Goal: Task Accomplishment & Management: Manage account settings

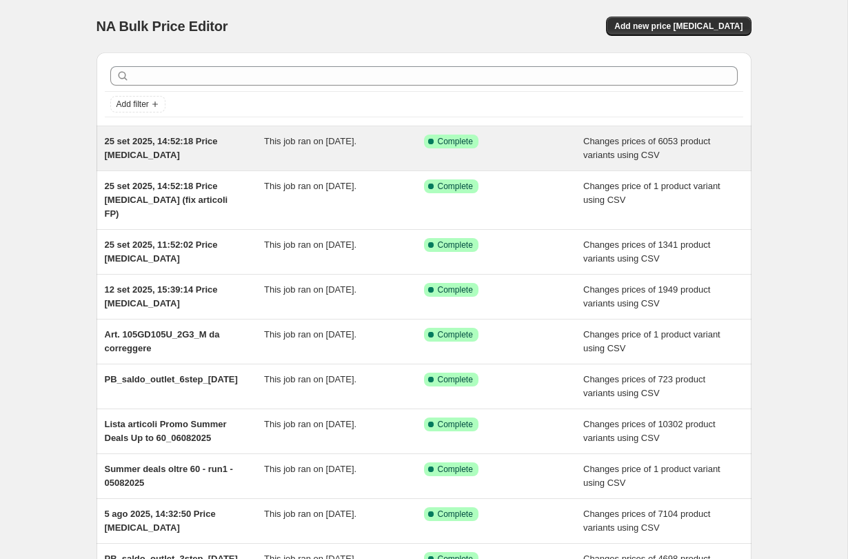
click at [237, 141] on div "25 set 2025, 14:52:18 Price [MEDICAL_DATA]" at bounding box center [185, 148] width 160 height 28
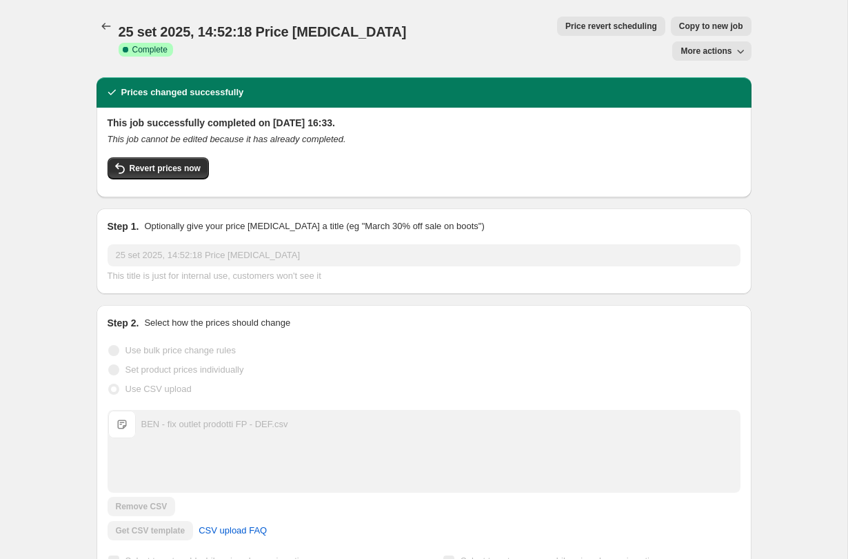
click at [720, 41] on button "More actions" at bounding box center [711, 50] width 79 height 19
click at [101, 26] on icon "Price change jobs" at bounding box center [105, 26] width 9 height 7
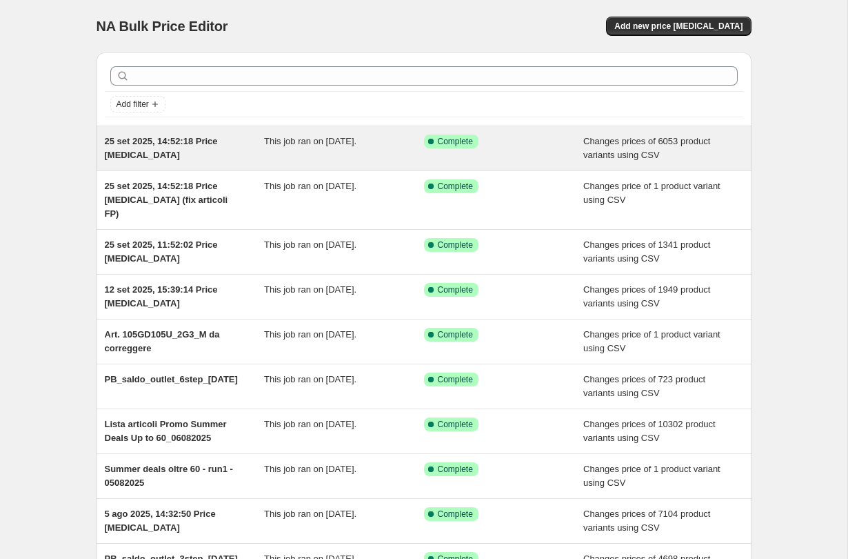
click at [218, 141] on span "25 set 2025, 14:52:18 Price [MEDICAL_DATA]" at bounding box center [161, 148] width 113 height 24
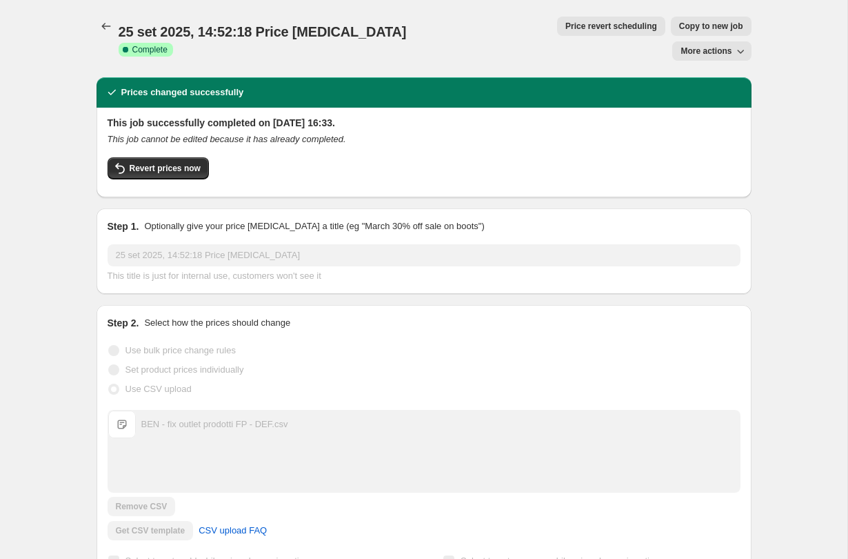
click at [679, 23] on span "Copy to new job" at bounding box center [711, 26] width 64 height 11
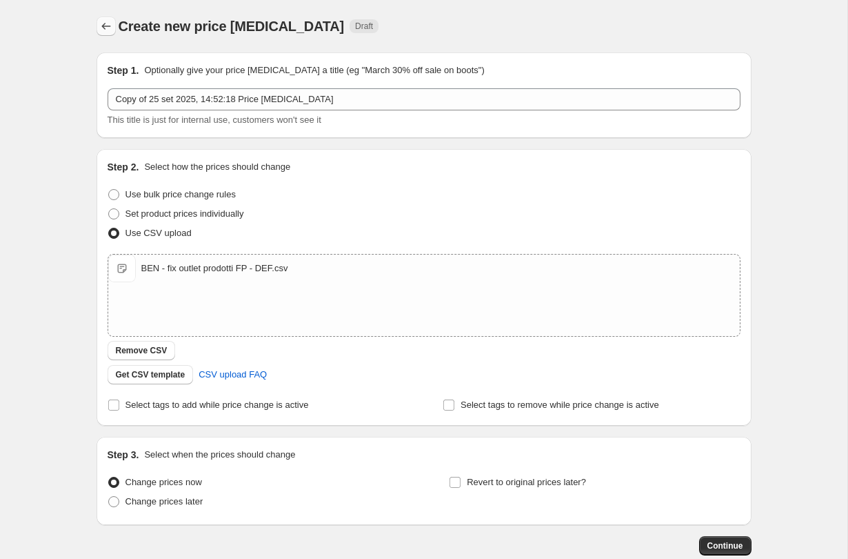
click at [103, 19] on button "Price change jobs" at bounding box center [106, 26] width 19 height 19
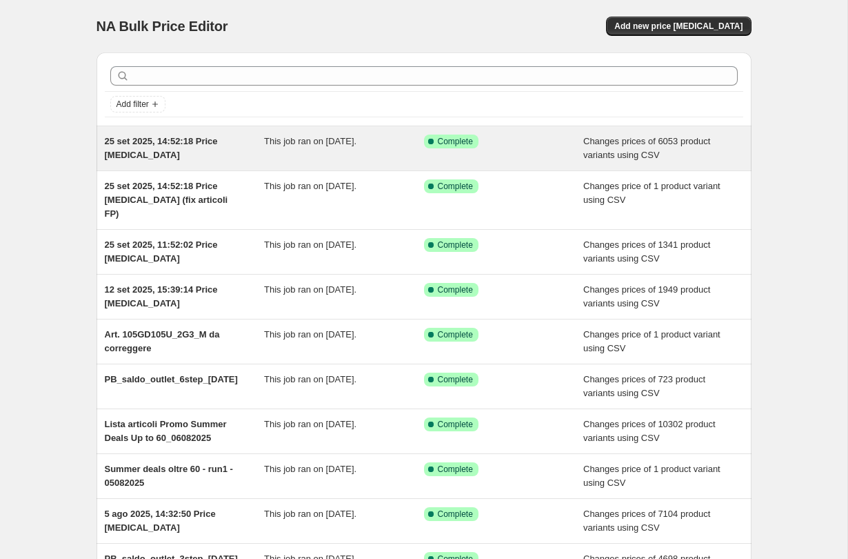
click at [192, 146] on div "25 set 2025, 14:52:18 Price [MEDICAL_DATA]" at bounding box center [185, 148] width 160 height 28
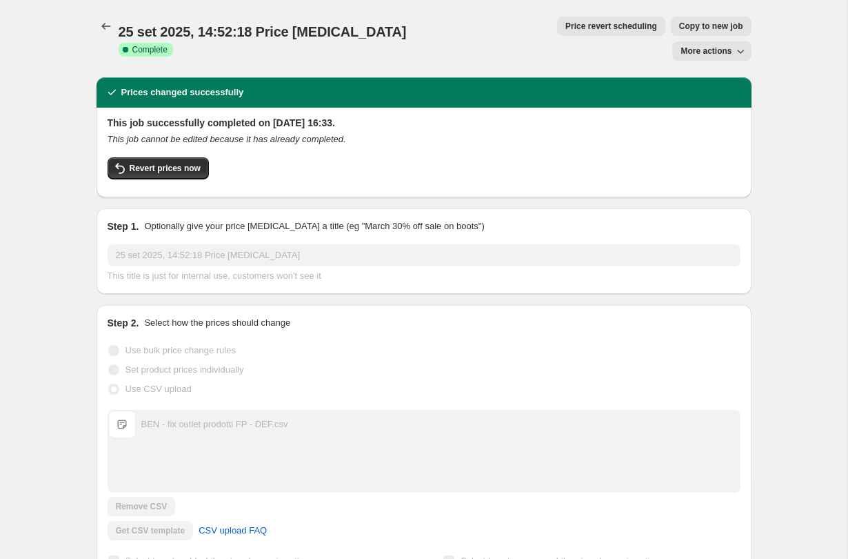
click at [123, 410] on span "BEN - fix outlet prodotti FP - DEF.csv" at bounding box center [122, 424] width 28 height 28
click at [164, 417] on div "BEN - fix outlet prodotti FP - DEF.csv" at bounding box center [214, 424] width 147 height 14
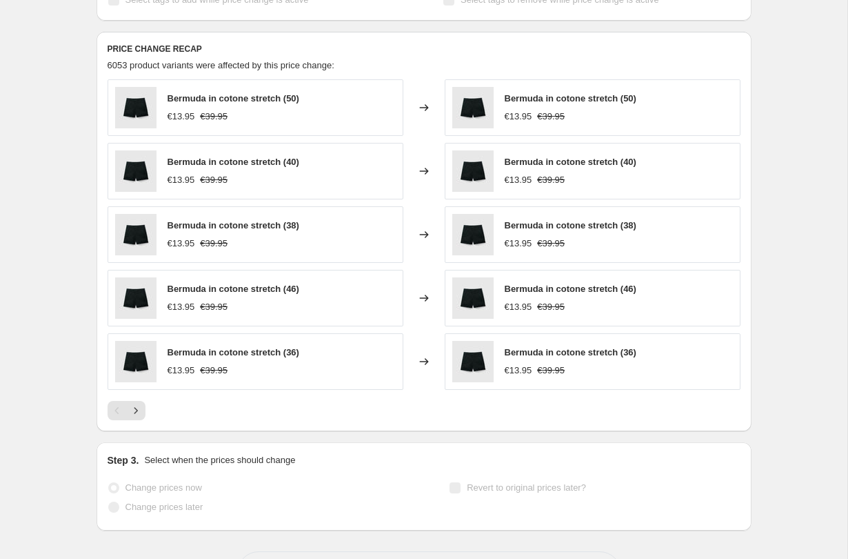
scroll to position [559, 0]
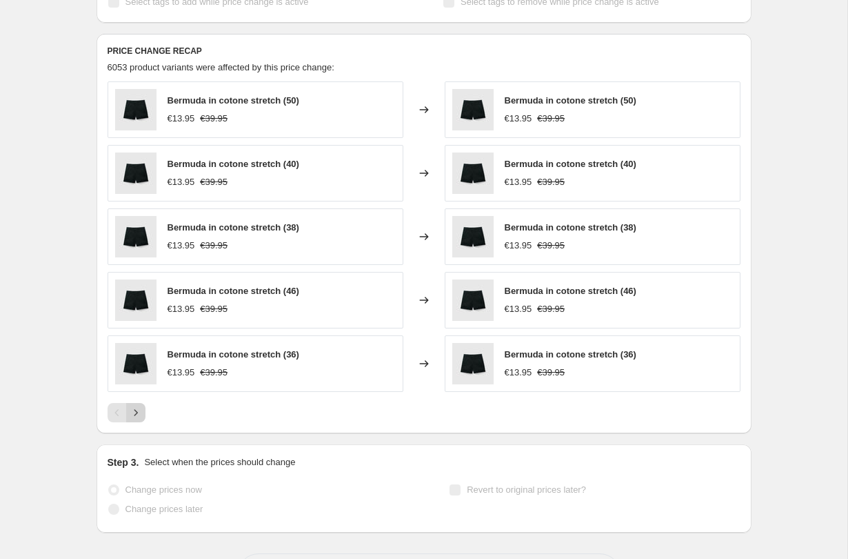
click at [134, 405] on icon "Next" at bounding box center [136, 412] width 14 height 14
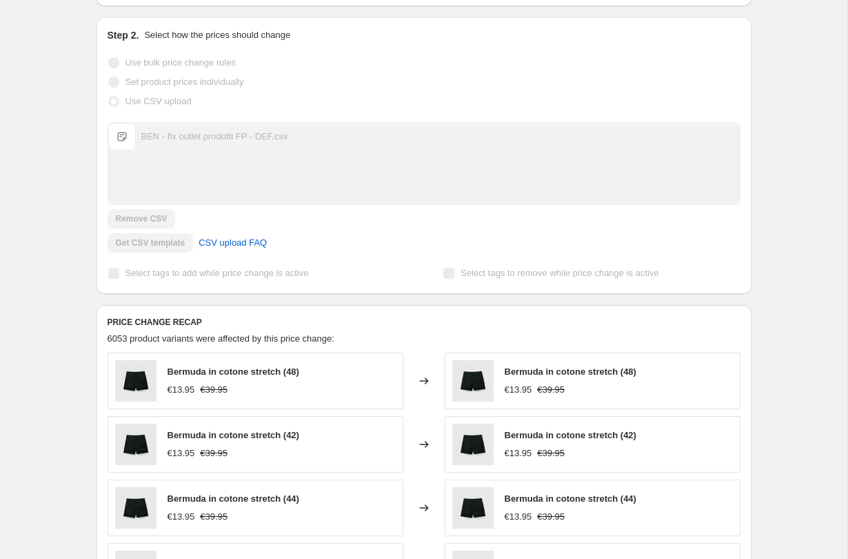
scroll to position [0, 0]
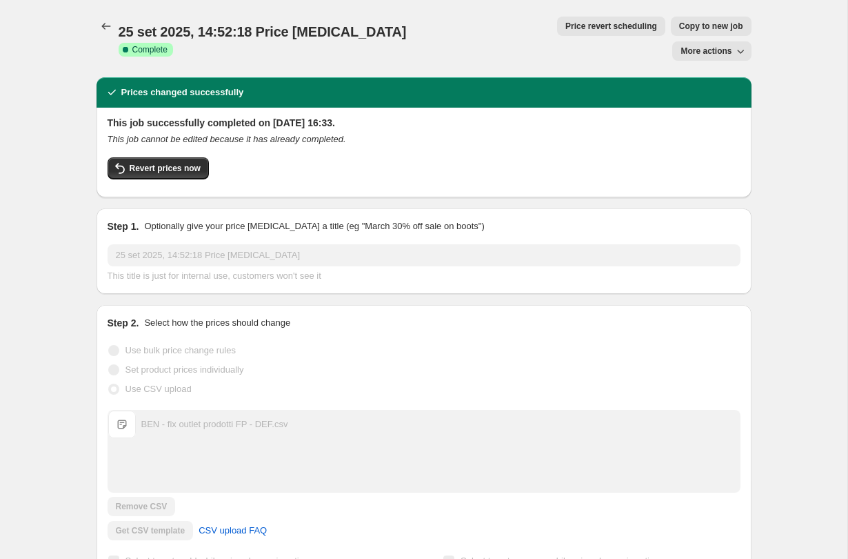
click at [708, 46] on span "More actions" at bounding box center [706, 51] width 51 height 11
click at [714, 52] on span "Export Recap CSV" at bounding box center [717, 55] width 75 height 10
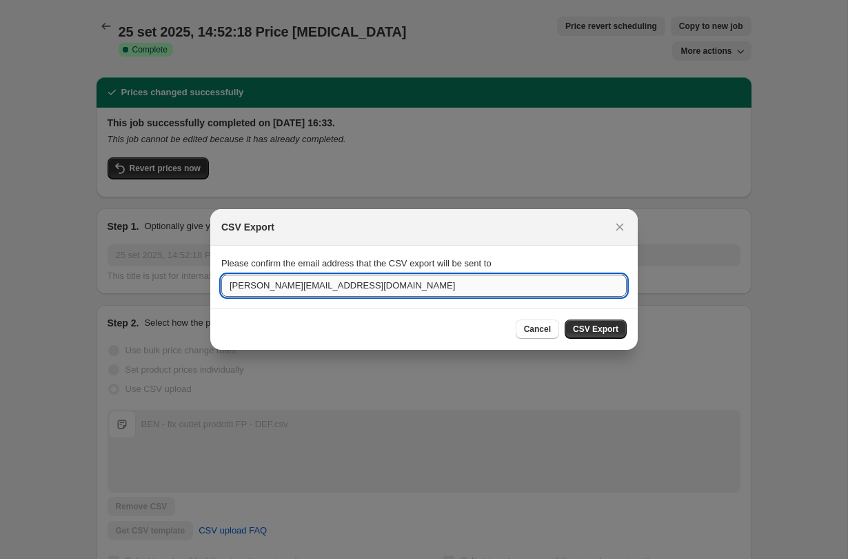
click at [468, 288] on input "[PERSON_NAME][EMAIL_ADDRESS][DOMAIN_NAME]" at bounding box center [423, 285] width 405 height 22
type input "[PERSON_NAME][EMAIL_ADDRESS][DOMAIN_NAME]"
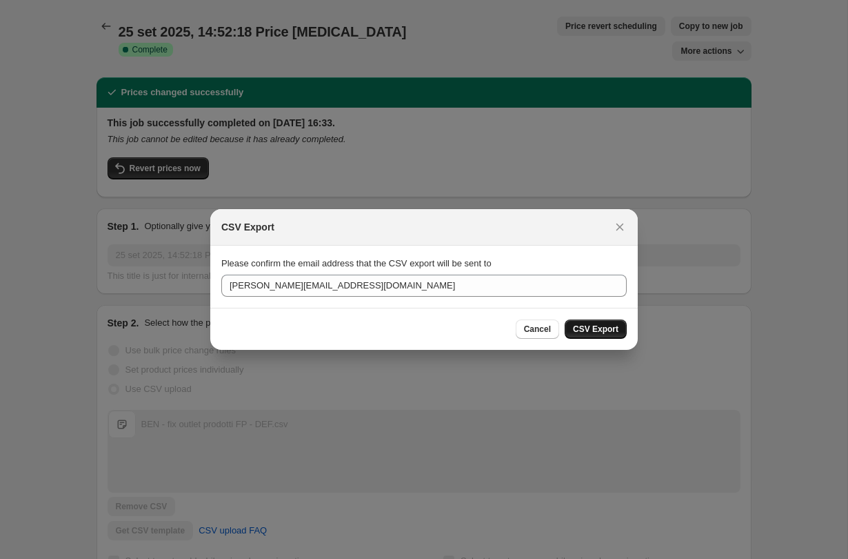
click at [599, 330] on span "CSV Export" at bounding box center [596, 328] width 46 height 11
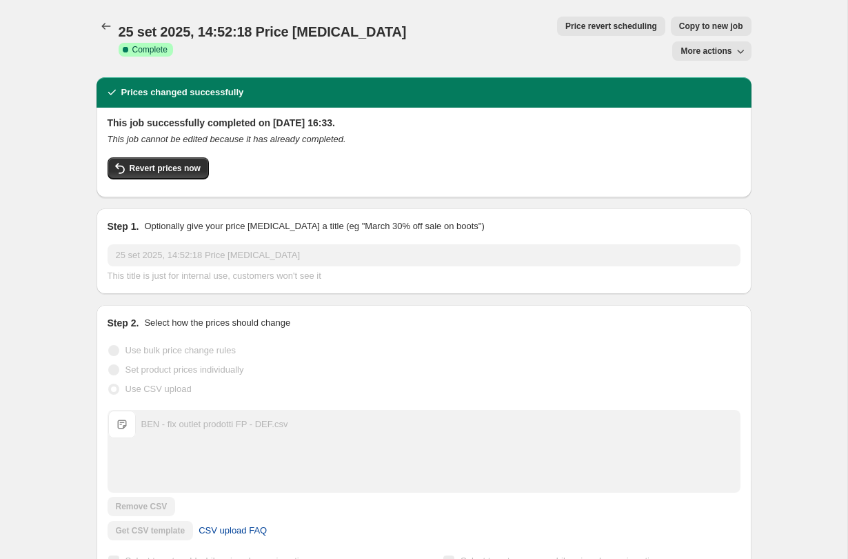
click at [230, 523] on span "CSV upload FAQ" at bounding box center [233, 530] width 68 height 14
click at [110, 26] on icon "Price change jobs" at bounding box center [106, 26] width 14 height 14
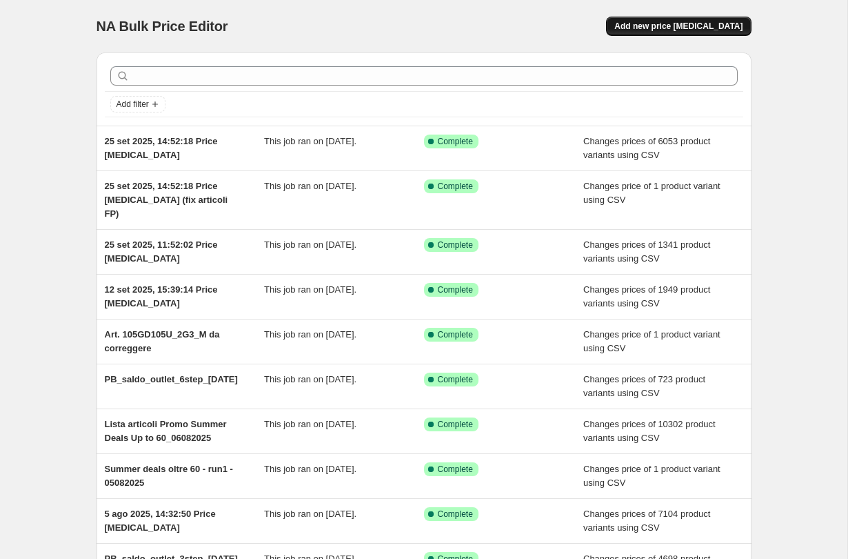
click at [683, 24] on span "Add new price change job" at bounding box center [678, 26] width 128 height 11
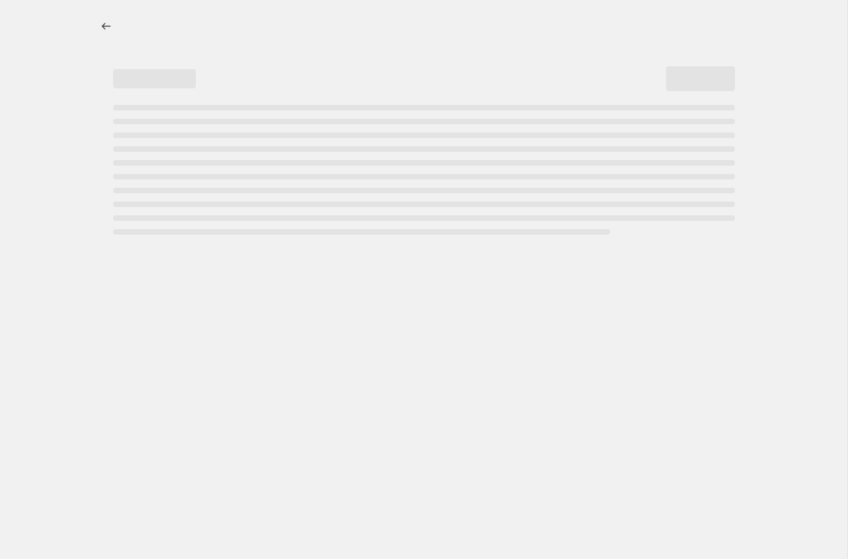
select select "percentage"
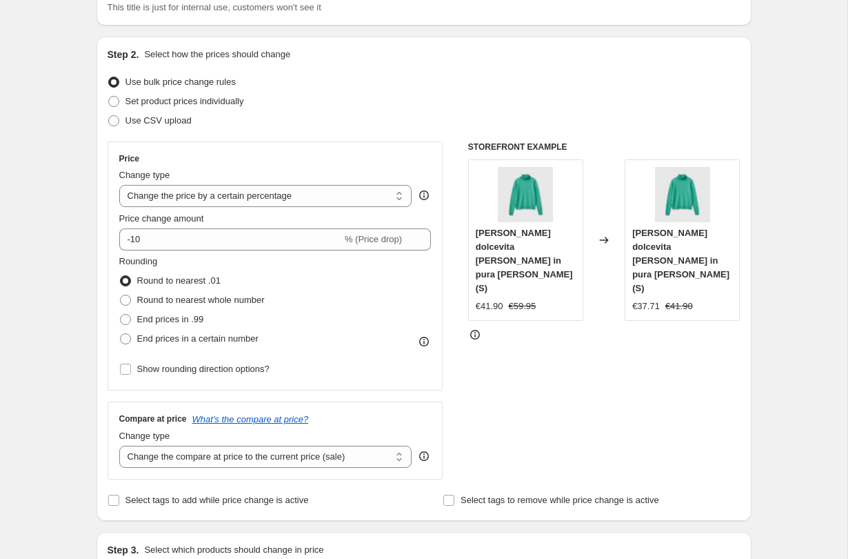
scroll to position [119, 0]
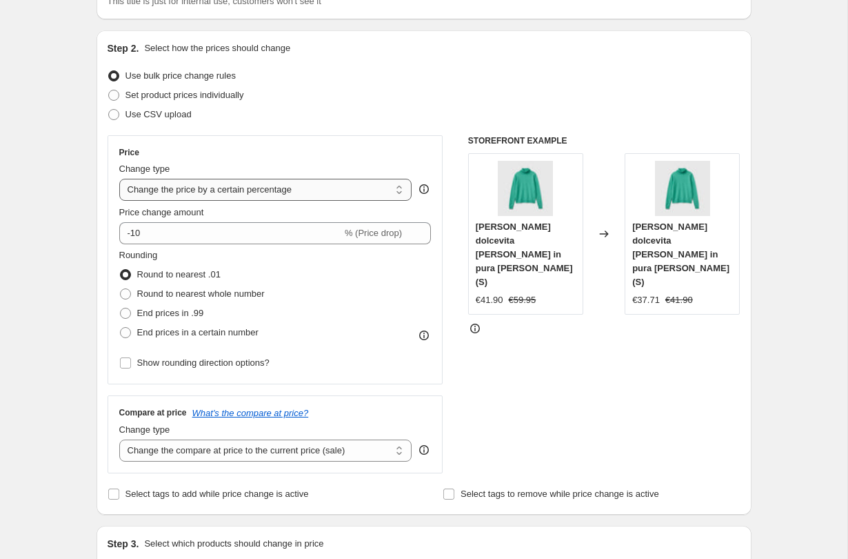
click at [379, 193] on select "Change the price to a certain amount Change the price by a certain amount Chang…" at bounding box center [265, 190] width 293 height 22
click at [143, 114] on span "Use CSV upload" at bounding box center [158, 114] width 66 height 10
click at [109, 110] on input "Use CSV upload" at bounding box center [108, 109] width 1 height 1
radio input "true"
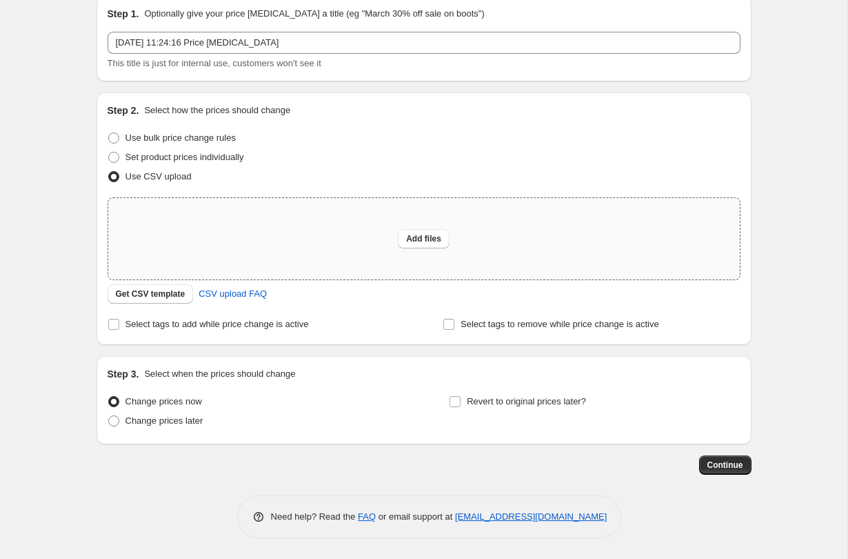
click at [350, 241] on div "Add files" at bounding box center [424, 238] width 632 height 81
type input "C:\fakepath\price_change_job_488461_export.csv"
click at [149, 292] on span "Get CSV template" at bounding box center [151, 293] width 70 height 11
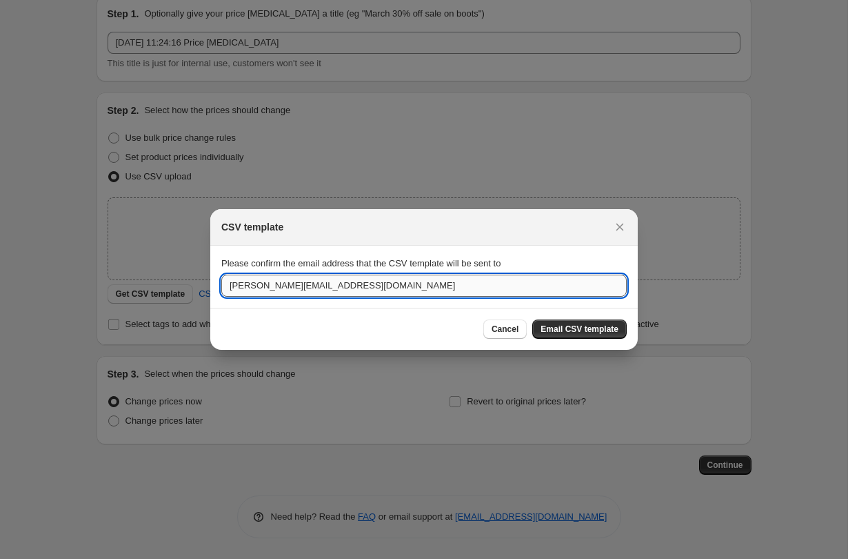
click at [389, 281] on input "[PERSON_NAME][EMAIL_ADDRESS][DOMAIN_NAME]" at bounding box center [423, 285] width 405 height 22
type input "[PERSON_NAME][EMAIL_ADDRESS][DOMAIN_NAME]"
click at [573, 320] on button "Email CSV template" at bounding box center [579, 328] width 94 height 19
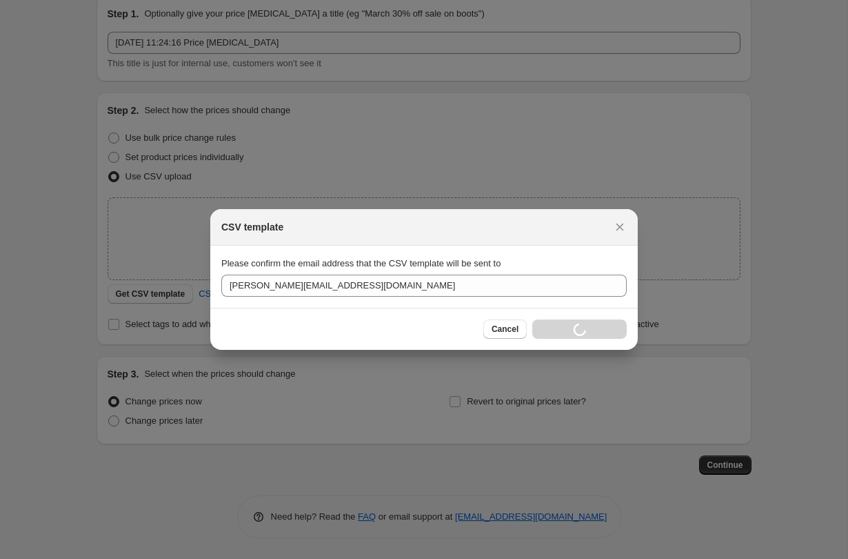
scroll to position [57, 0]
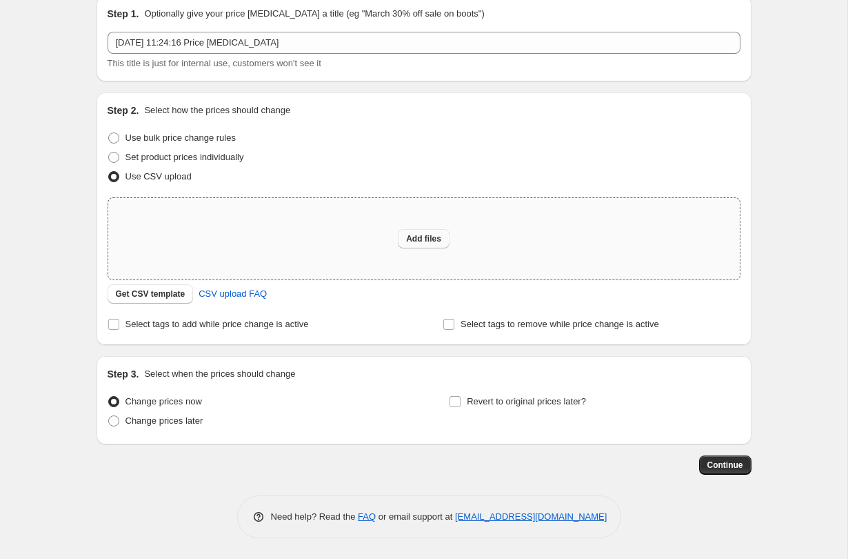
click at [416, 239] on span "Add files" at bounding box center [423, 238] width 35 height 11
type input "C:\fakepath\revert-prices.csv"
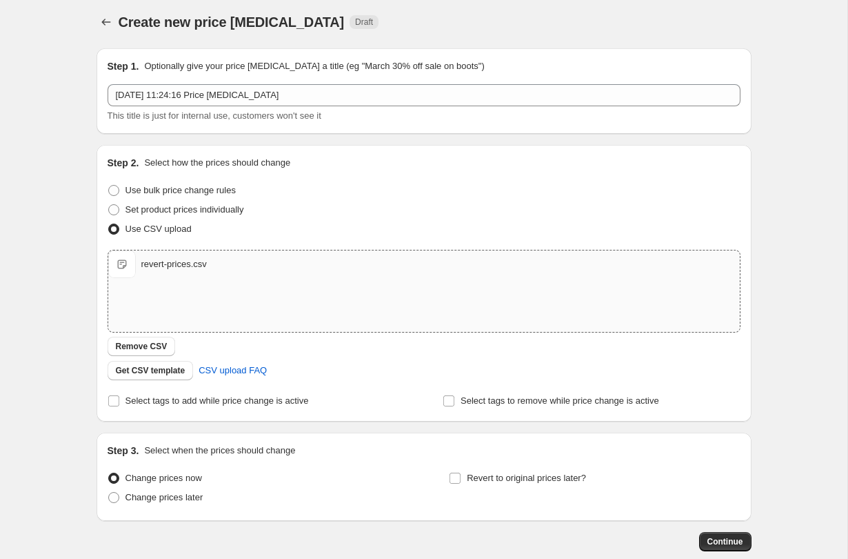
scroll to position [2, 0]
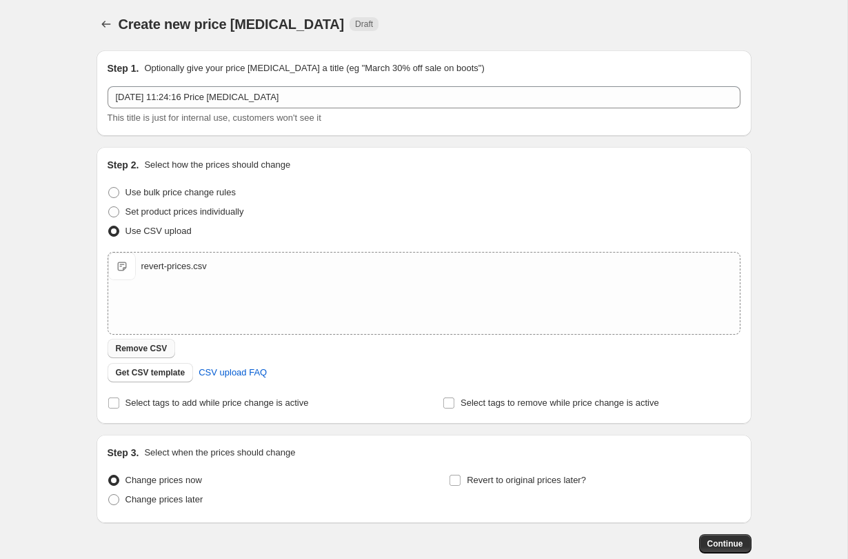
click at [148, 343] on span "Remove CSV" at bounding box center [142, 348] width 52 height 11
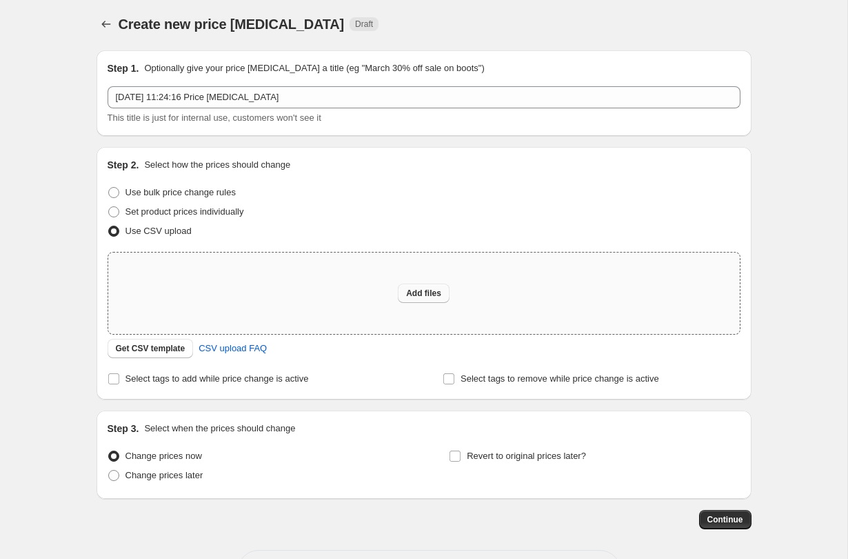
click at [399, 290] on button "Add files" at bounding box center [424, 292] width 52 height 19
click at [434, 287] on button "Add files" at bounding box center [424, 292] width 52 height 19
type input "C:\fakepath\rvert-fixed.csv"
click at [401, 288] on button "Add files" at bounding box center [424, 292] width 52 height 19
type input "C:\fakepath\revert-fixed-dot.csv"
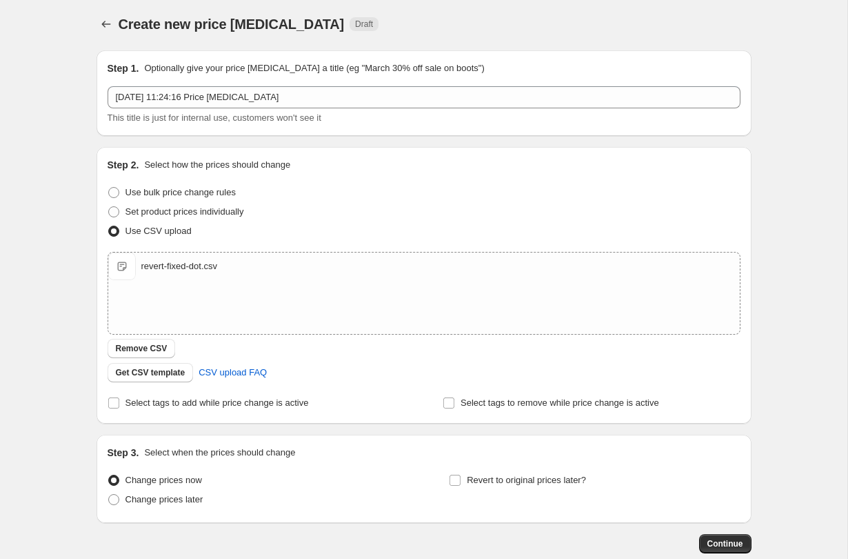
scroll to position [81, 0]
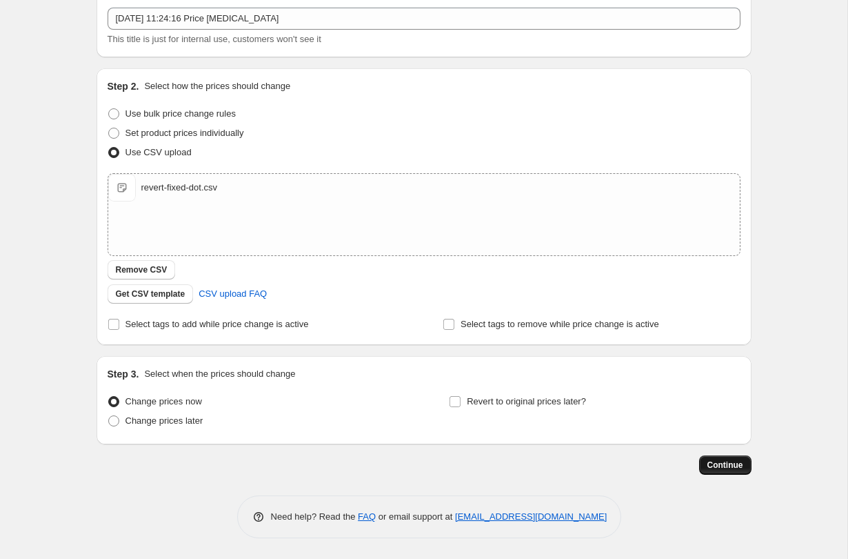
click at [734, 465] on span "Continue" at bounding box center [725, 464] width 36 height 11
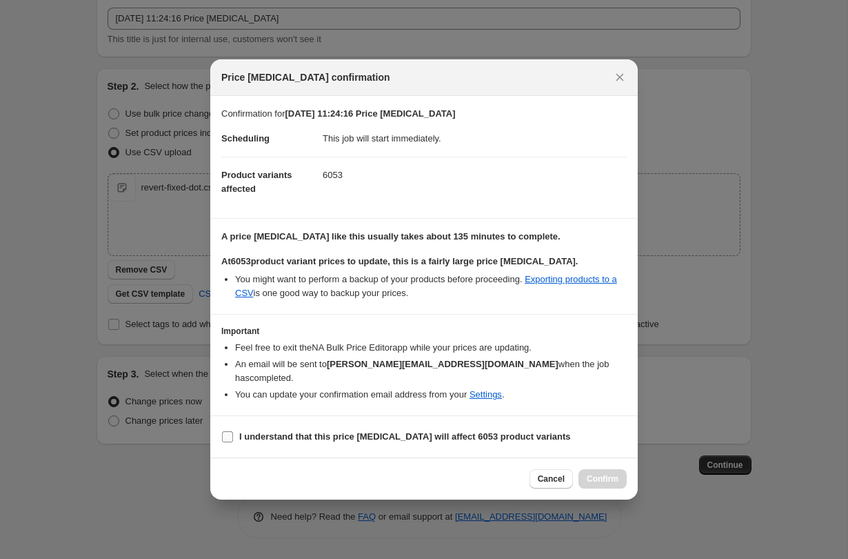
click at [283, 432] on b "I understand that this price change job will affect 6053 product variants" at bounding box center [405, 436] width 332 height 10
click at [233, 432] on input "I understand that this price change job will affect 6053 product variants" at bounding box center [227, 436] width 11 height 11
checkbox input "true"
click at [600, 474] on span "Confirm" at bounding box center [603, 478] width 32 height 11
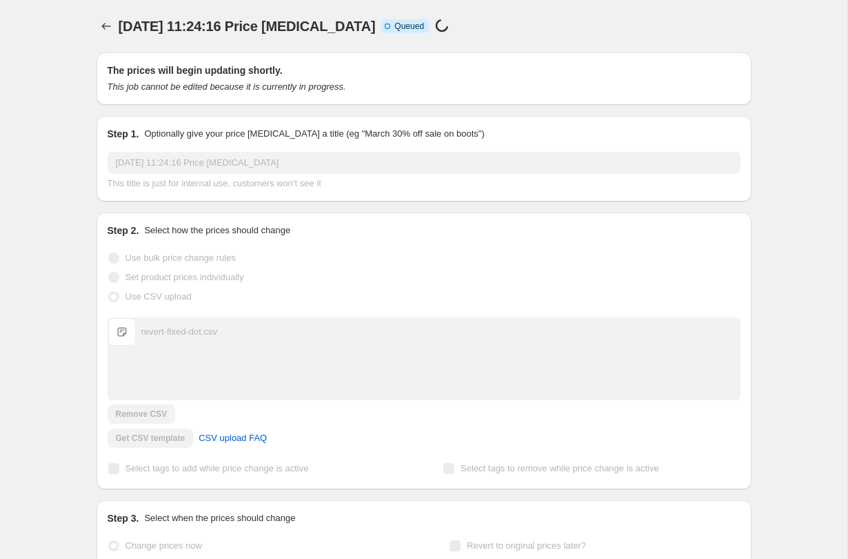
scroll to position [81, 0]
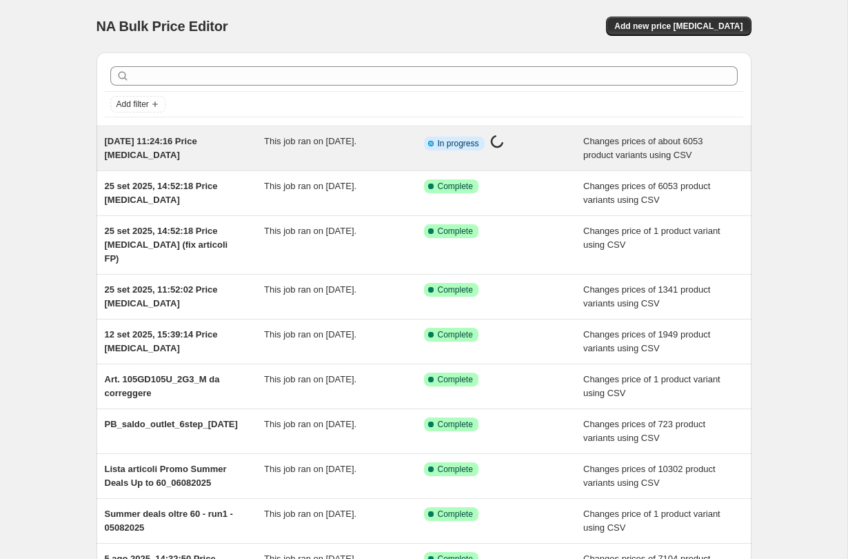
click at [228, 151] on div "[DATE] 11:24:16 Price [MEDICAL_DATA]" at bounding box center [185, 148] width 160 height 28
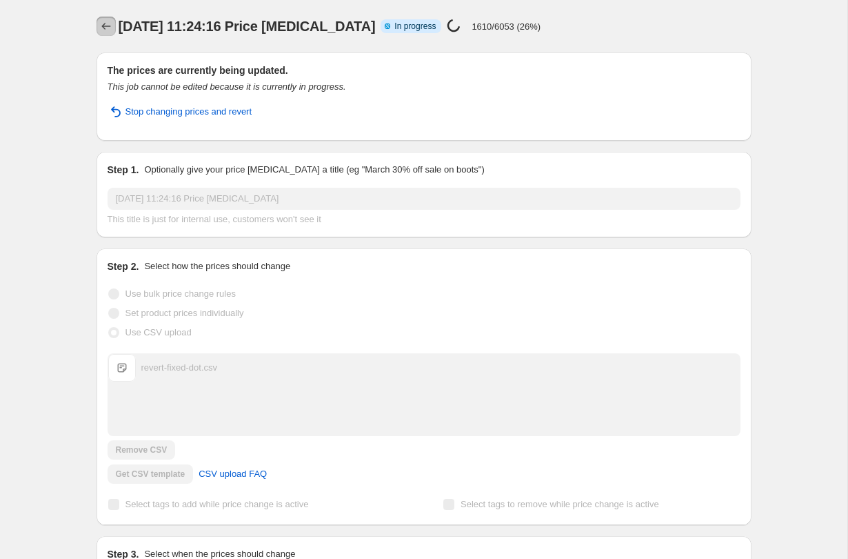
click at [107, 20] on icon "Price change jobs" at bounding box center [106, 26] width 14 height 14
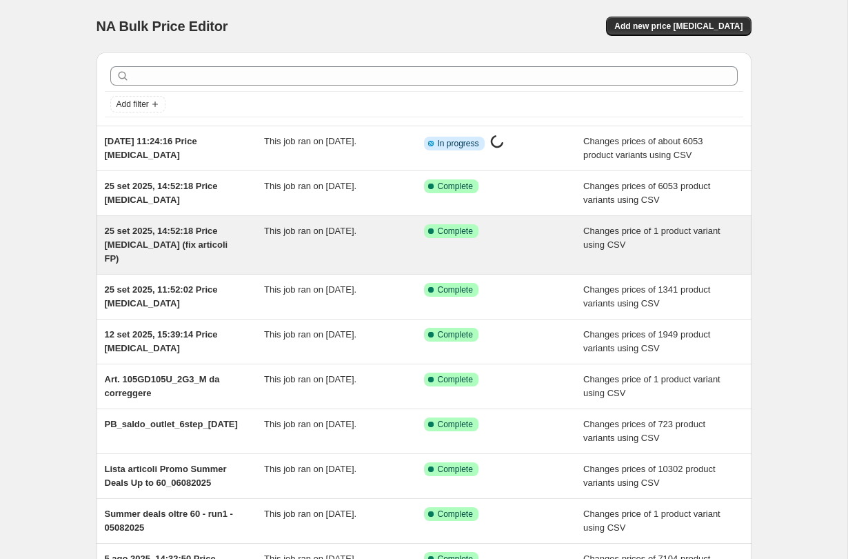
click at [236, 237] on div "25 set 2025, 14:52:18 Price [MEDICAL_DATA] (fix articoli FP)" at bounding box center [185, 244] width 160 height 41
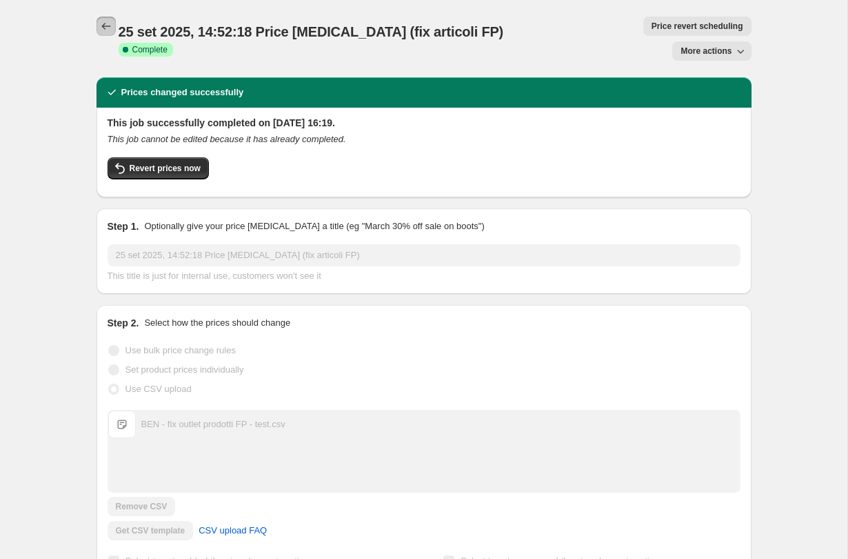
click at [105, 26] on icon "Price change jobs" at bounding box center [105, 26] width 9 height 7
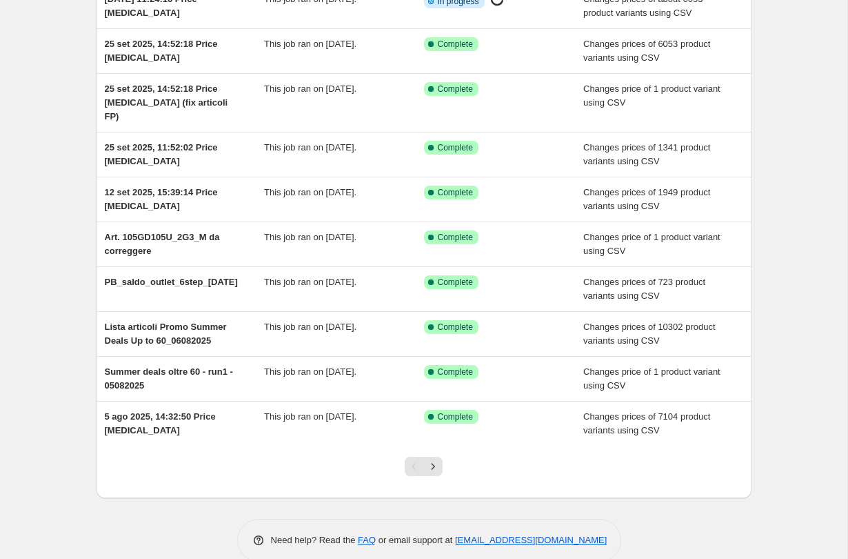
scroll to position [146, 0]
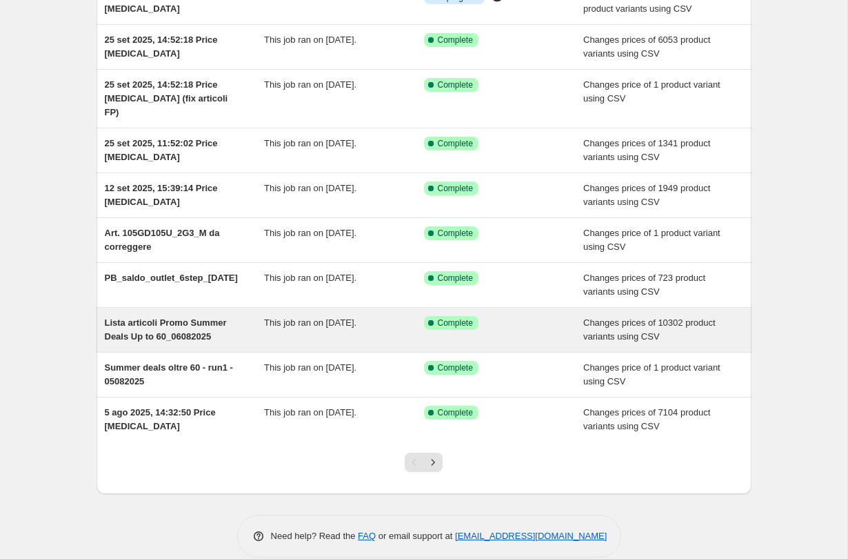
click at [225, 316] on div "Lista articoli Promo Summer Deals Up to 60_06082025" at bounding box center [185, 330] width 160 height 28
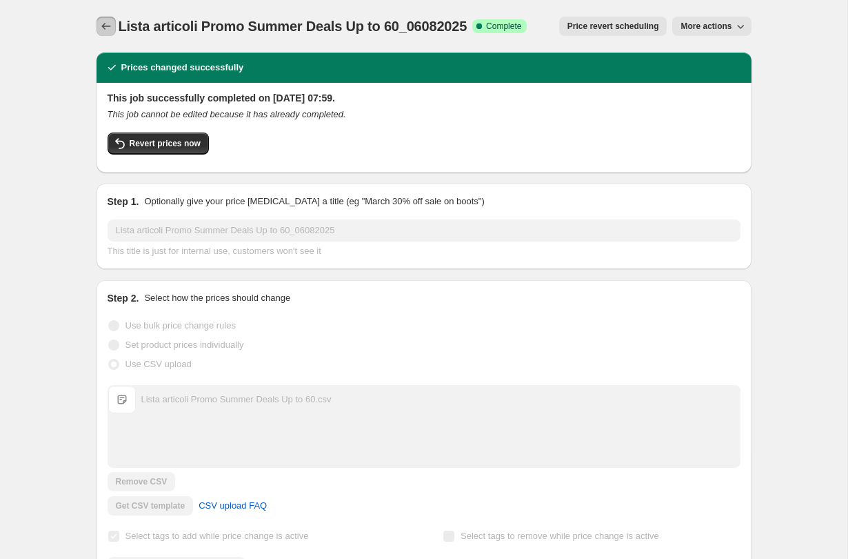
click at [103, 26] on icon "Price change jobs" at bounding box center [105, 26] width 9 height 7
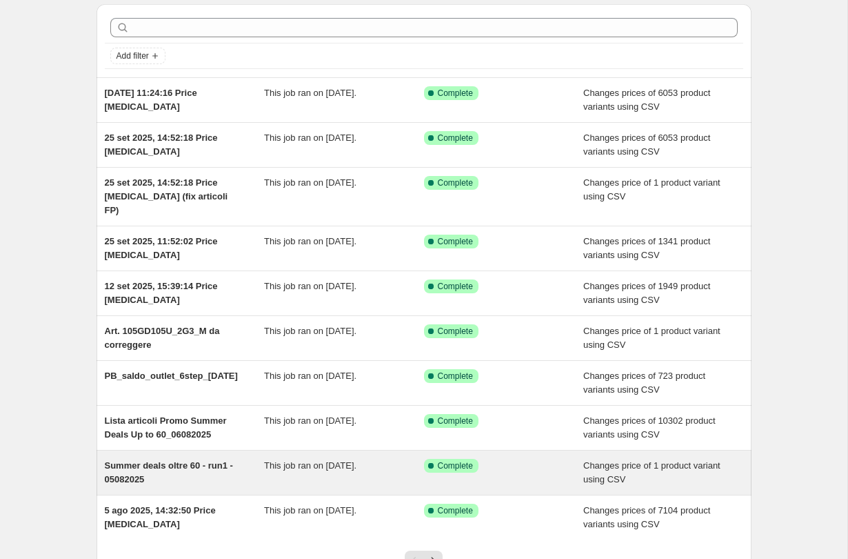
scroll to position [54, 0]
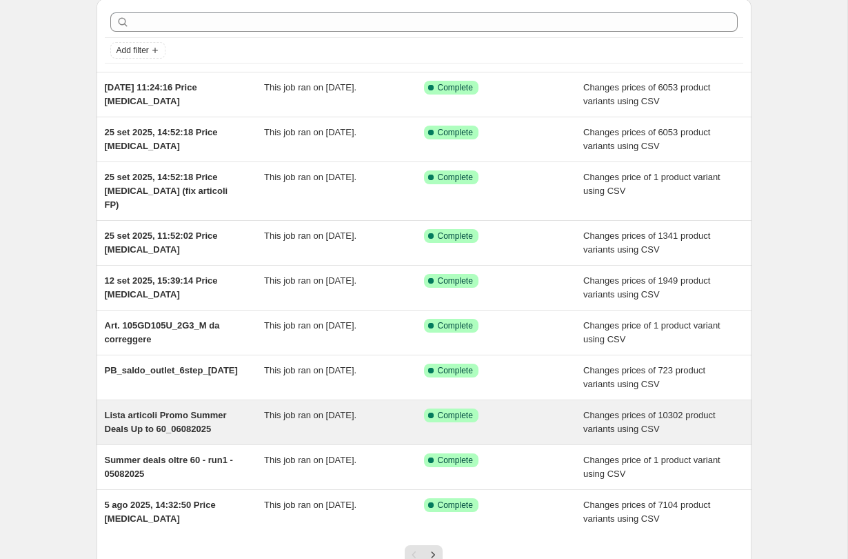
click at [241, 410] on div "Lista articoli Promo Summer Deals Up to 60_06082025" at bounding box center [185, 422] width 160 height 28
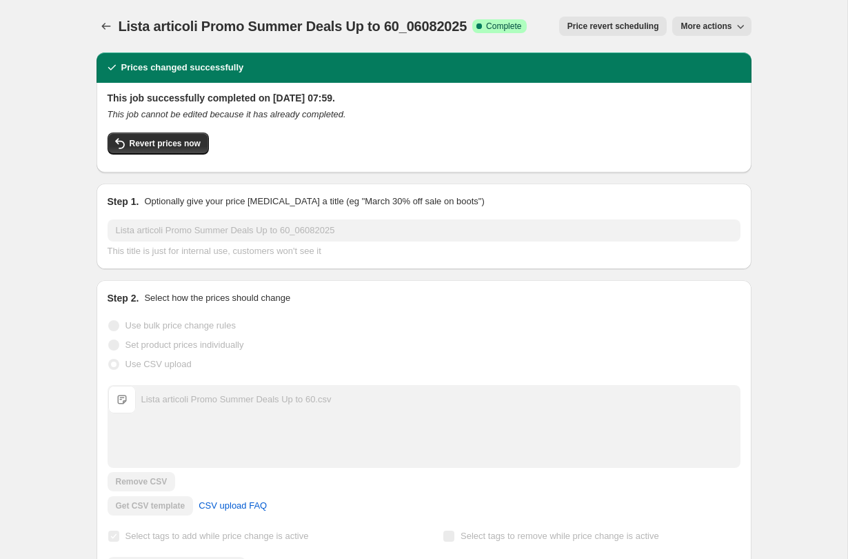
click at [703, 32] on button "More actions" at bounding box center [711, 26] width 79 height 19
click at [726, 81] on span "Export Recap CSV" at bounding box center [717, 78] width 75 height 10
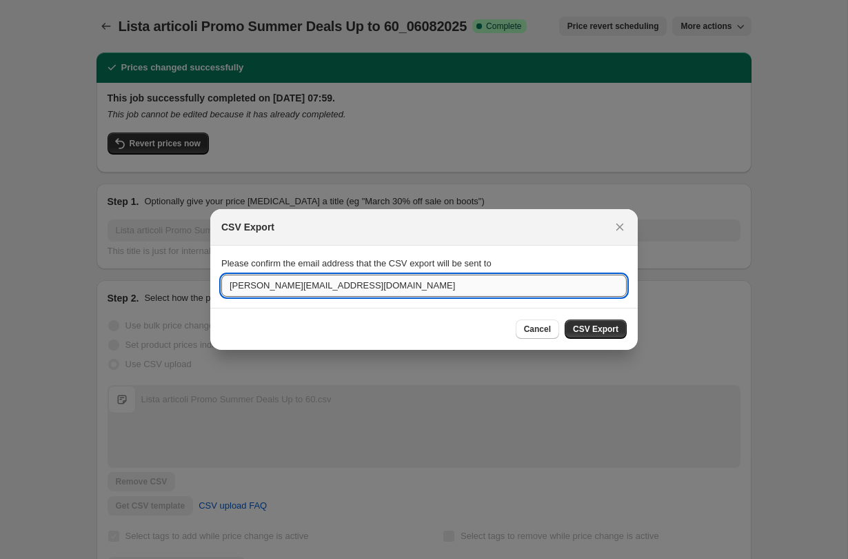
click at [317, 290] on input "[PERSON_NAME][EMAIL_ADDRESS][DOMAIN_NAME]" at bounding box center [423, 285] width 405 height 22
type input "[PERSON_NAME][EMAIL_ADDRESS][DOMAIN_NAME]"
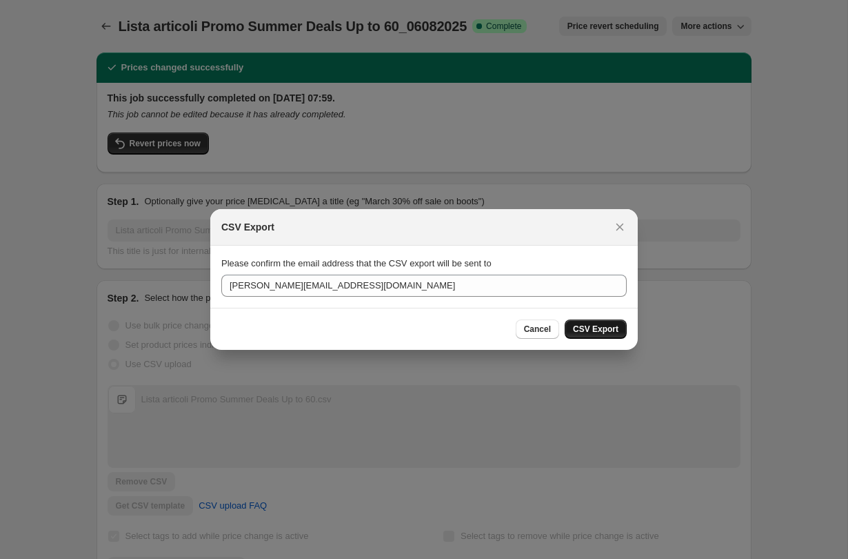
click at [604, 331] on span "CSV Export" at bounding box center [596, 328] width 46 height 11
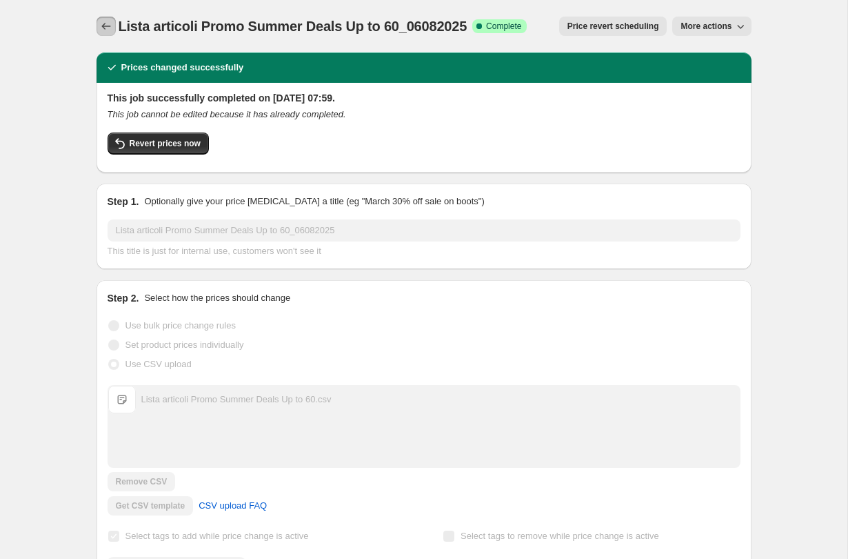
click at [103, 28] on icon "Price change jobs" at bounding box center [105, 26] width 9 height 7
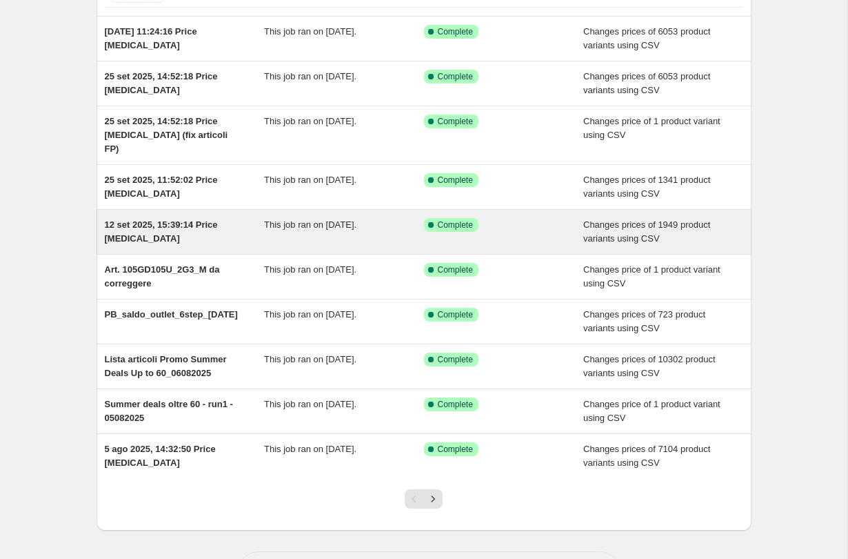
scroll to position [112, 0]
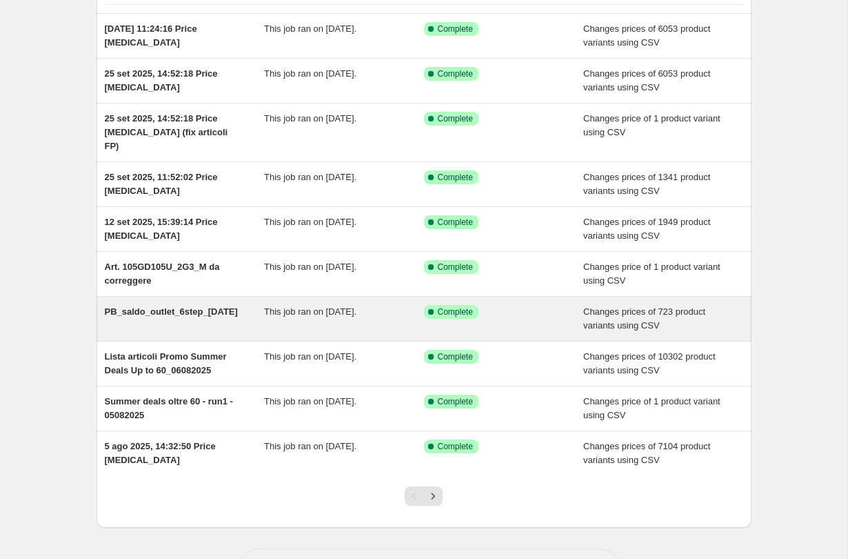
click at [252, 310] on div "PB_saldo_outlet_6step_[DATE]" at bounding box center [185, 319] width 160 height 28
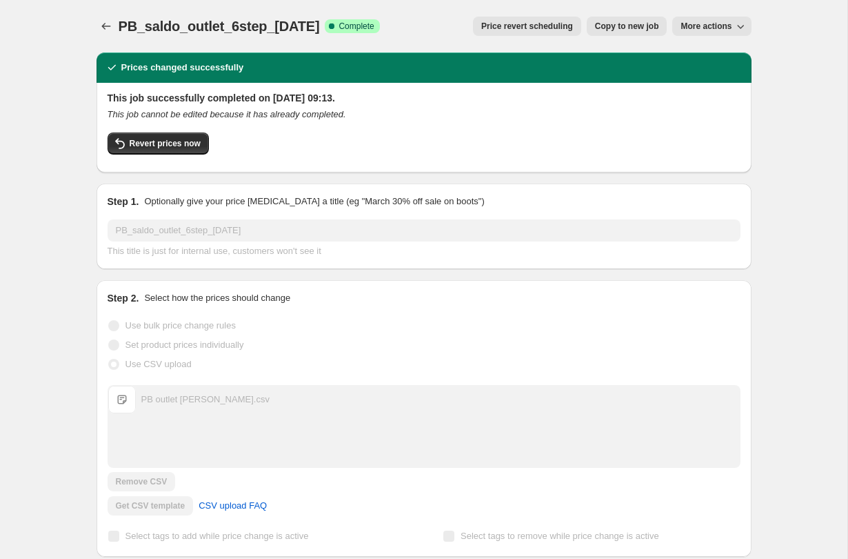
click at [694, 27] on span "More actions" at bounding box center [706, 26] width 51 height 11
click at [699, 51] on span "Export Recap CSV" at bounding box center [717, 55] width 75 height 10
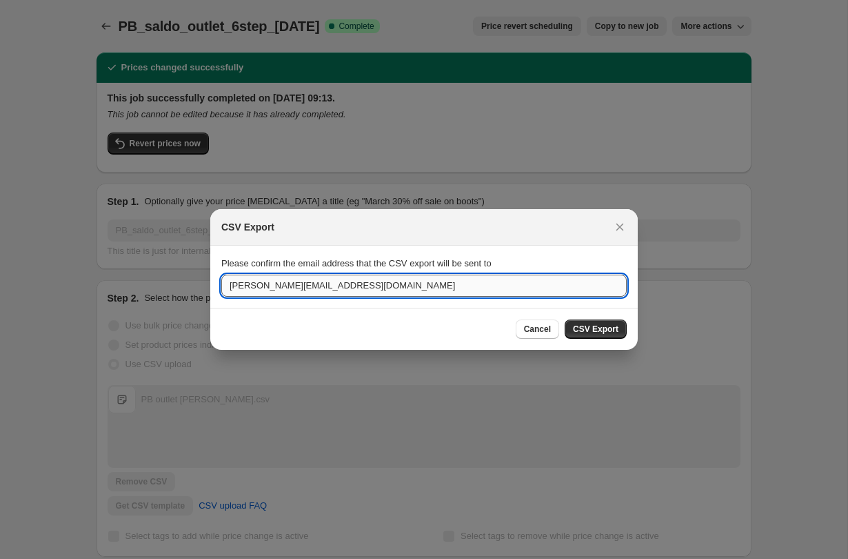
click at [384, 275] on input "[PERSON_NAME][EMAIL_ADDRESS][DOMAIN_NAME]" at bounding box center [423, 285] width 405 height 22
type input "[PERSON_NAME][EMAIL_ADDRESS][DOMAIN_NAME]"
click at [577, 331] on span "CSV Export" at bounding box center [596, 328] width 46 height 11
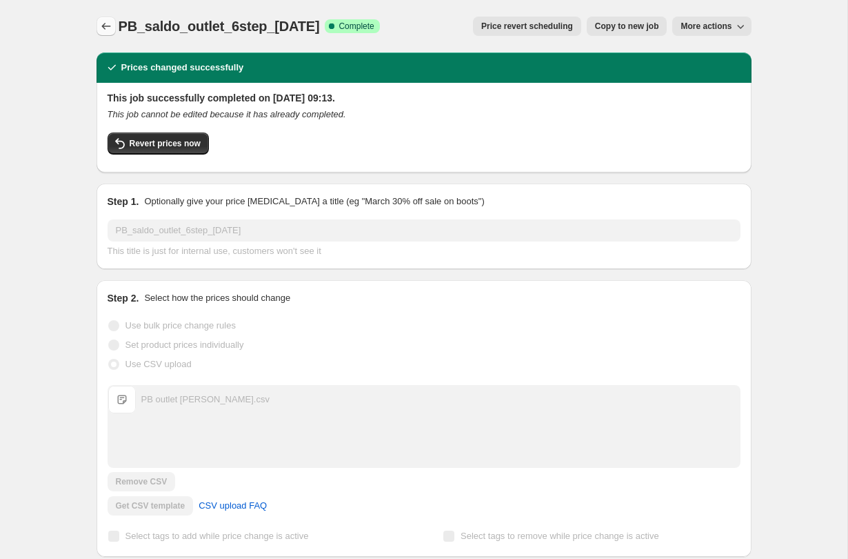
click at [108, 27] on icon "Price change jobs" at bounding box center [106, 26] width 14 height 14
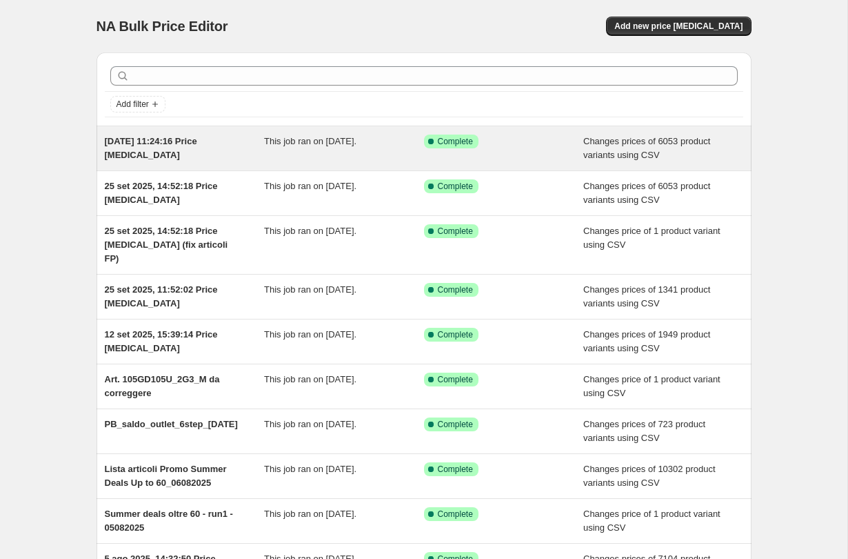
click at [196, 161] on div "29 Sept 2025, 11:24:16 Price change job" at bounding box center [185, 148] width 160 height 28
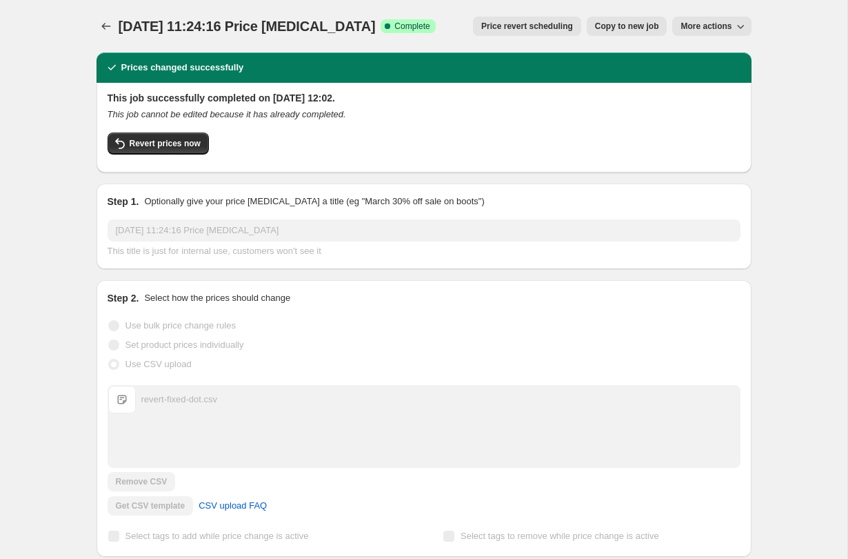
click at [721, 26] on span "More actions" at bounding box center [706, 26] width 51 height 11
click at [104, 24] on icon "Price change jobs" at bounding box center [106, 26] width 14 height 14
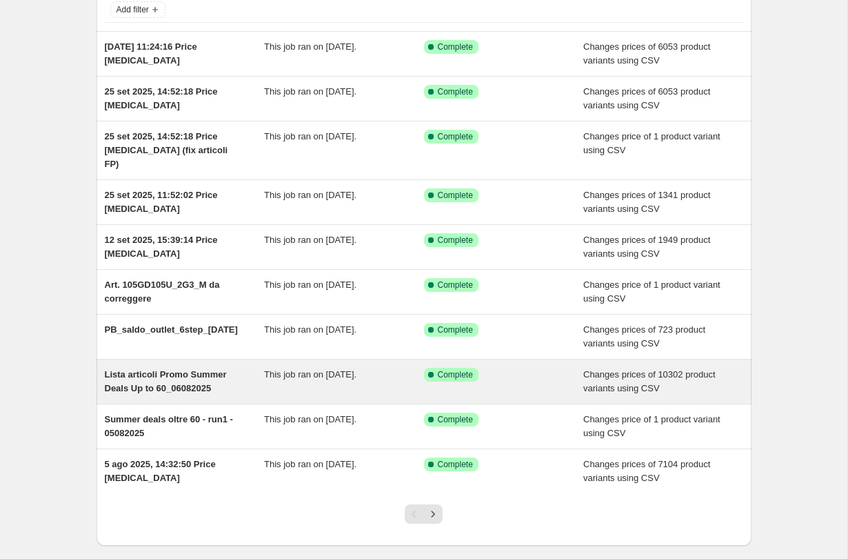
scroll to position [92, 0]
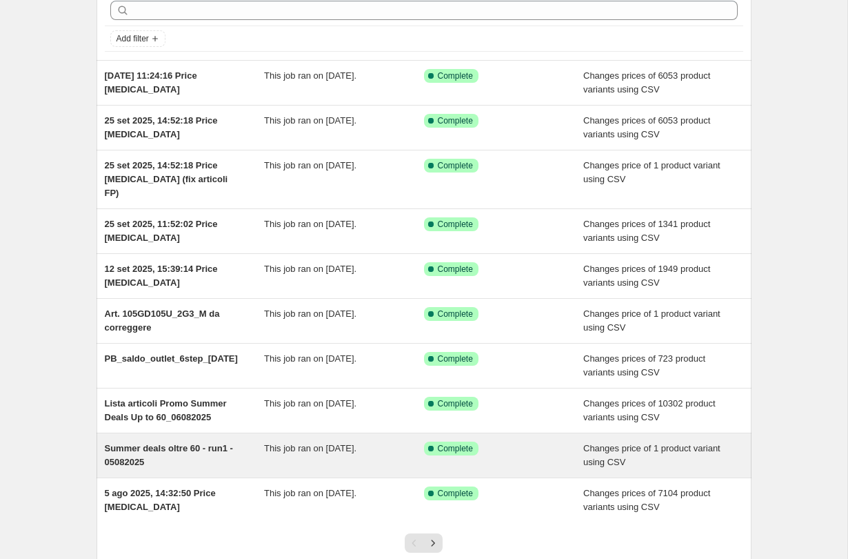
scroll to position [66, 0]
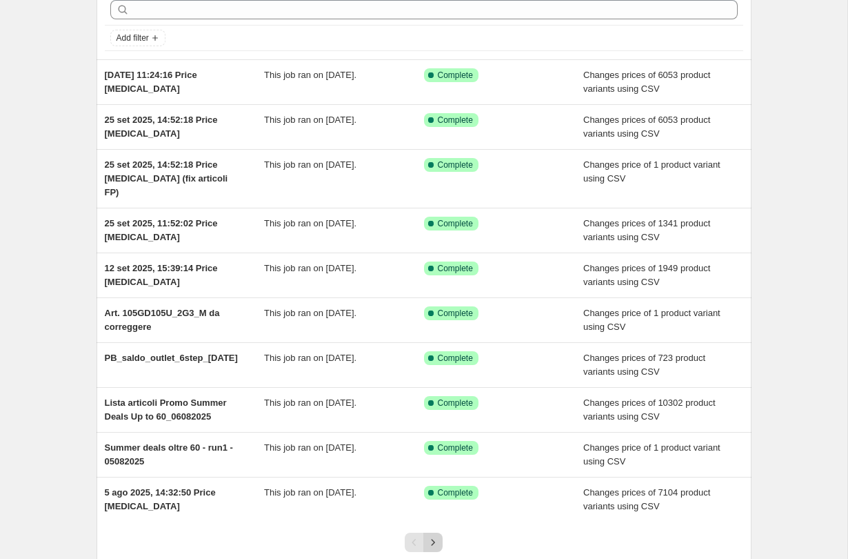
click at [431, 535] on icon "Next" at bounding box center [433, 542] width 14 height 14
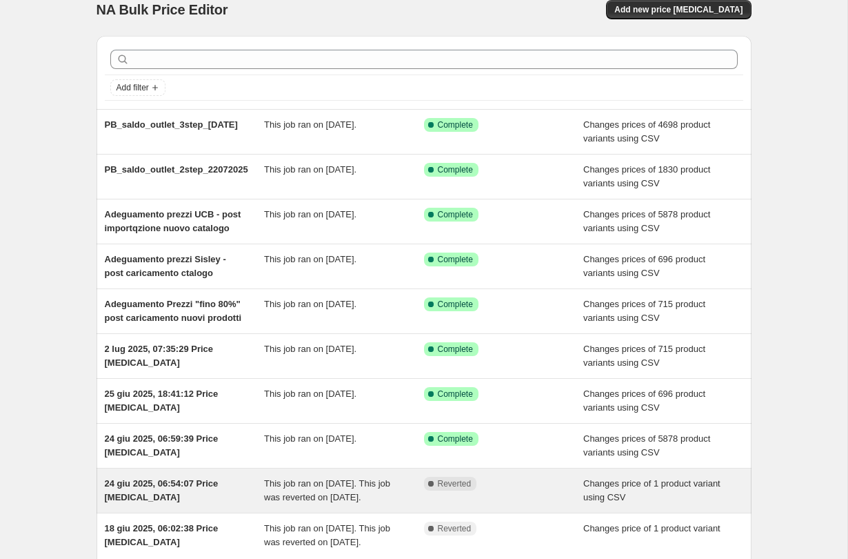
scroll to position [1, 0]
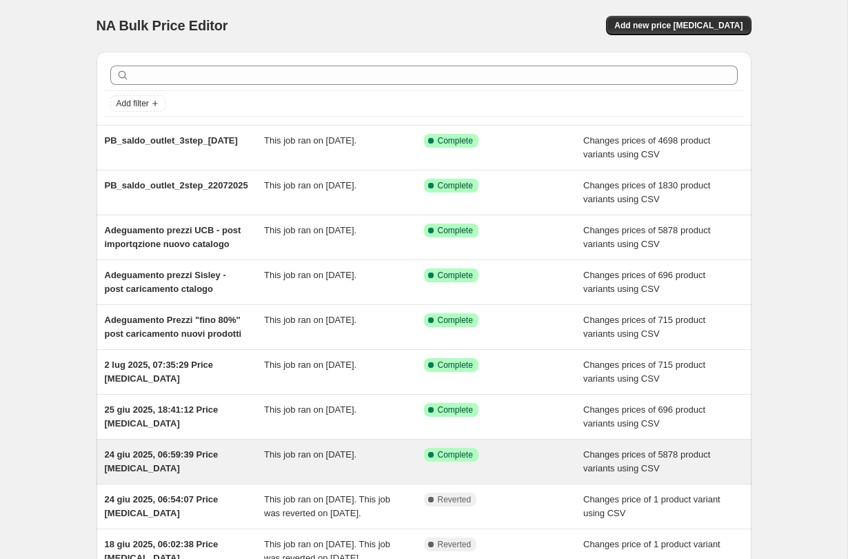
click at [259, 472] on div "24 giu 2025, 06:59:39 Price [MEDICAL_DATA] This job ran on [DATE]. Success Comp…" at bounding box center [424, 461] width 655 height 44
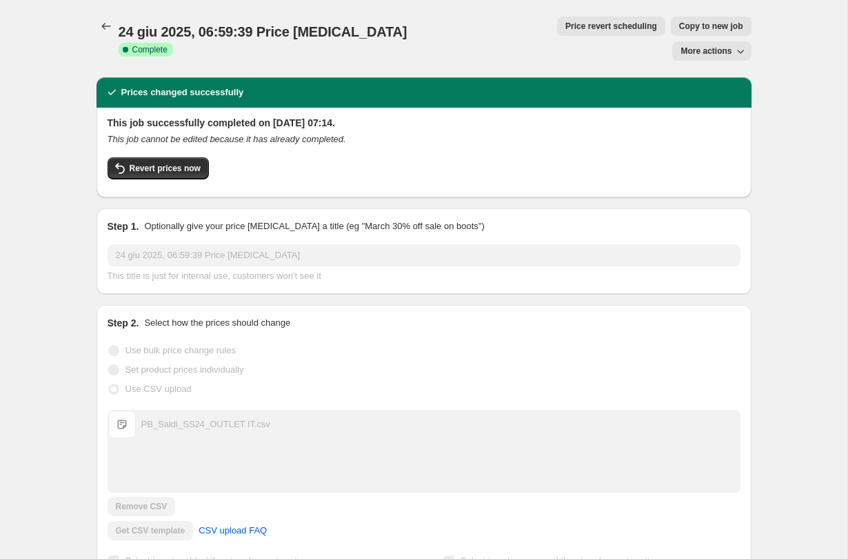
click at [728, 46] on span "More actions" at bounding box center [706, 51] width 51 height 11
click at [690, 54] on span "Export Recap CSV" at bounding box center [717, 55] width 75 height 10
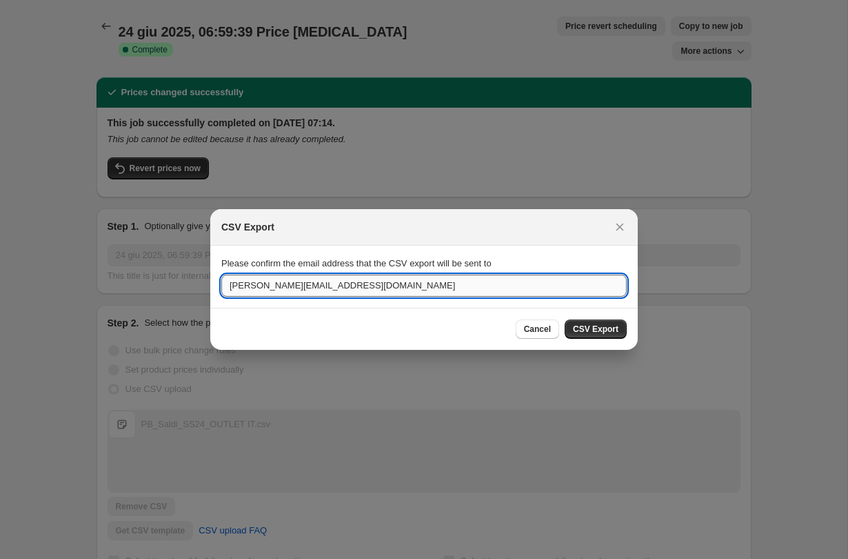
click at [485, 287] on input "[PERSON_NAME][EMAIL_ADDRESS][DOMAIN_NAME]" at bounding box center [423, 285] width 405 height 22
type input "m"
type input "[PERSON_NAME][EMAIL_ADDRESS][DOMAIN_NAME]"
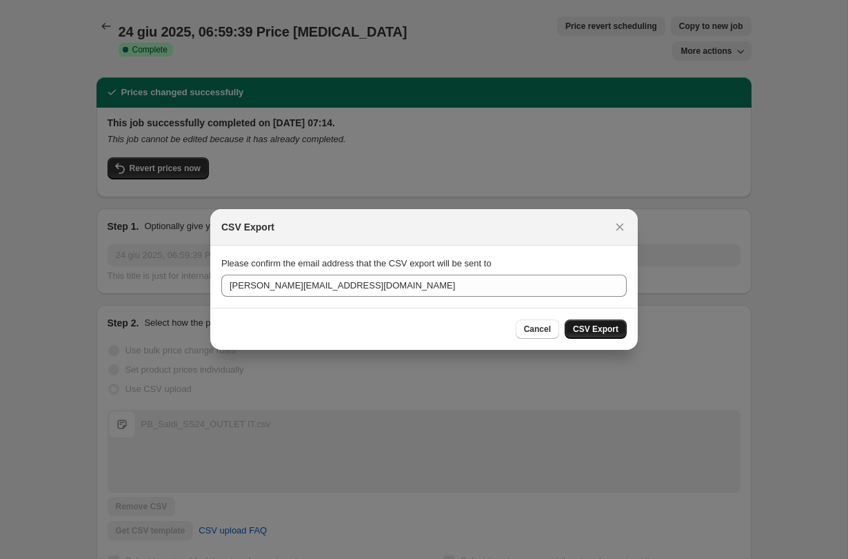
click at [613, 334] on button "CSV Export" at bounding box center [596, 328] width 62 height 19
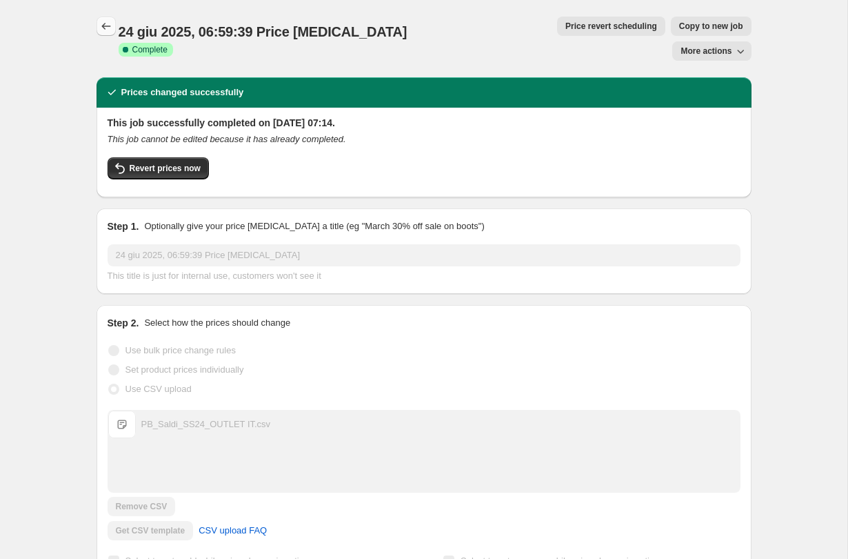
click at [107, 28] on icon "Price change jobs" at bounding box center [106, 26] width 14 height 14
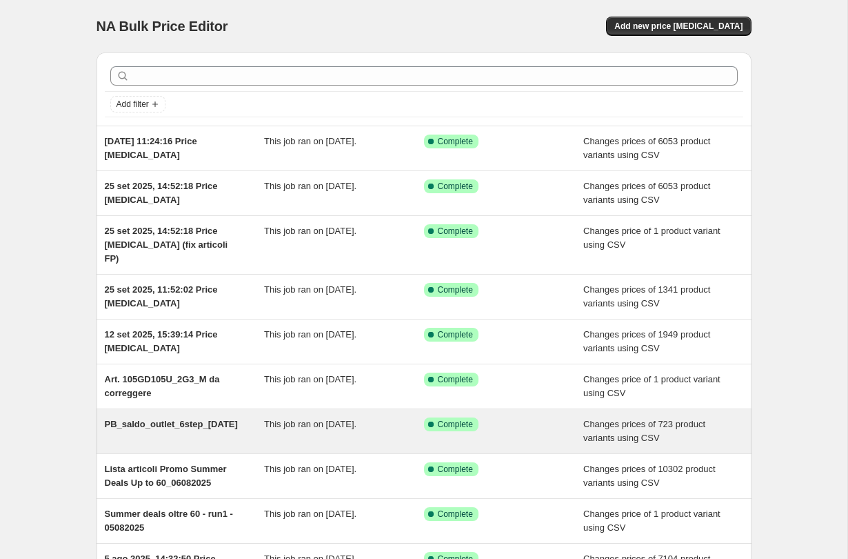
scroll to position [152, 0]
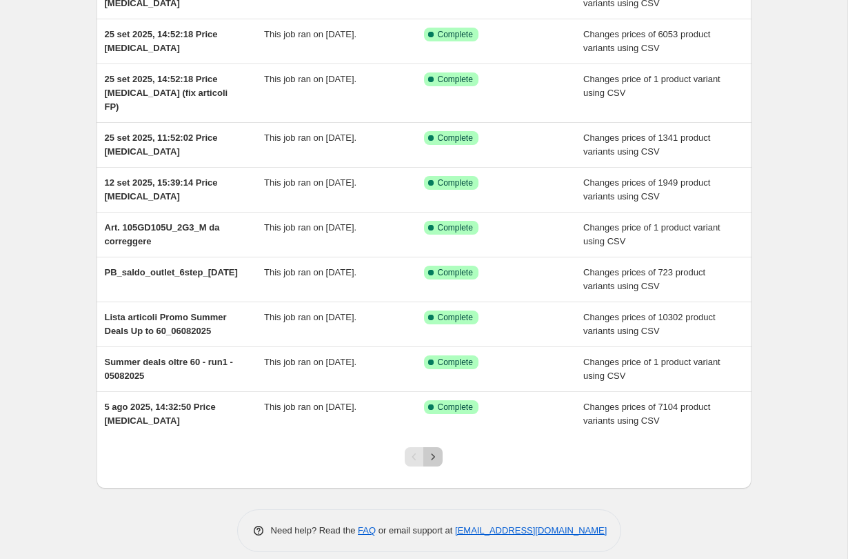
click at [441, 450] on button "Next" at bounding box center [432, 456] width 19 height 19
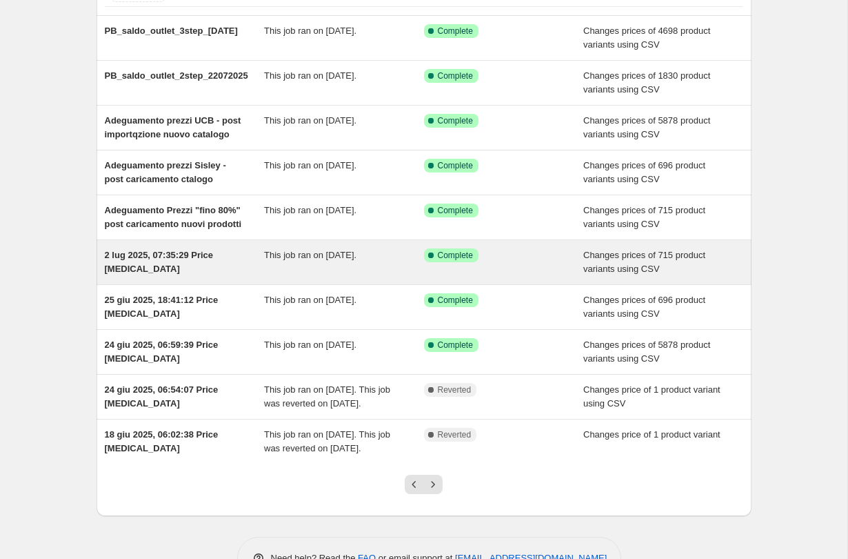
scroll to position [104, 0]
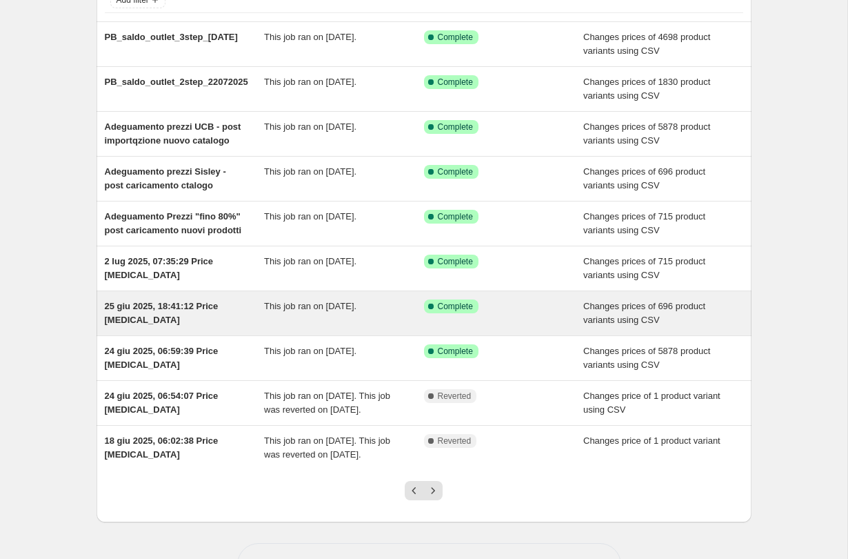
click at [356, 311] on span "This job ran on 25 June 2025." at bounding box center [310, 306] width 92 height 10
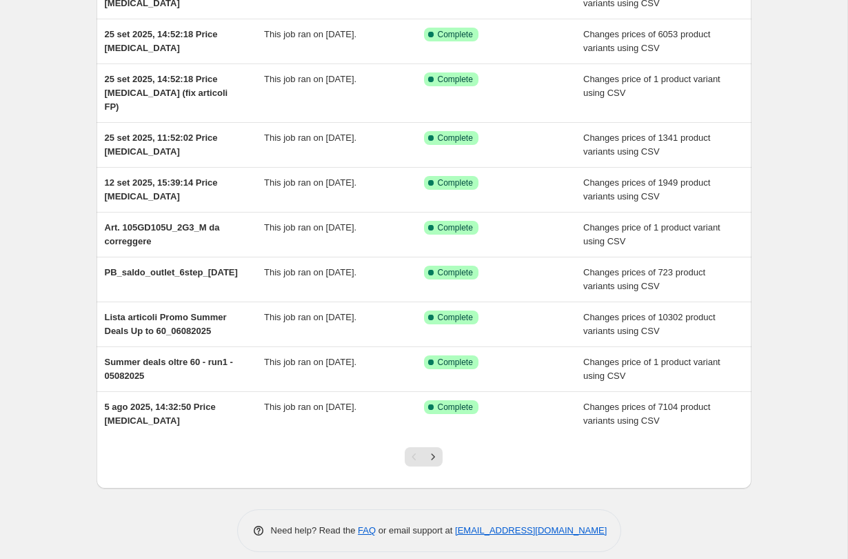
scroll to position [124, 0]
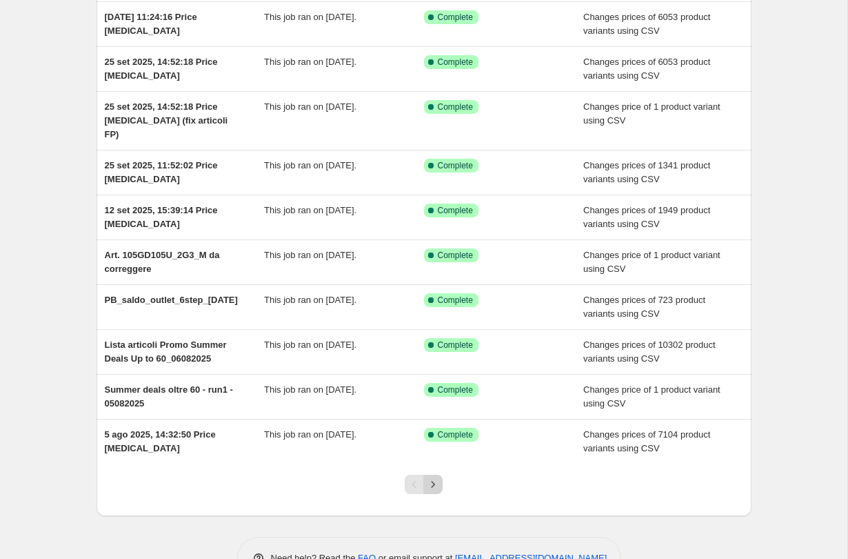
click at [436, 477] on icon "Next" at bounding box center [433, 484] width 14 height 14
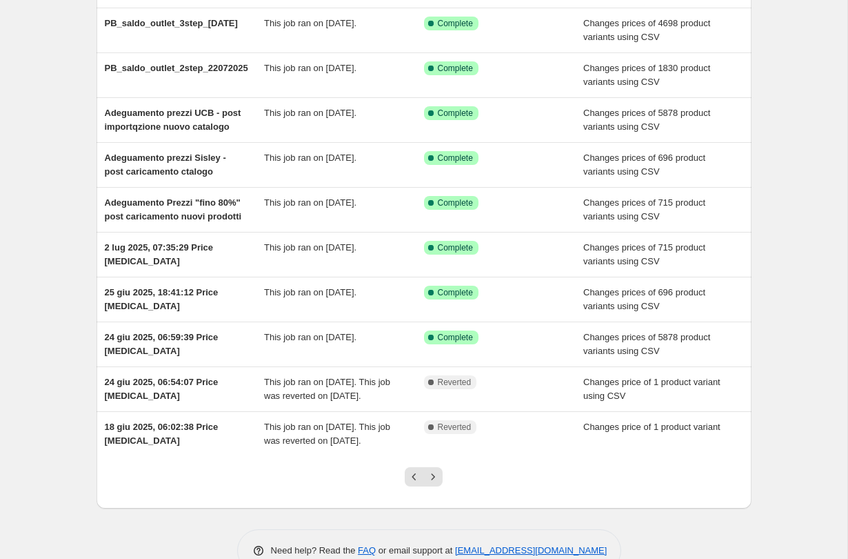
scroll to position [119, 0]
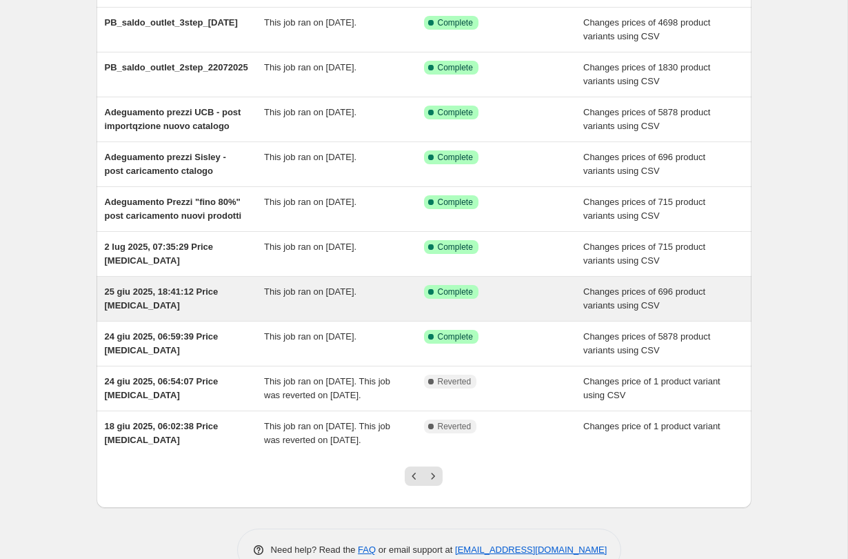
click at [230, 312] on div "25 giu 2025, 18:41:12 Price [MEDICAL_DATA]" at bounding box center [185, 299] width 160 height 28
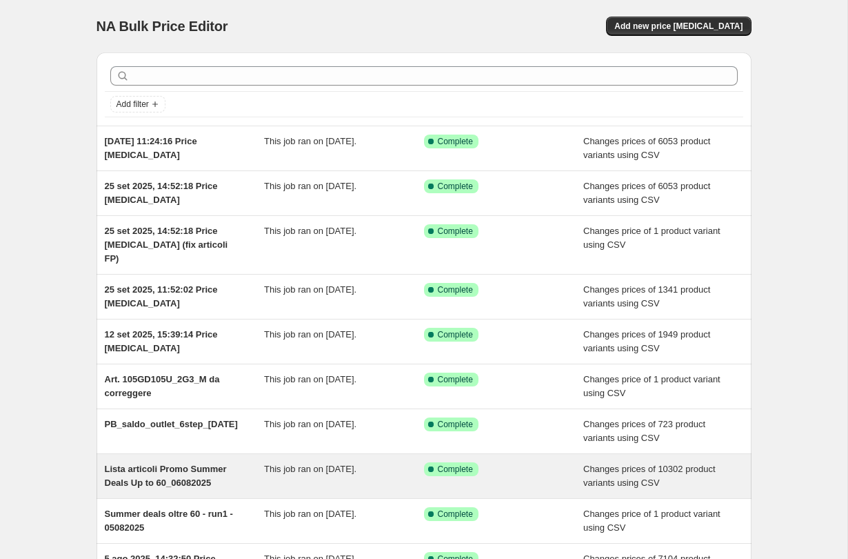
scroll to position [152, 0]
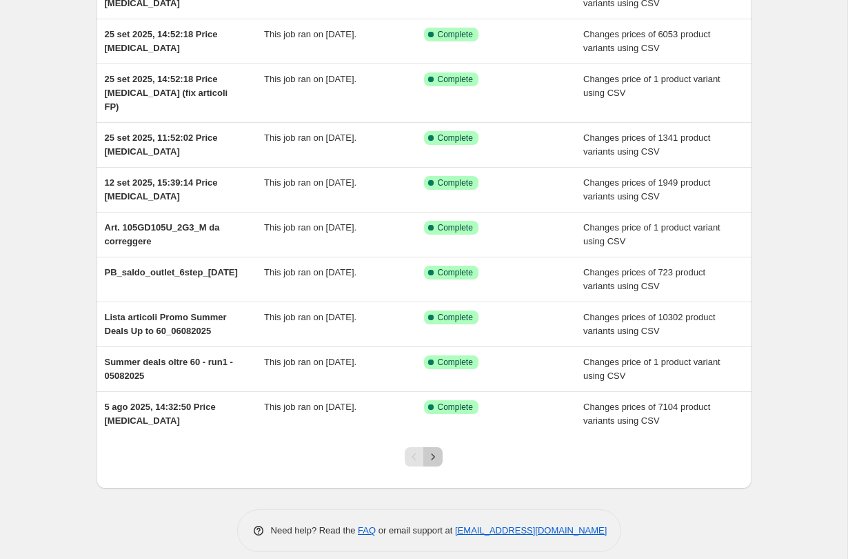
click at [436, 452] on button "Next" at bounding box center [432, 456] width 19 height 19
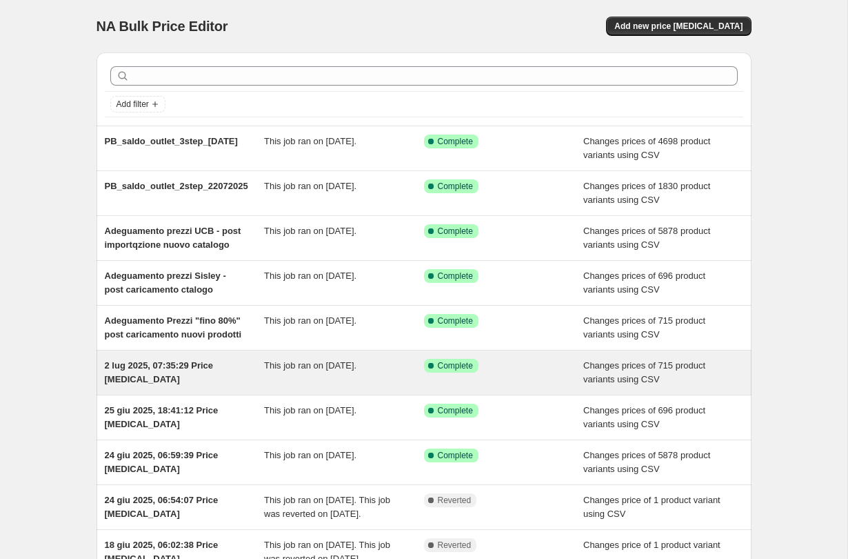
click at [389, 386] on div "This job ran on 2 July 2025." at bounding box center [344, 373] width 160 height 28
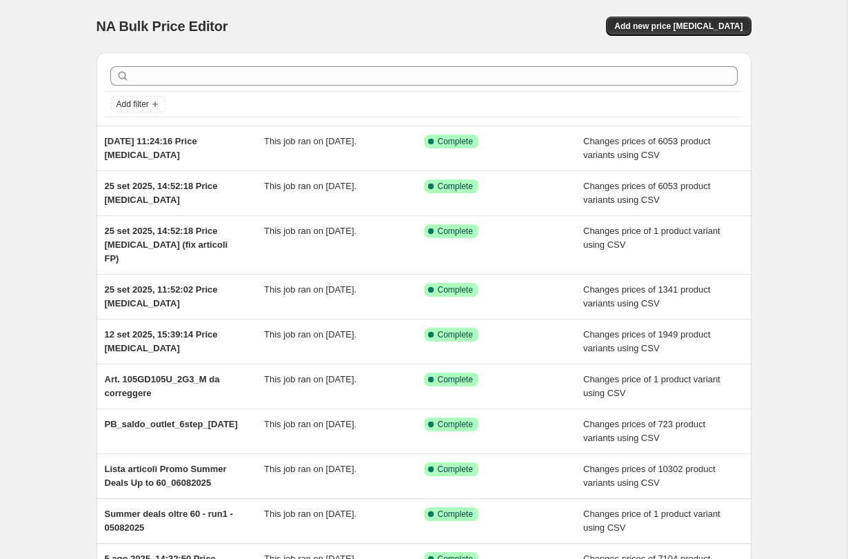
scroll to position [152, 0]
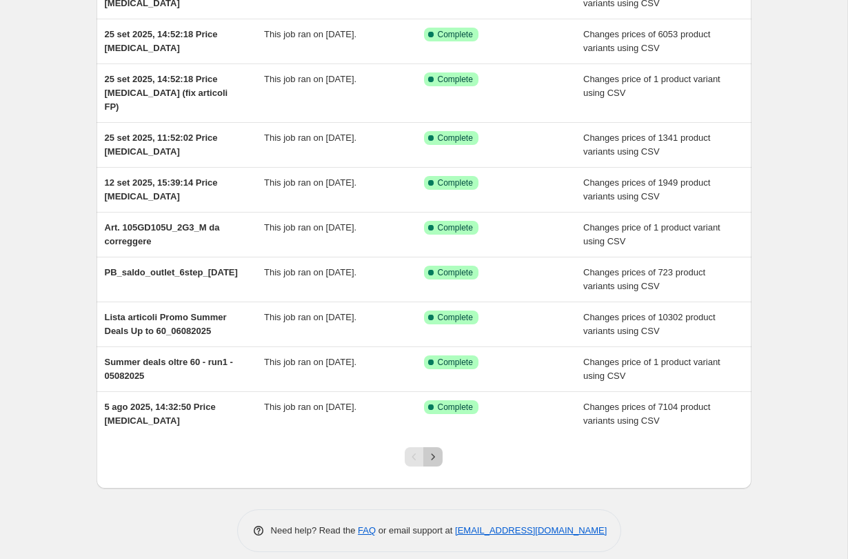
click at [433, 447] on button "Next" at bounding box center [432, 456] width 19 height 19
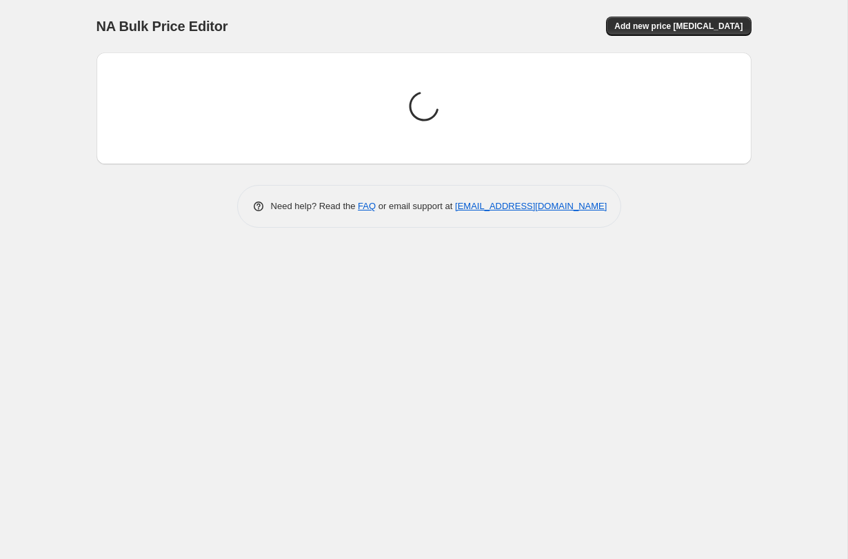
scroll to position [0, 0]
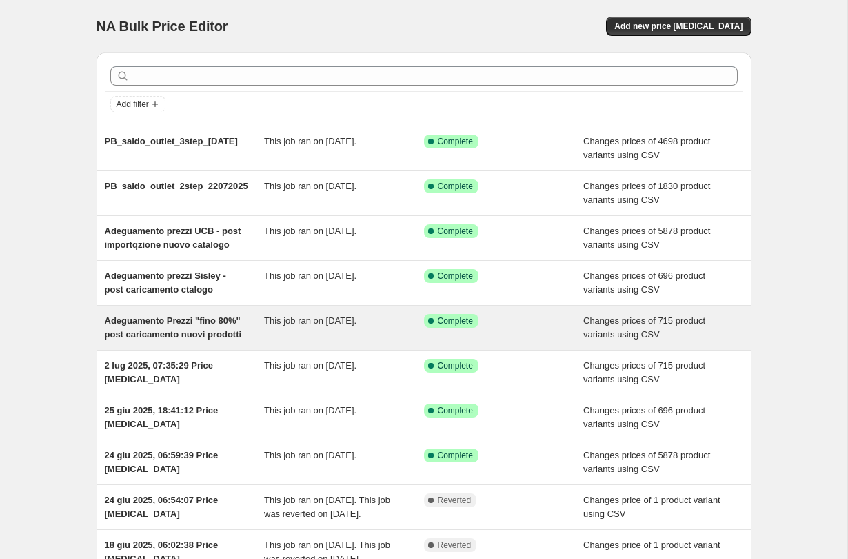
click at [376, 340] on div "This job ran on [DATE]." at bounding box center [344, 328] width 160 height 28
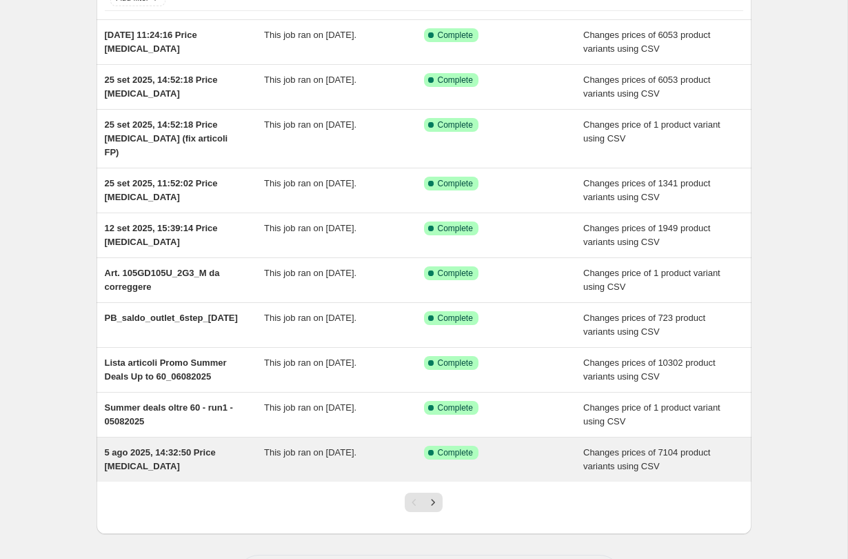
scroll to position [152, 0]
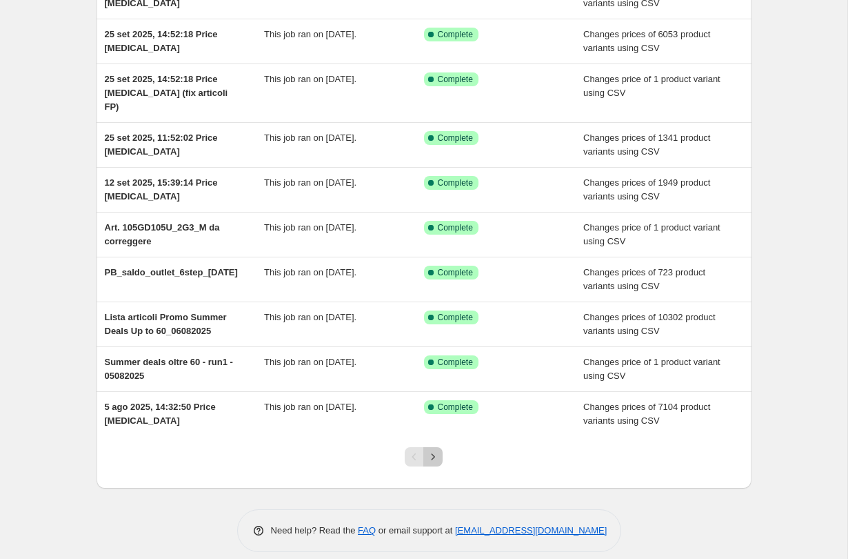
click at [435, 450] on icon "Next" at bounding box center [433, 457] width 14 height 14
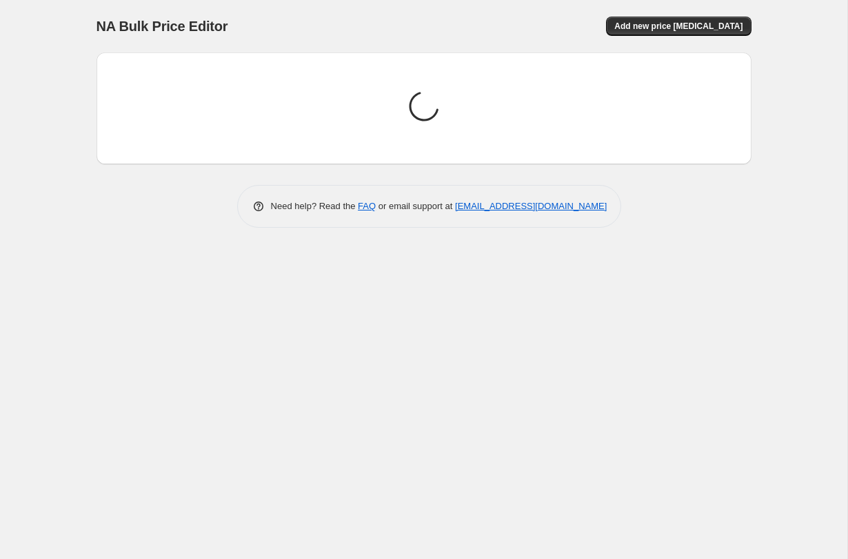
scroll to position [0, 0]
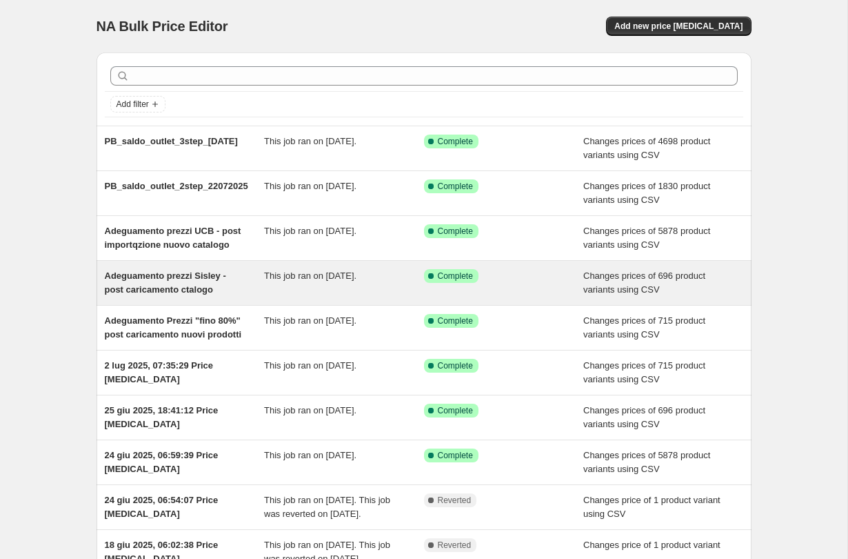
click at [356, 281] on span "This job ran on 22 July 2025." at bounding box center [310, 275] width 92 height 10
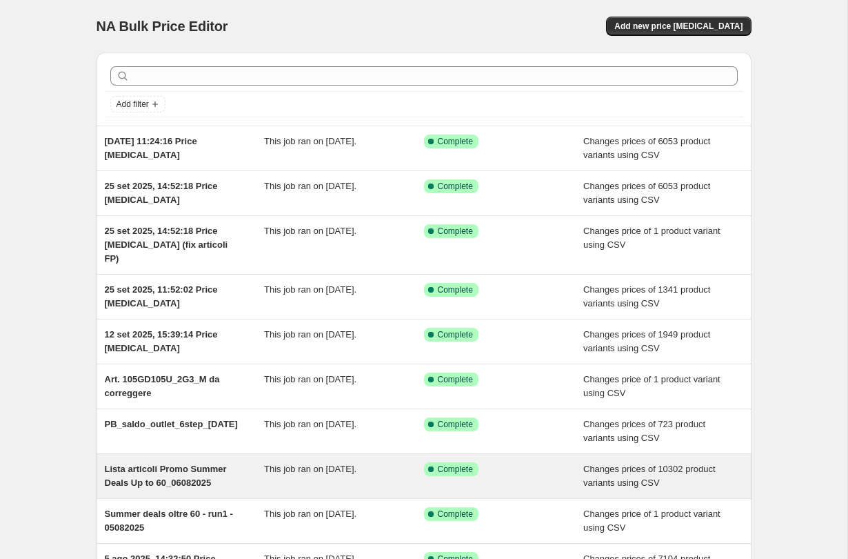
scroll to position [152, 0]
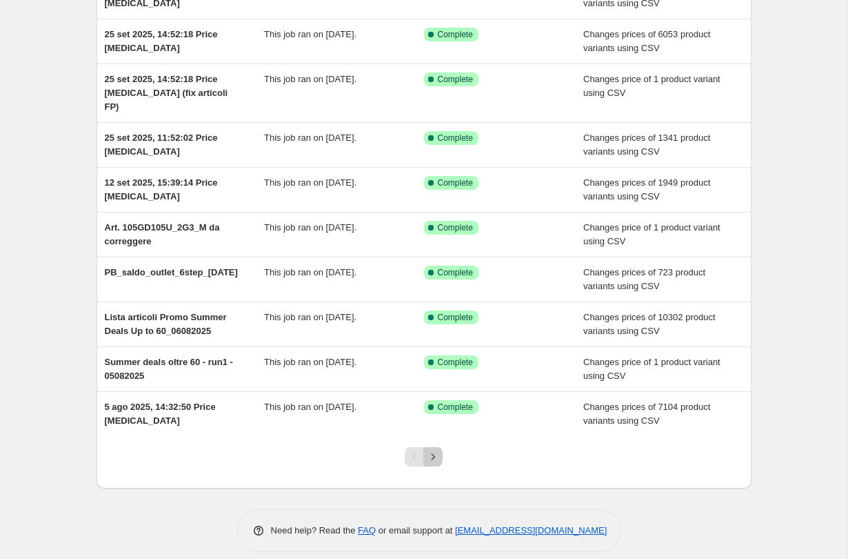
click at [435, 450] on icon "Next" at bounding box center [433, 457] width 14 height 14
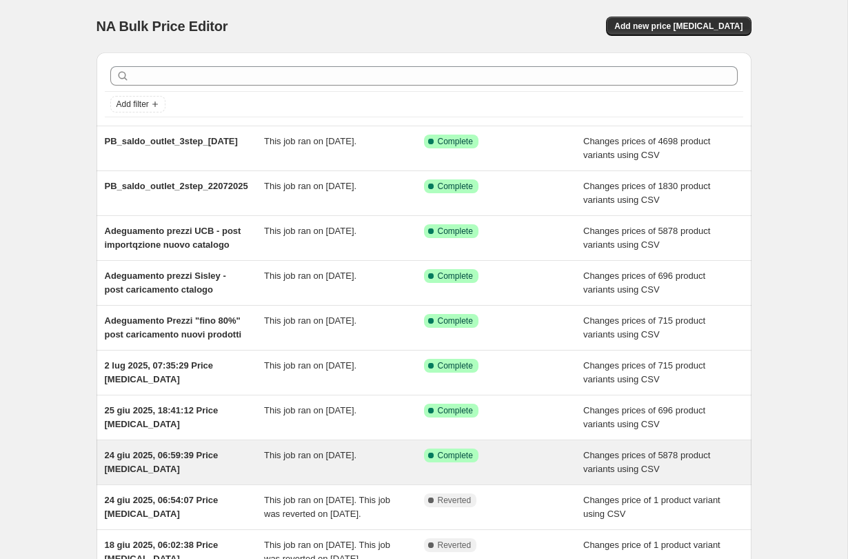
scroll to position [109, 0]
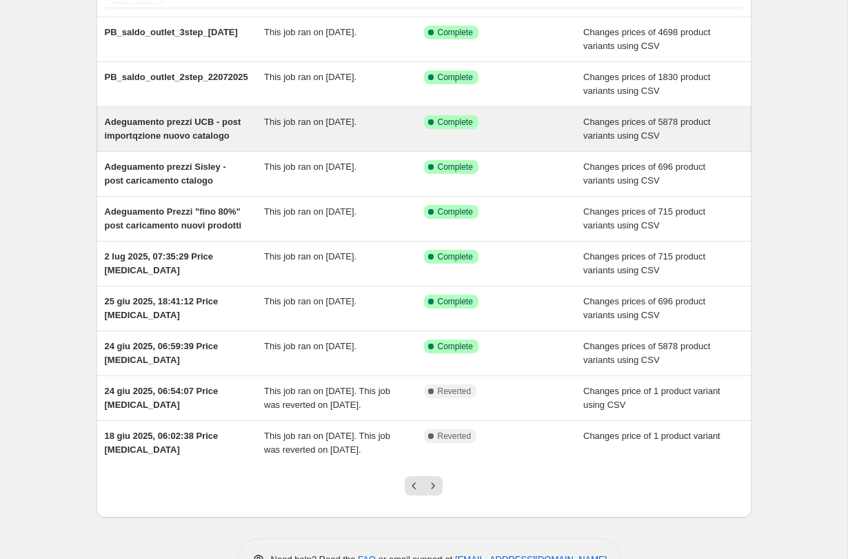
click at [368, 129] on div "This job ran on 22 July 2025." at bounding box center [344, 129] width 160 height 28
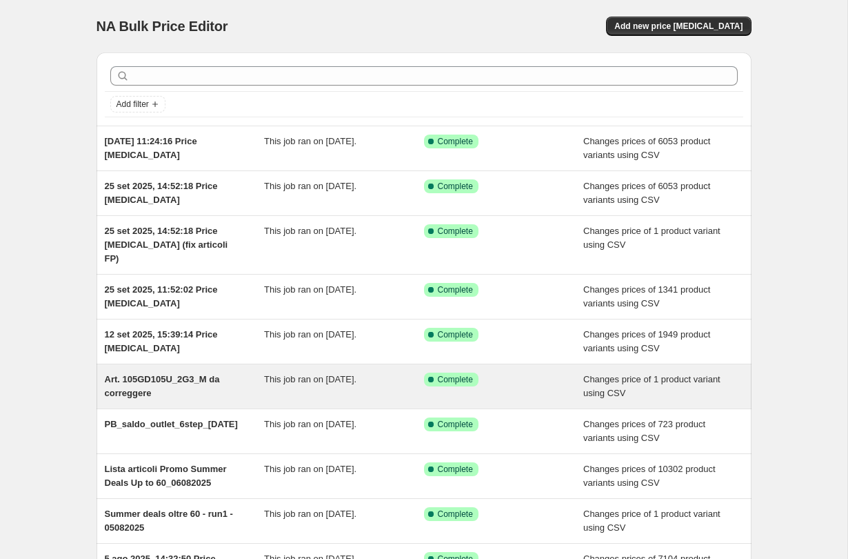
scroll to position [152, 0]
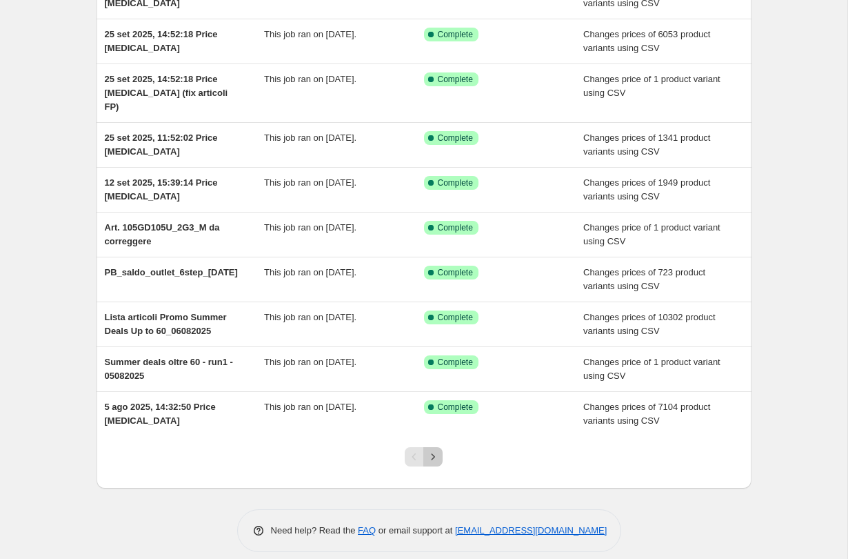
click at [432, 450] on icon "Next" at bounding box center [433, 457] width 14 height 14
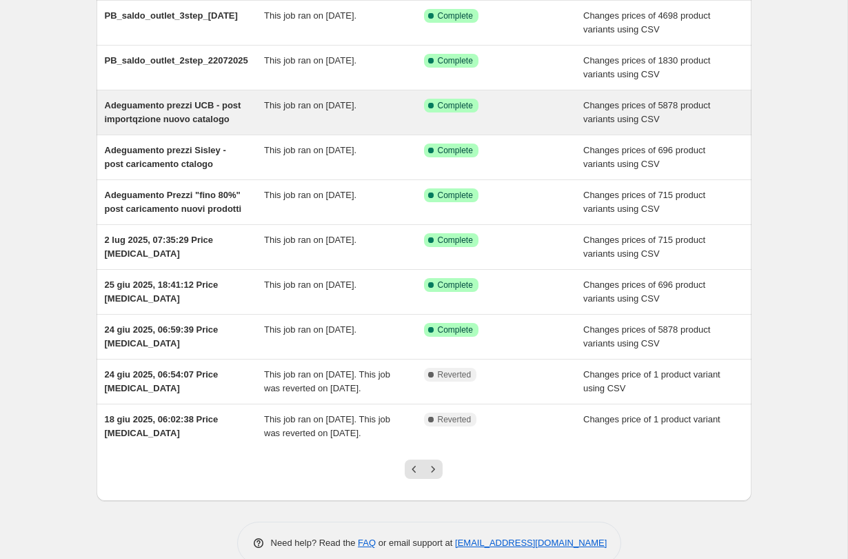
scroll to position [87, 0]
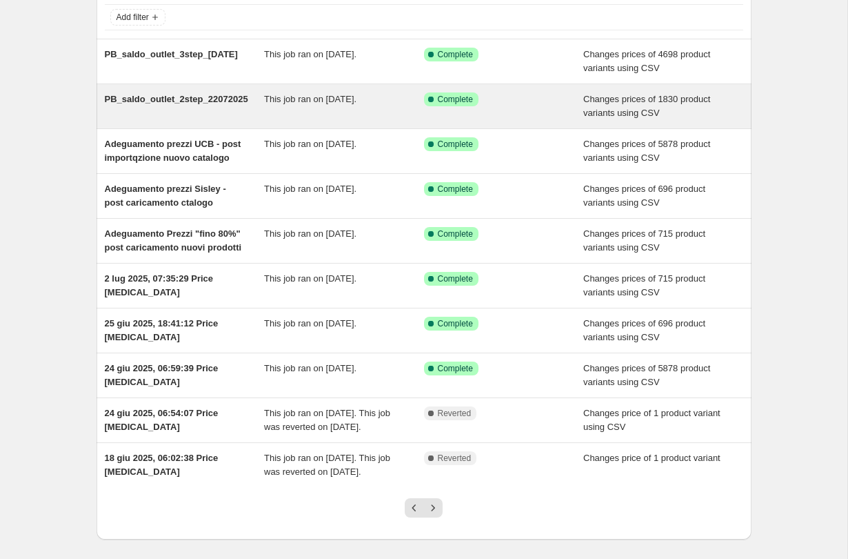
click at [390, 109] on div "This job ran on 22 July 2025." at bounding box center [344, 106] width 160 height 28
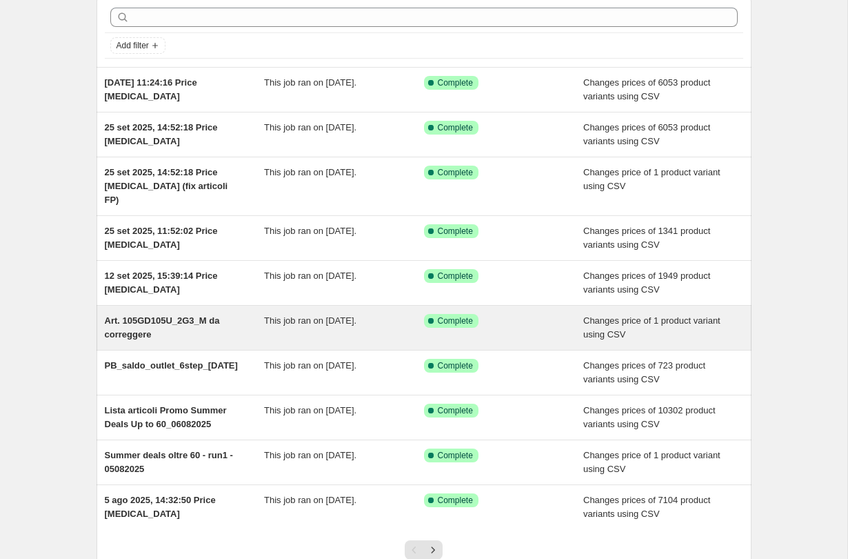
scroll to position [152, 0]
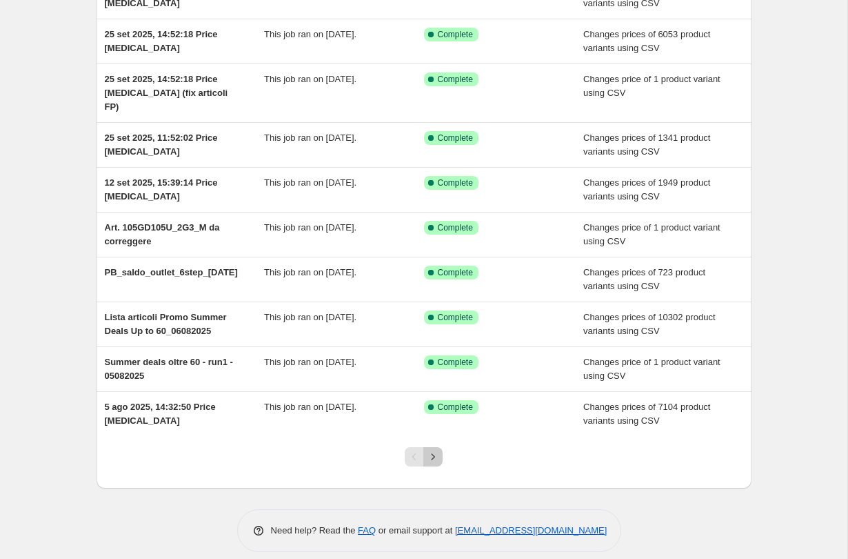
click at [438, 450] on icon "Next" at bounding box center [433, 457] width 14 height 14
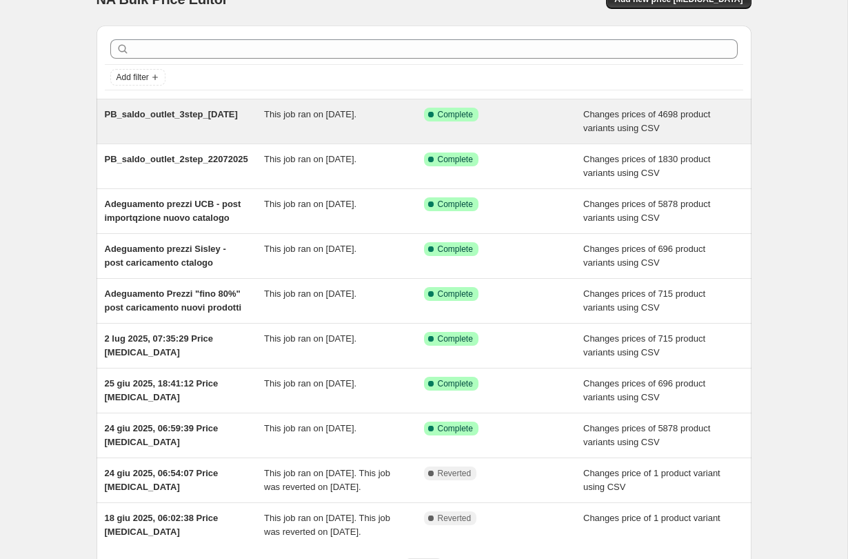
scroll to position [26, 0]
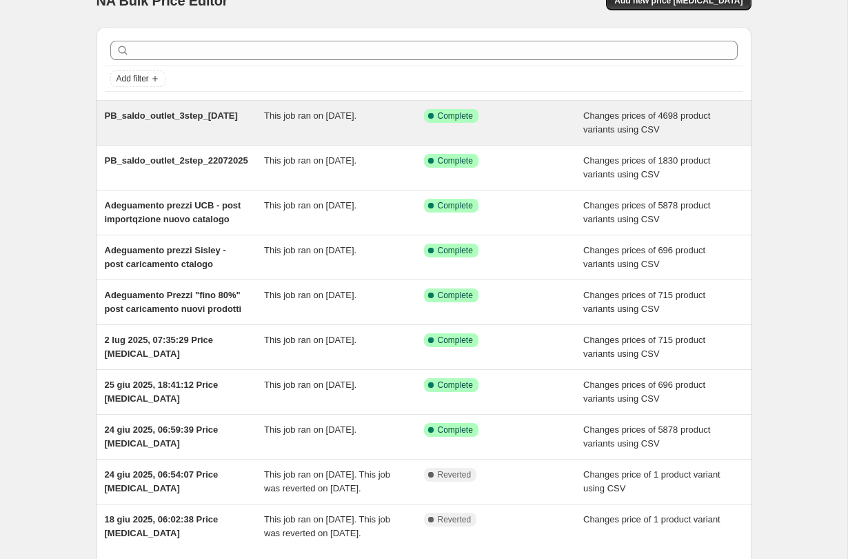
click at [356, 113] on span "This job ran on 24 July 2025." at bounding box center [310, 115] width 92 height 10
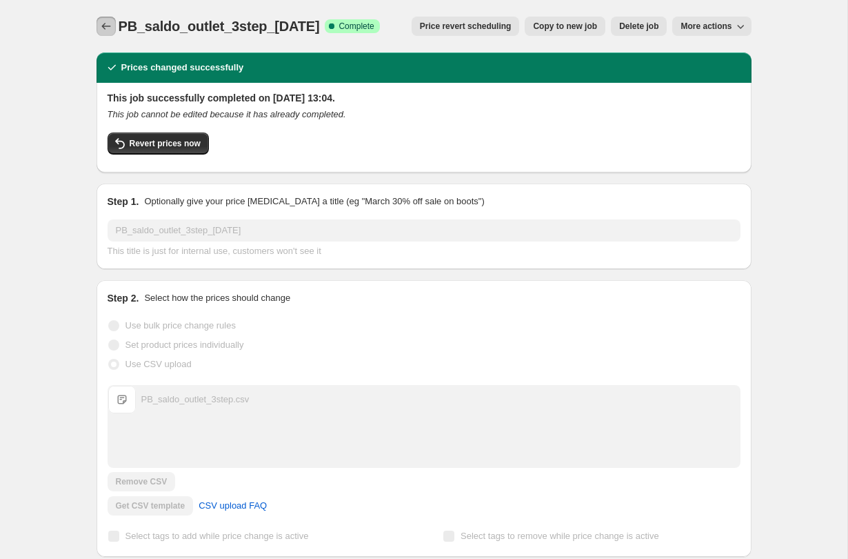
click at [110, 29] on icon "Price change jobs" at bounding box center [106, 26] width 14 height 14
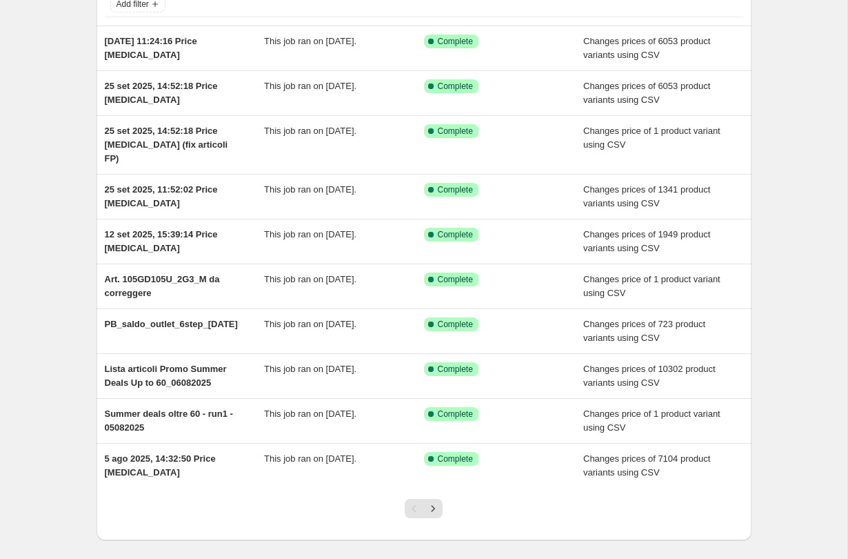
scroll to position [89, 0]
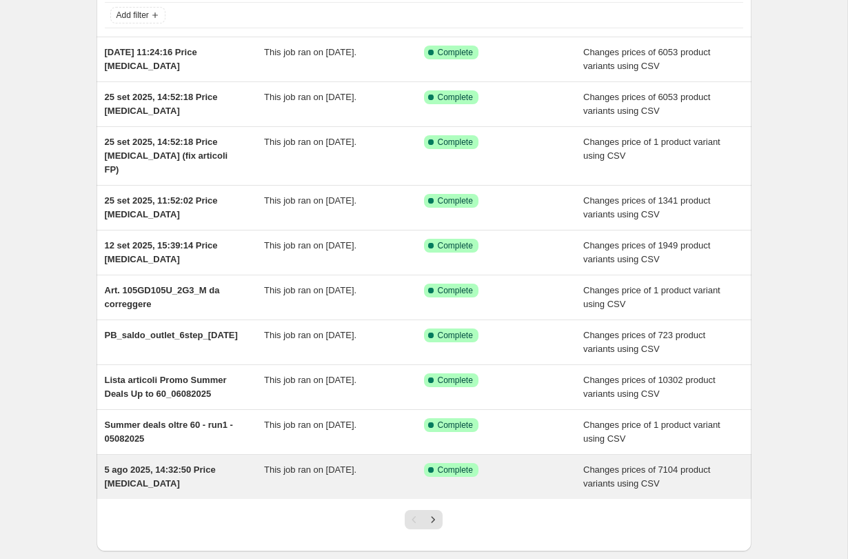
click at [334, 466] on div "This job ran on 5 August 2025." at bounding box center [344, 477] width 160 height 28
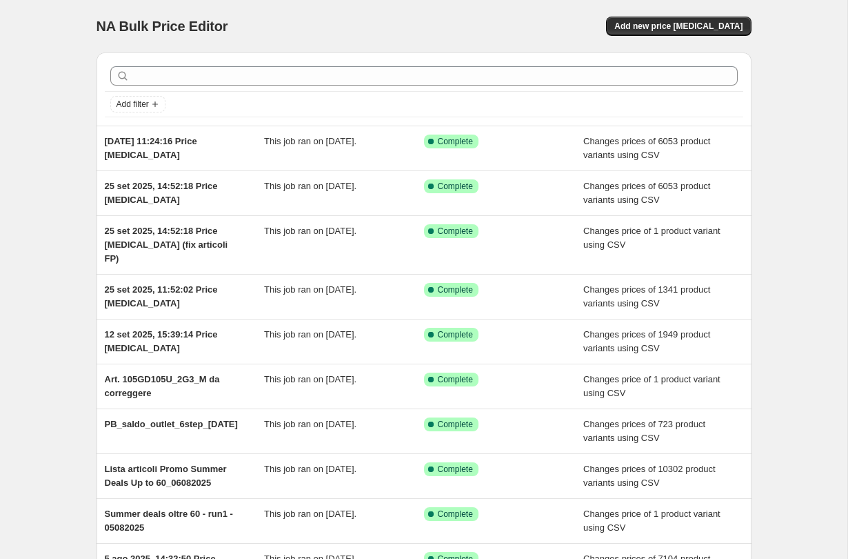
scroll to position [152, 0]
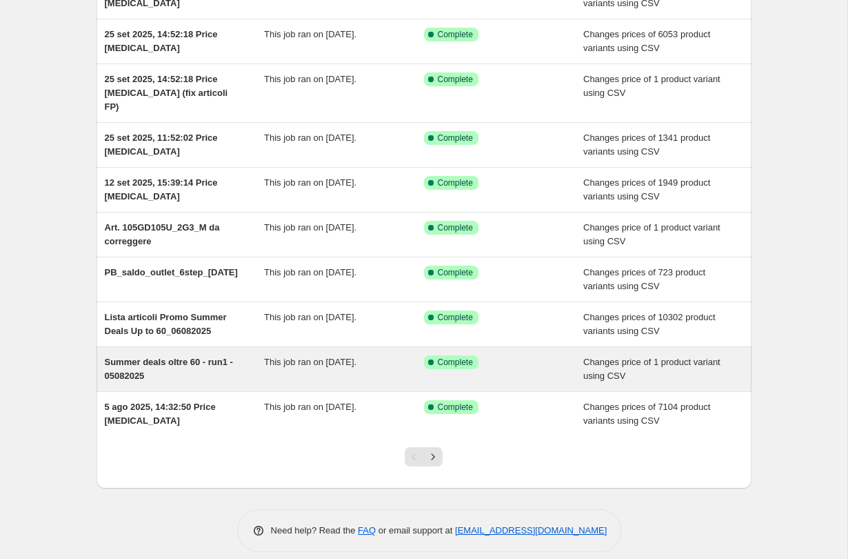
click at [333, 356] on span "This job ran on 5 August 2025." at bounding box center [310, 361] width 92 height 10
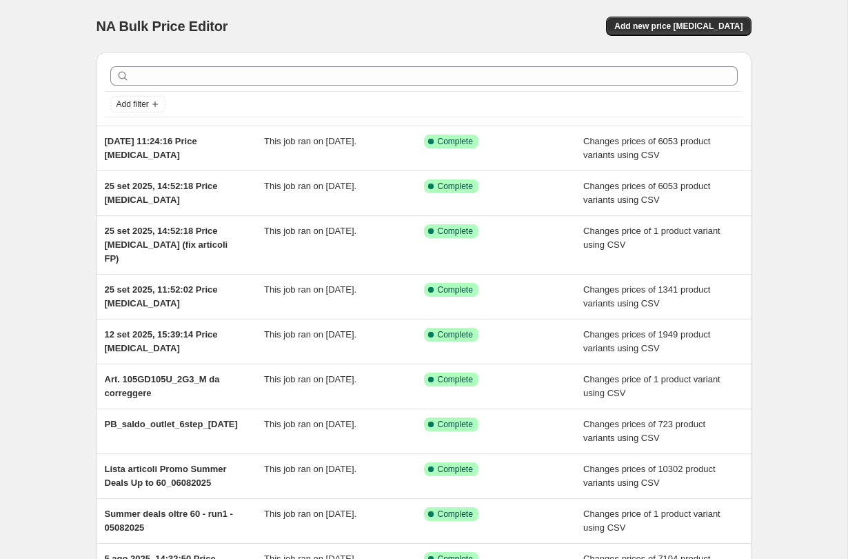
scroll to position [152, 0]
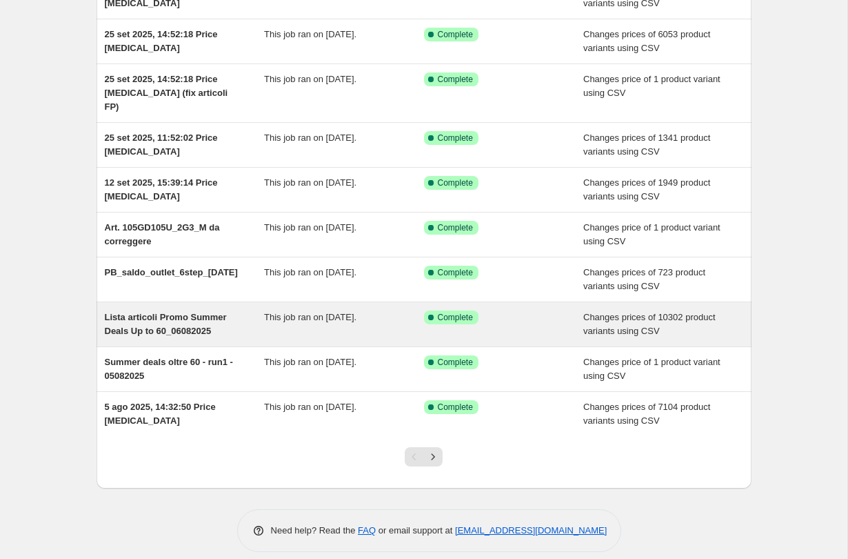
click at [249, 319] on div "Lista articoli Promo Summer Deals Up to 60_06082025" at bounding box center [185, 324] width 160 height 28
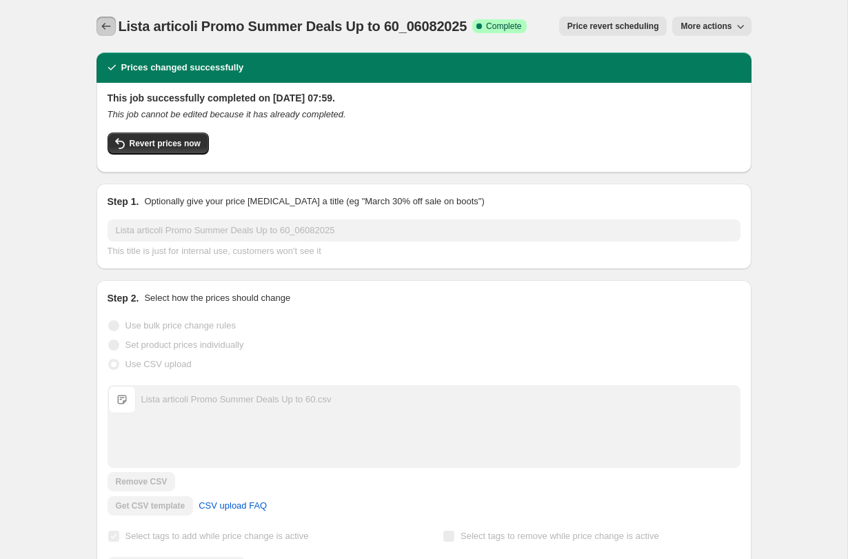
click at [105, 23] on icon "Price change jobs" at bounding box center [106, 26] width 14 height 14
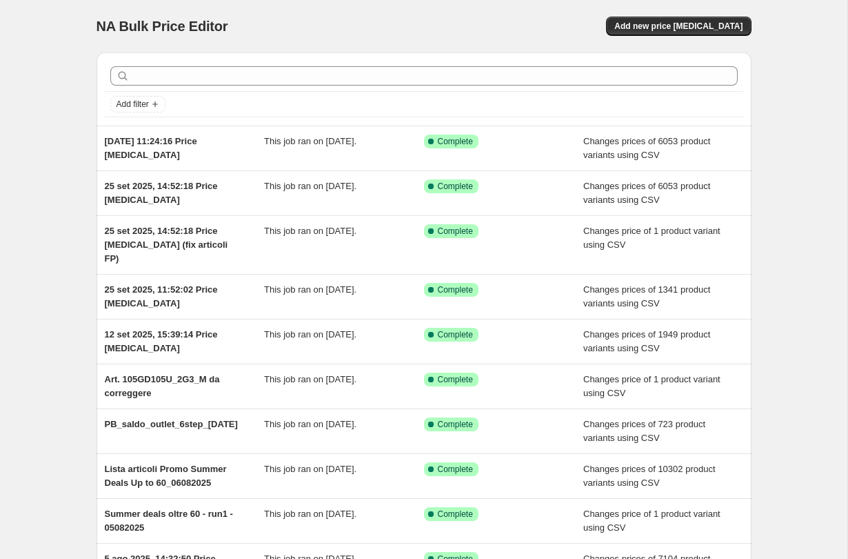
scroll to position [152, 0]
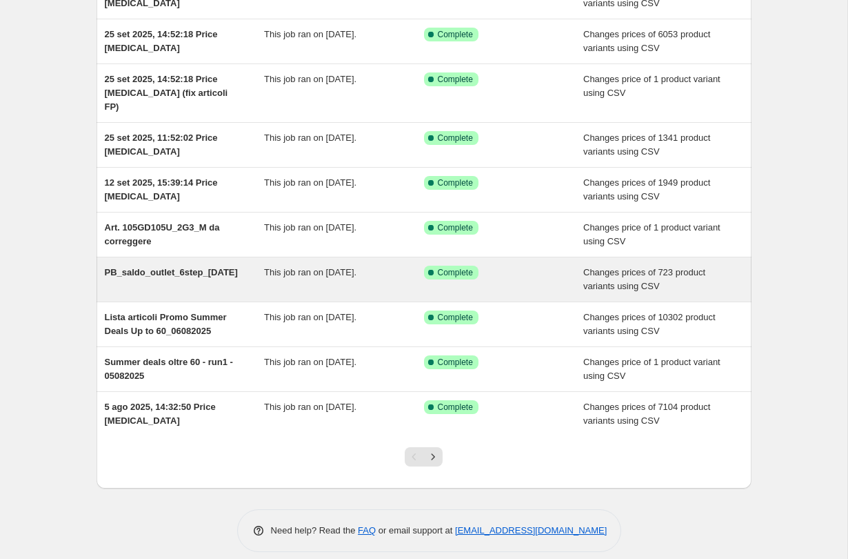
click at [207, 265] on div "PB_saldo_outlet_6step_13/08/25" at bounding box center [185, 279] width 160 height 28
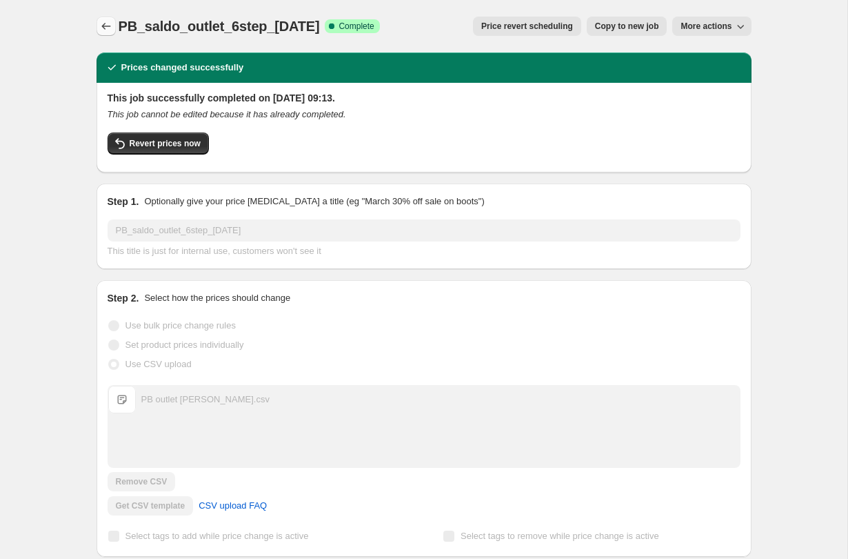
click at [101, 26] on icon "Price change jobs" at bounding box center [106, 26] width 14 height 14
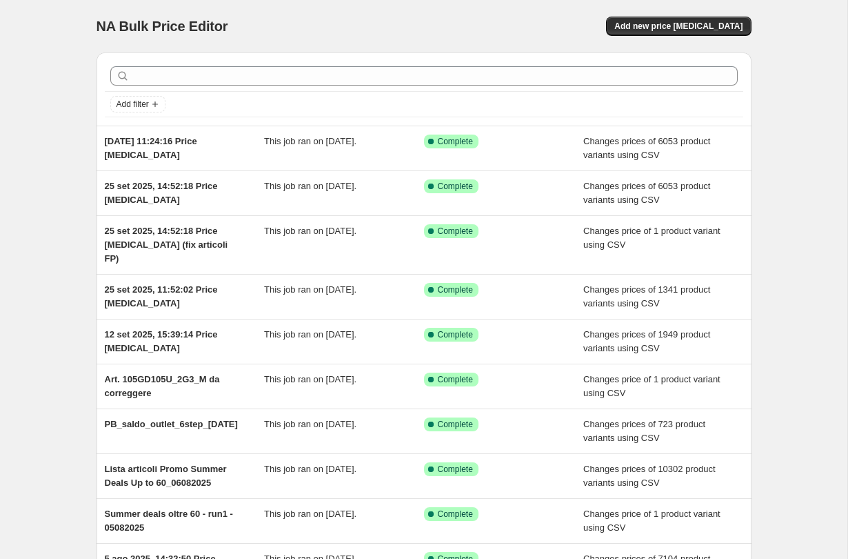
scroll to position [152, 0]
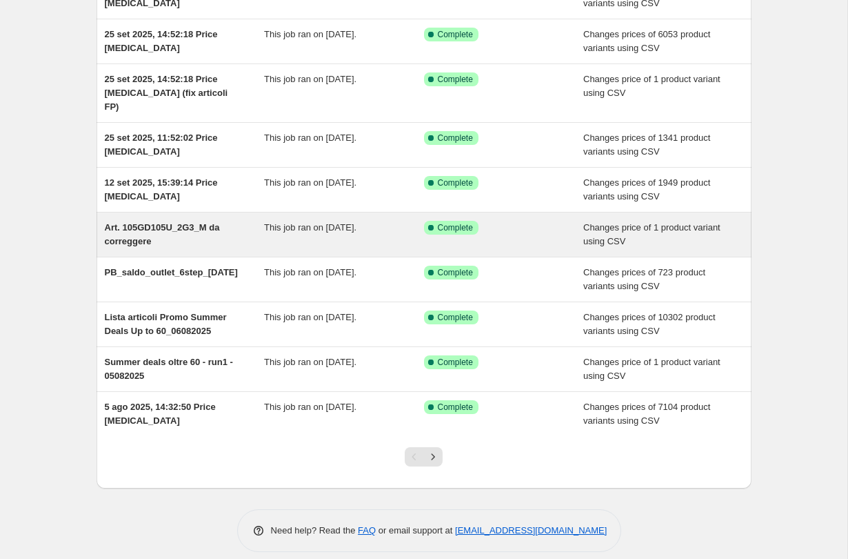
click at [342, 222] on span "This job ran on 13 August 2025." at bounding box center [310, 227] width 92 height 10
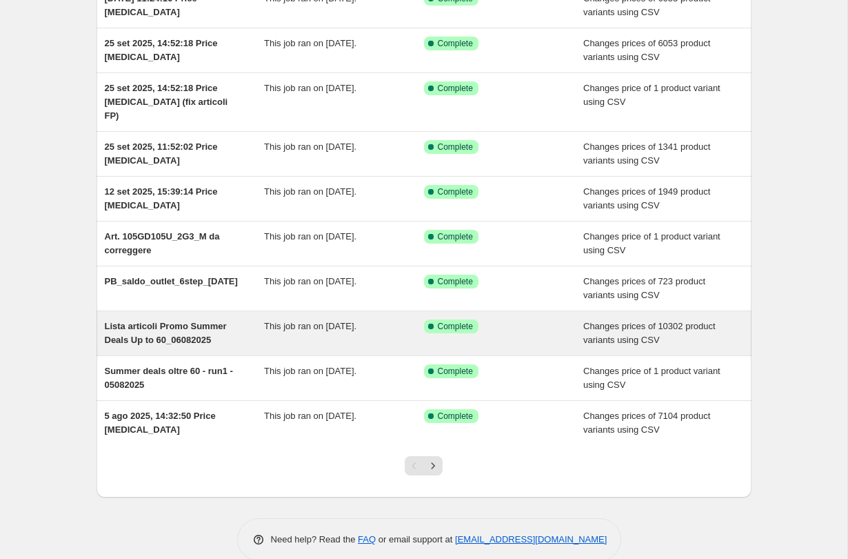
scroll to position [152, 0]
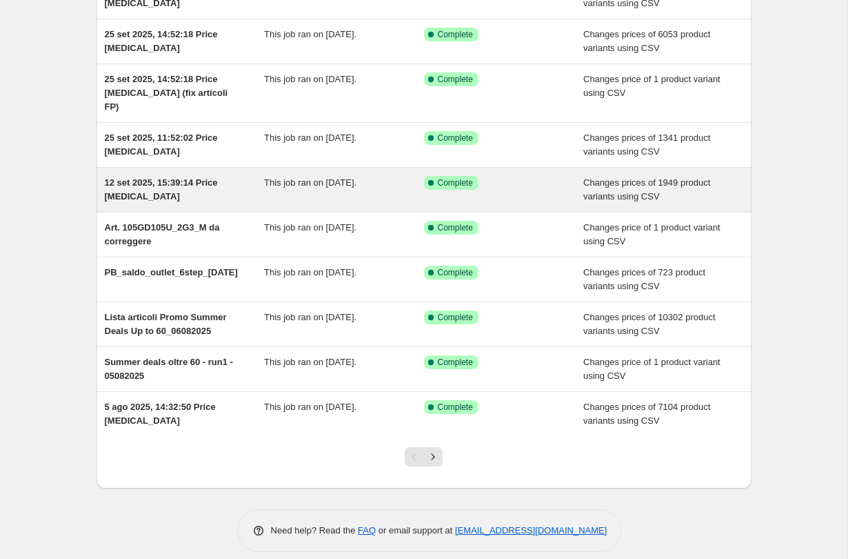
click at [290, 177] on span "This job ran on 12 September 2025." at bounding box center [310, 182] width 92 height 10
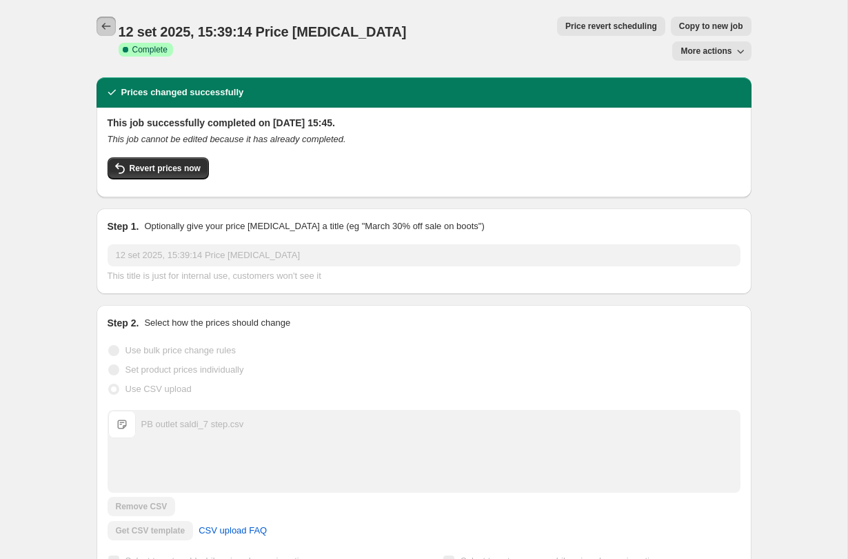
click at [97, 25] on button "Price change jobs" at bounding box center [106, 26] width 19 height 19
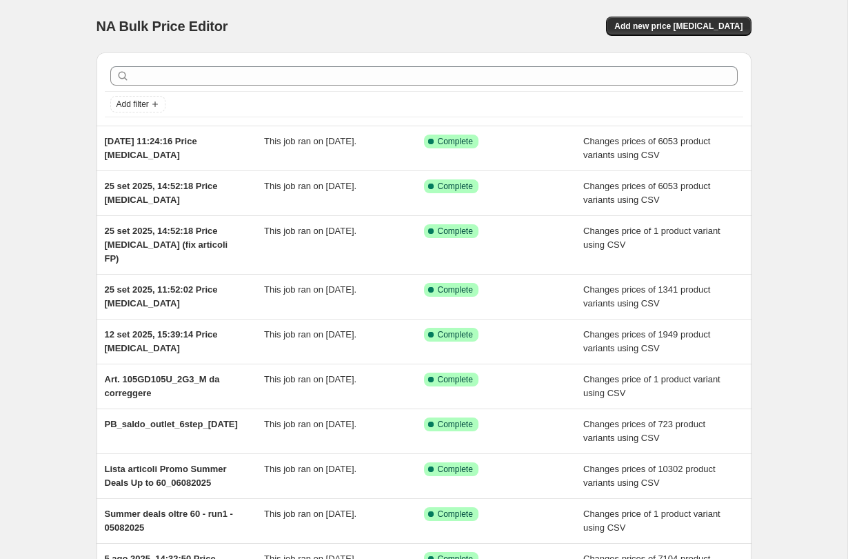
scroll to position [152, 0]
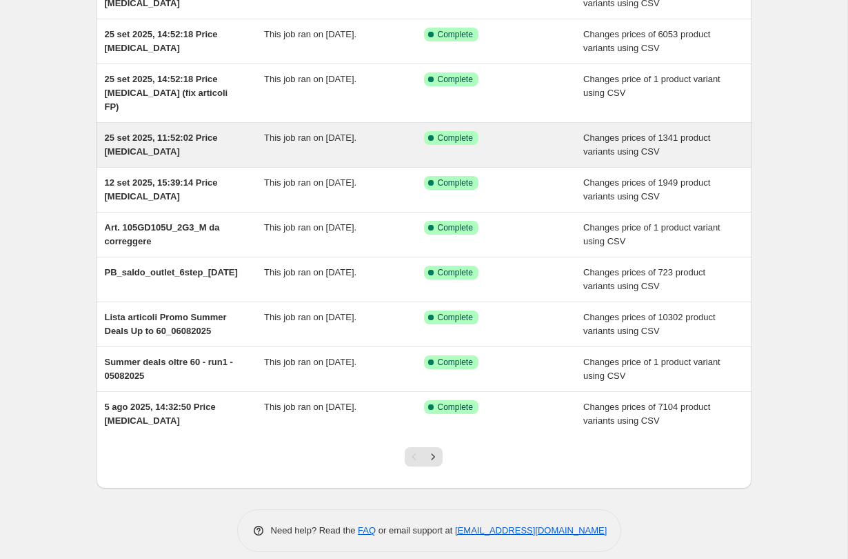
click at [310, 143] on div "This job ran on 25 September 2025." at bounding box center [344, 145] width 160 height 28
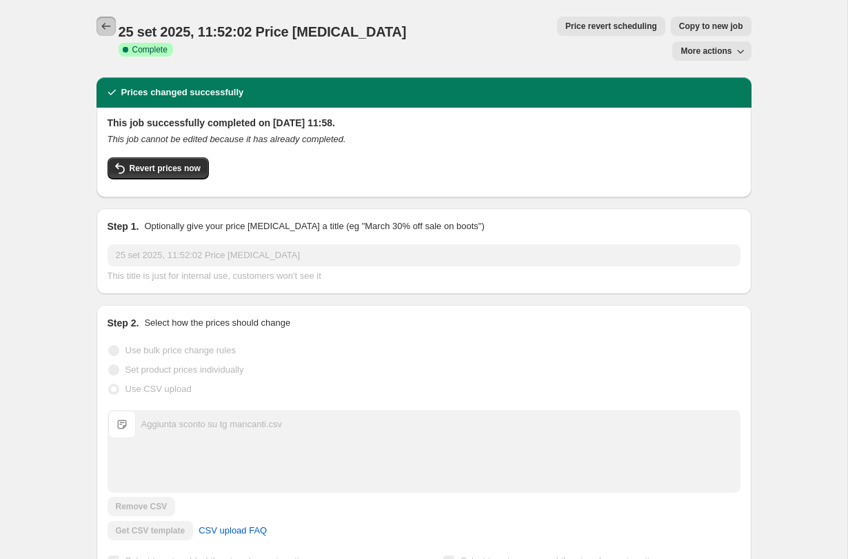
click at [109, 28] on icon "Price change jobs" at bounding box center [106, 26] width 14 height 14
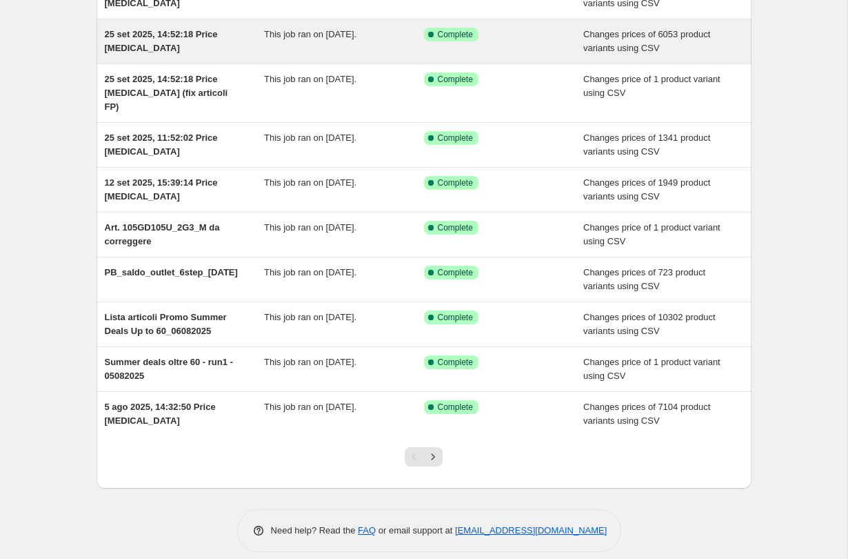
scroll to position [59, 0]
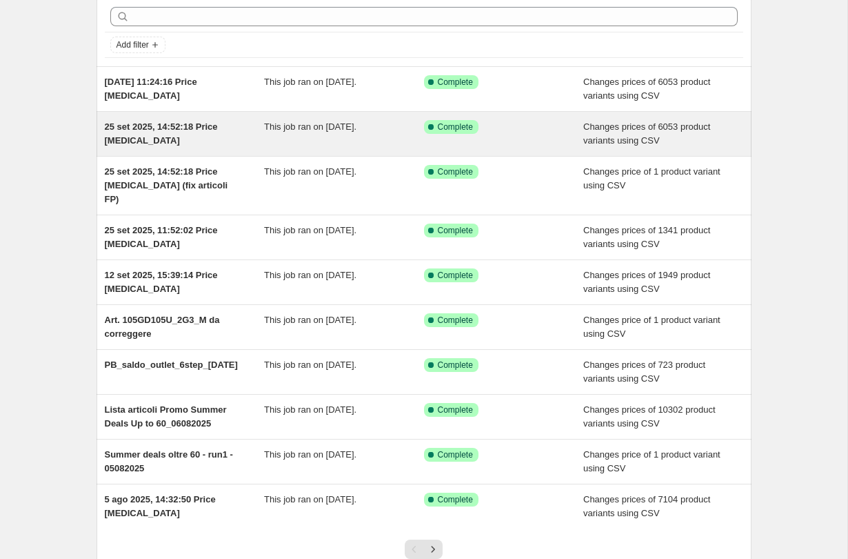
click at [359, 132] on div "This job ran on 25 September 2025." at bounding box center [344, 134] width 160 height 28
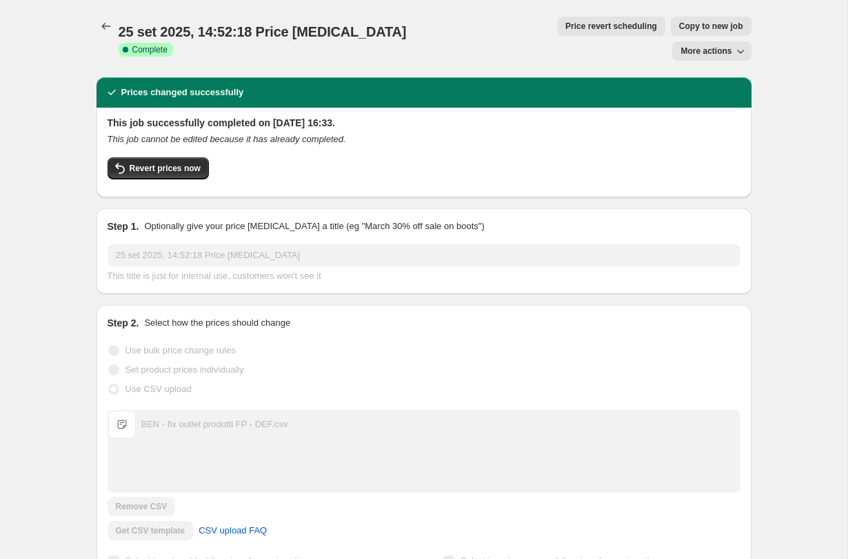
click at [696, 46] on span "More actions" at bounding box center [706, 51] width 51 height 11
click at [708, 6] on div "25 set 2025, 14:52:18 Price change job. This page is ready 25 set 2025, 14:52:1…" at bounding box center [424, 38] width 655 height 77
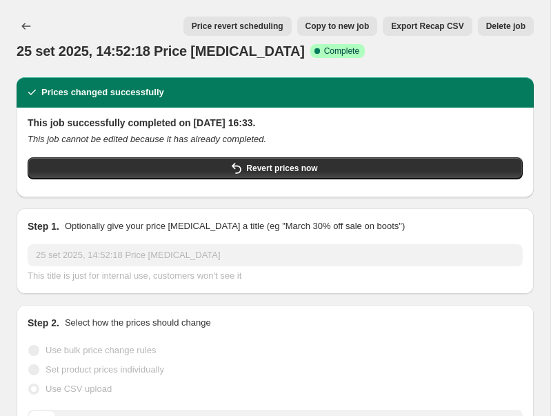
click at [403, 25] on span "Export Recap CSV" at bounding box center [427, 26] width 72 height 11
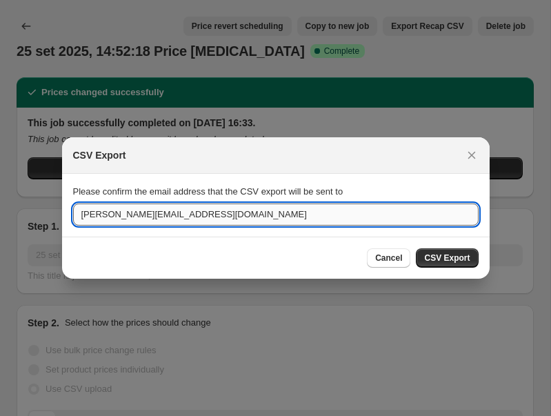
click at [226, 213] on input "[PERSON_NAME][EMAIL_ADDRESS][DOMAIN_NAME]" at bounding box center [275, 214] width 405 height 22
type input "[PERSON_NAME][EMAIL_ADDRESS][DOMAIN_NAME]"
click at [476, 259] on button "CSV Export" at bounding box center [447, 257] width 62 height 19
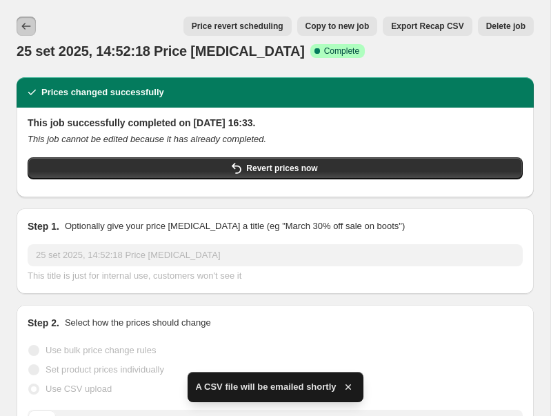
click at [26, 24] on icon "Price change jobs" at bounding box center [26, 26] width 14 height 14
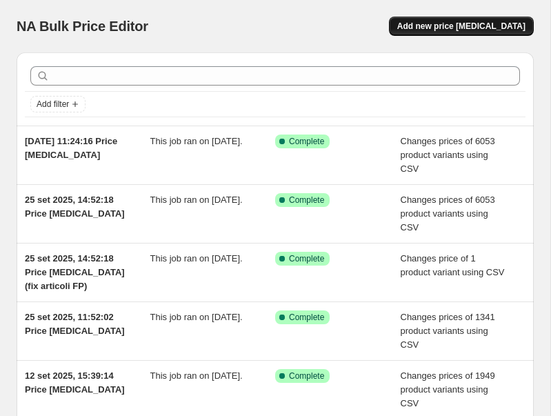
click at [482, 31] on span "Add new price change job" at bounding box center [461, 26] width 128 height 11
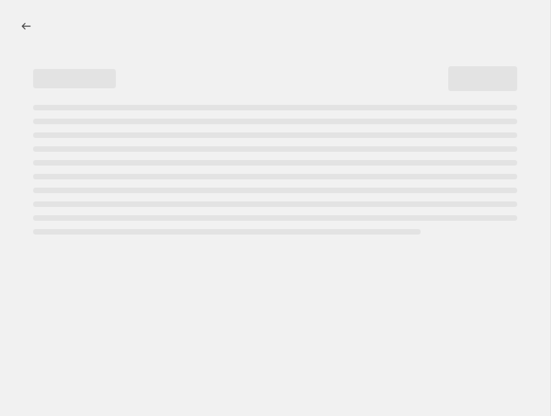
select select "percentage"
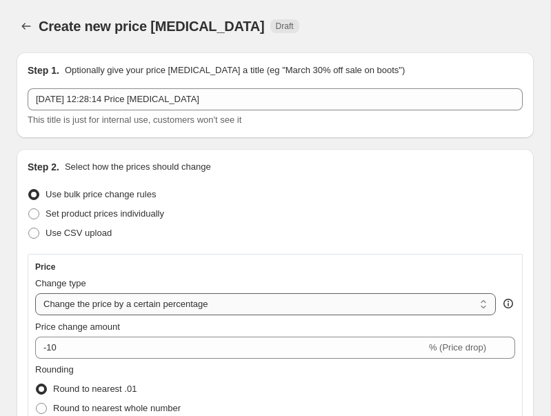
scroll to position [38, 0]
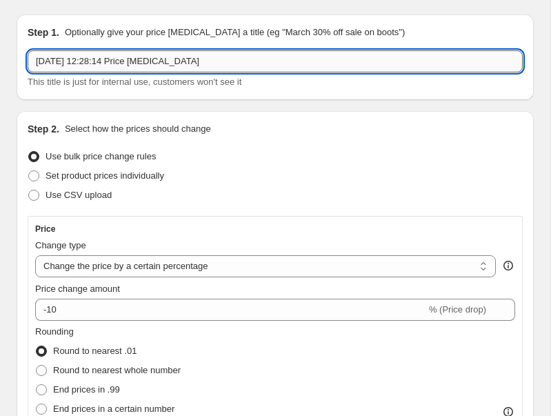
click at [114, 61] on input "29 Sept 2025, 12:28:14 Price change job" at bounding box center [275, 61] width 495 height 22
type input "revert-total"
click at [87, 199] on span "Use CSV upload" at bounding box center [79, 195] width 66 height 10
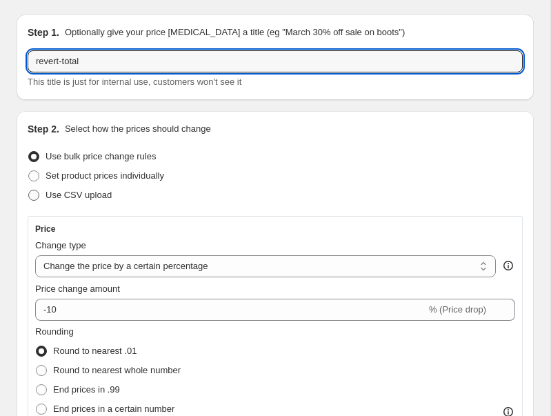
click at [29, 190] on input "Use CSV upload" at bounding box center [28, 190] width 1 height 1
radio input "true"
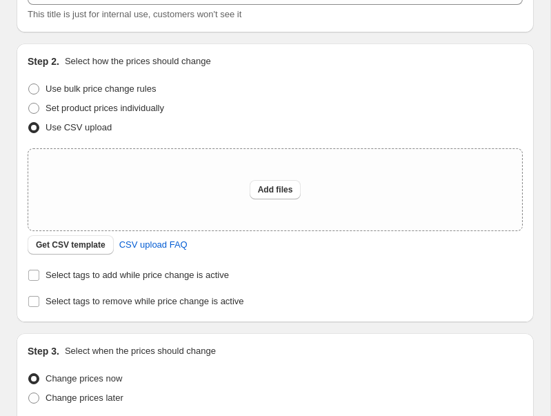
scroll to position [118, 0]
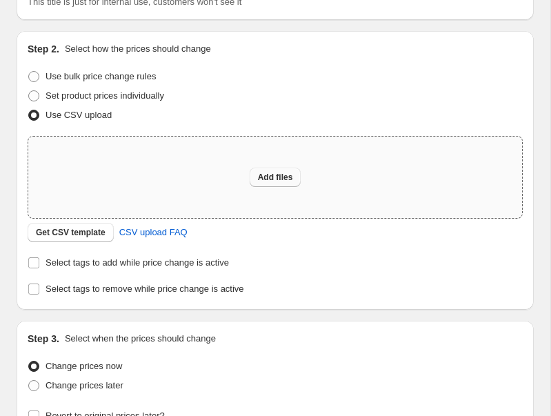
click at [259, 172] on button "Add files" at bounding box center [276, 177] width 52 height 19
type input "C:\fakepath\3.csv"
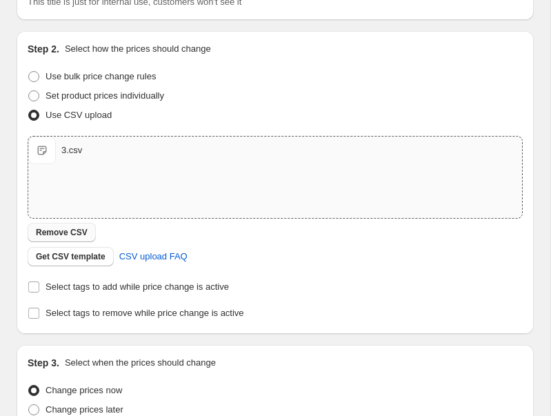
click at [85, 234] on span "Remove CSV" at bounding box center [62, 232] width 52 height 11
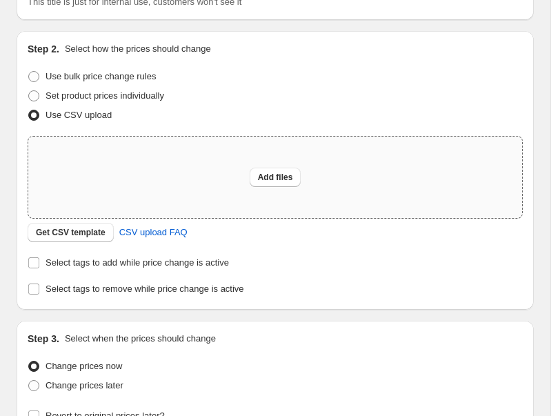
scroll to position [0, 0]
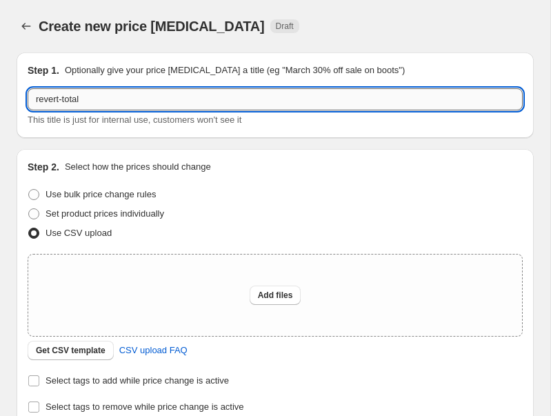
click at [108, 100] on input "revert-total" at bounding box center [275, 99] width 495 height 22
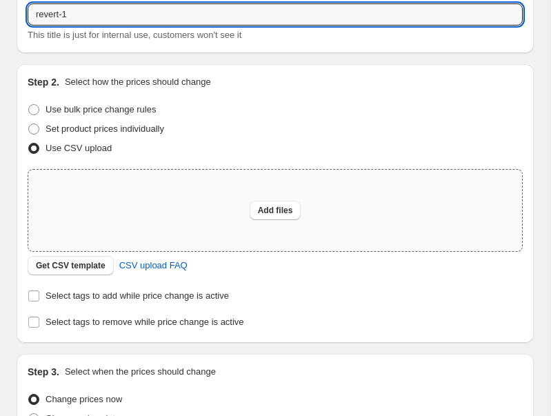
scroll to position [89, 0]
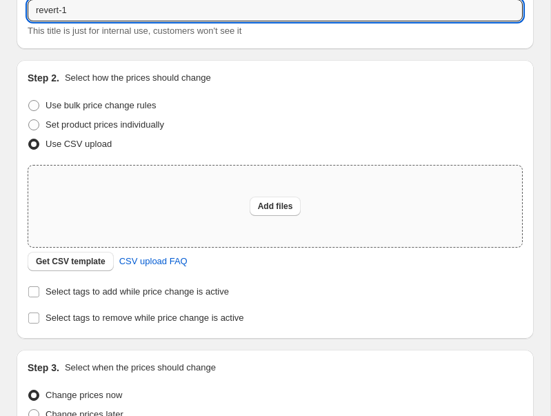
type input "revert-1"
click at [243, 196] on div "Add files" at bounding box center [275, 205] width 494 height 81
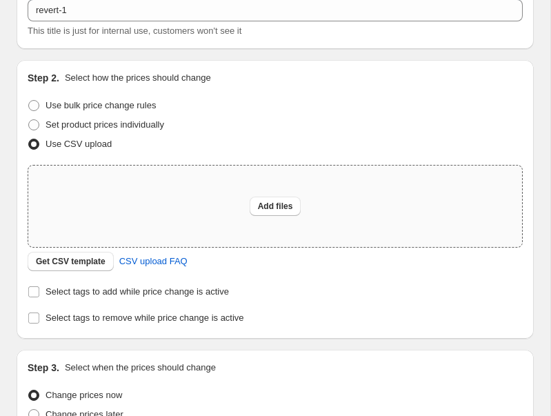
type input "C:\fakepath\1.csv"
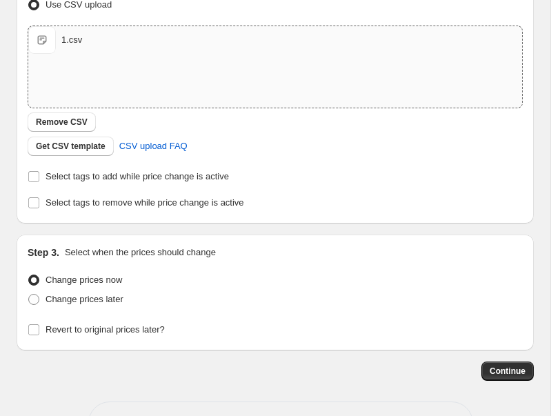
scroll to position [277, 0]
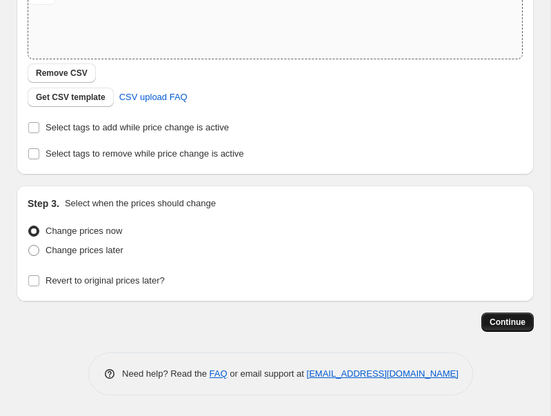
click at [495, 321] on span "Continue" at bounding box center [508, 321] width 36 height 11
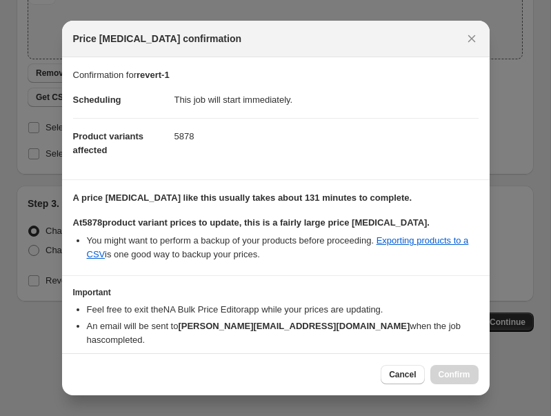
click at [439, 303] on li "Feel free to exit the NA Bulk Price Editor app while your prices are updating." at bounding box center [283, 310] width 392 height 14
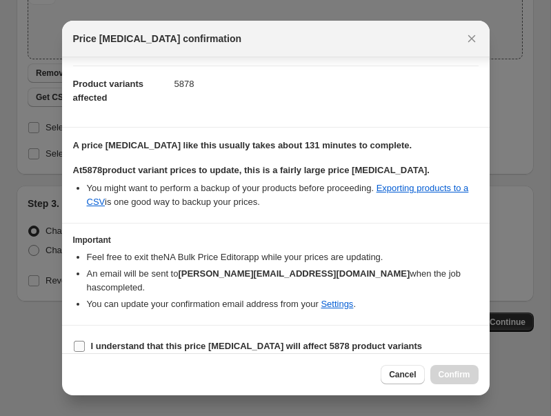
click at [290, 336] on label "I understand that this price change job will affect 5878 product variants" at bounding box center [248, 345] width 350 height 19
click at [85, 341] on input "I understand that this price change job will affect 5878 product variants" at bounding box center [79, 346] width 11 height 11
checkbox input "true"
click at [454, 372] on span "Confirm" at bounding box center [455, 374] width 32 height 11
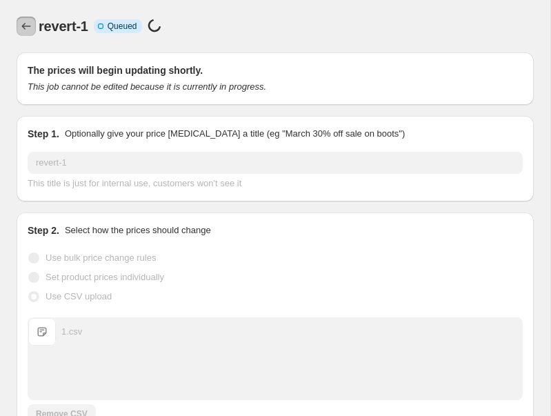
click at [26, 19] on button "Price change jobs" at bounding box center [26, 26] width 19 height 19
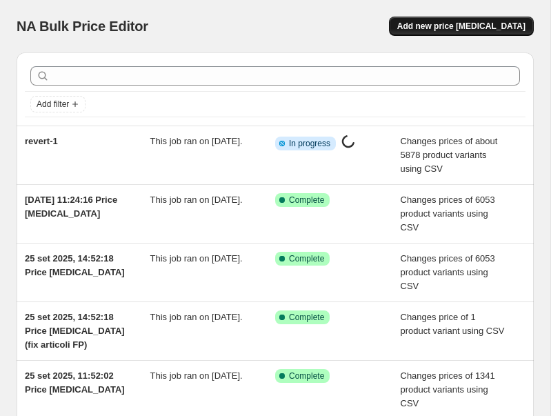
click at [433, 29] on span "Add new price change job" at bounding box center [461, 26] width 128 height 11
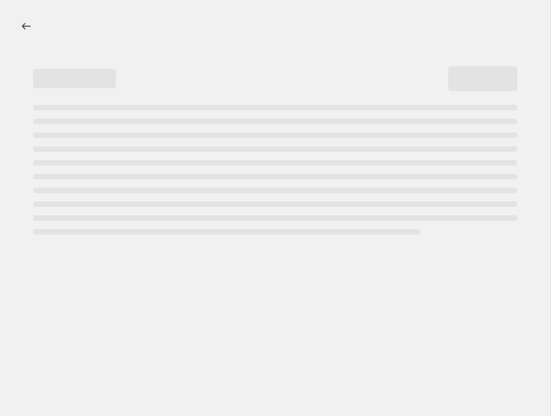
select select "percentage"
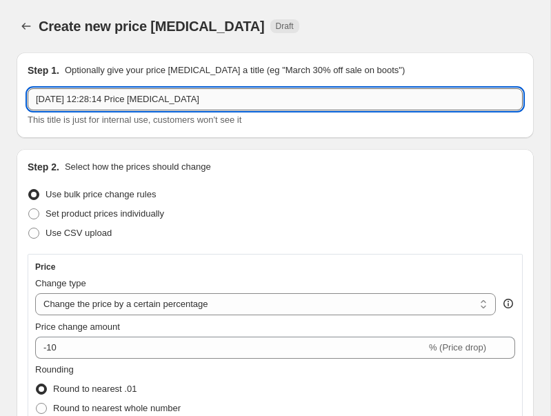
click at [100, 102] on input "29 Sept 2025, 12:28:14 Price change job" at bounding box center [275, 99] width 495 height 22
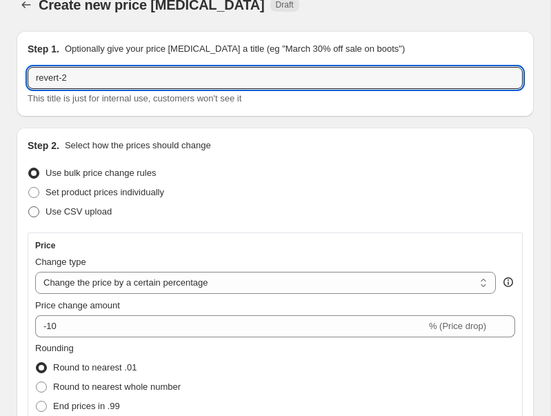
scroll to position [20, 0]
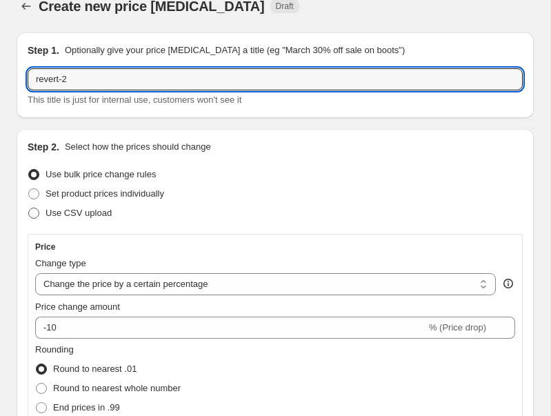
type input "revert-2"
click at [108, 205] on label "Use CSV upload" at bounding box center [70, 212] width 84 height 19
click at [29, 208] on input "Use CSV upload" at bounding box center [28, 208] width 1 height 1
radio input "true"
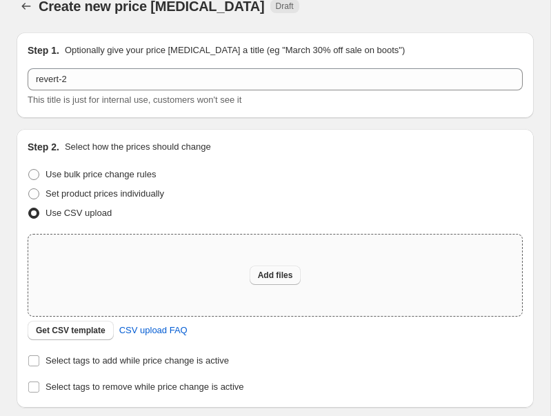
click at [263, 279] on span "Add files" at bounding box center [275, 275] width 35 height 11
type input "C:\fakepath\2.csv"
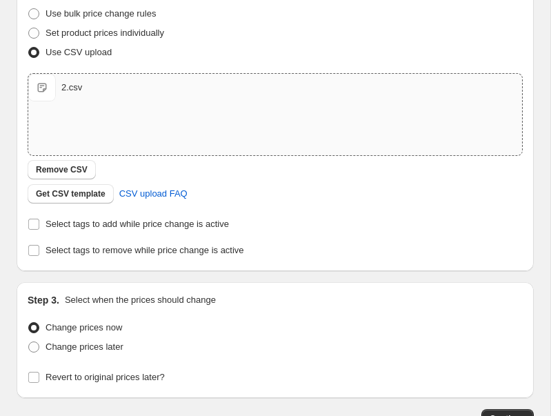
scroll to position [277, 0]
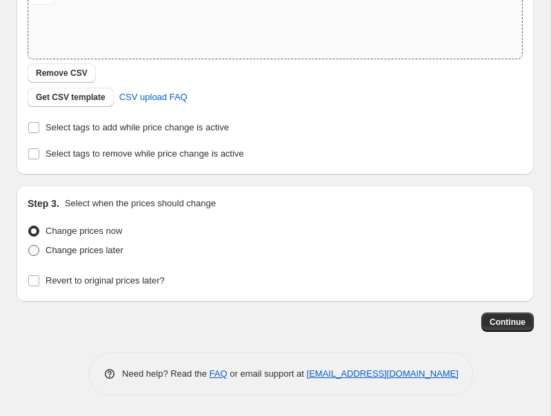
click at [90, 251] on span "Change prices later" at bounding box center [85, 250] width 78 height 10
click at [29, 245] on input "Change prices later" at bounding box center [28, 245] width 1 height 1
radio input "true"
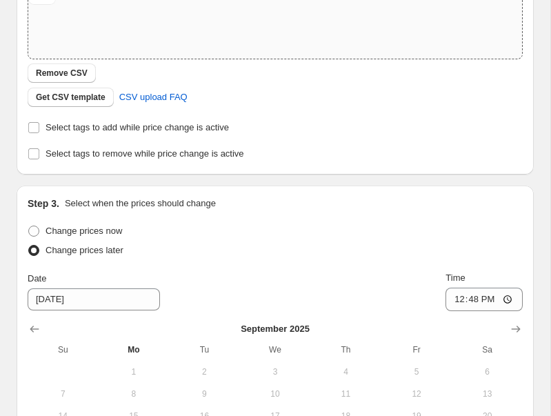
click at [90, 251] on span "Change prices later" at bounding box center [85, 250] width 78 height 10
click at [29, 245] on input "Change prices later" at bounding box center [28, 245] width 1 height 1
click at [86, 234] on span "Change prices now" at bounding box center [84, 230] width 77 height 10
click at [29, 226] on input "Change prices now" at bounding box center [28, 225] width 1 height 1
radio input "true"
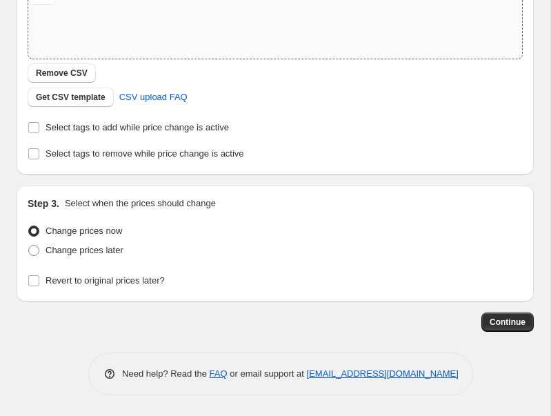
drag, startPoint x: 500, startPoint y: 320, endPoint x: 456, endPoint y: 212, distance: 116.6
click at [456, 212] on div "Step 1. Optionally give your price change job a title (eg "March 30% off sale o…" at bounding box center [270, 47] width 528 height 567
click at [488, 321] on button "Continue" at bounding box center [507, 321] width 52 height 19
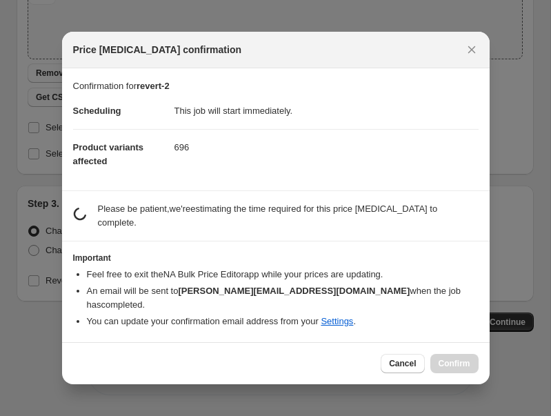
click at [212, 305] on ul "Feel free to exit the NA Bulk Price Editor app while your prices are updating. …" at bounding box center [275, 298] width 405 height 61
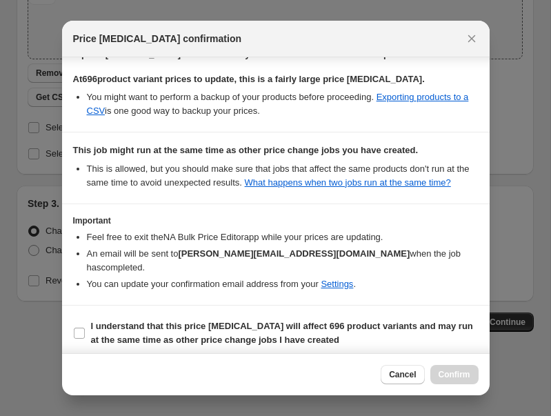
scroll to position [145, 0]
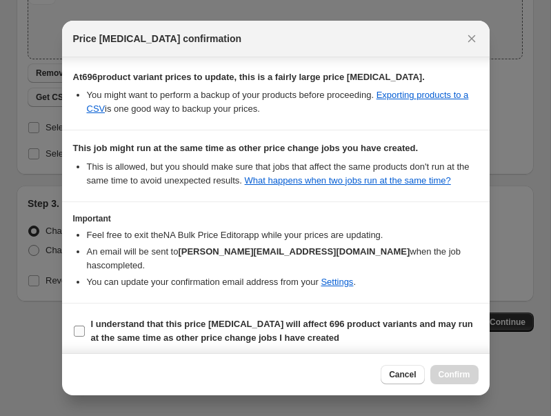
click at [141, 330] on span "I understand that this price change job will affect 696 product variants and ma…" at bounding box center [285, 331] width 388 height 28
click at [85, 330] on input "I understand that this price change job will affect 696 product variants and ma…" at bounding box center [79, 330] width 11 height 11
checkbox input "true"
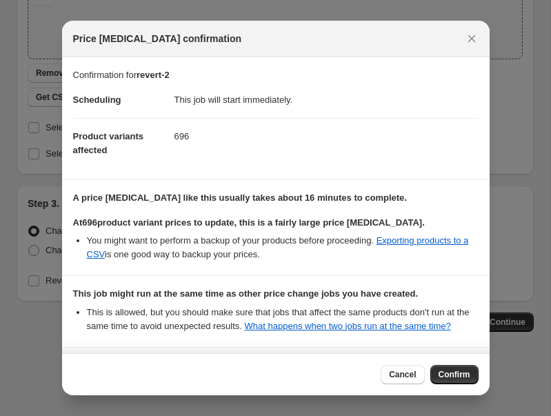
scroll to position [151, 0]
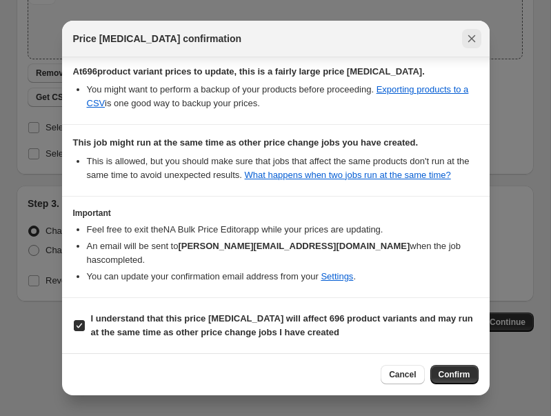
click at [474, 35] on icon "Close" at bounding box center [472, 39] width 8 height 8
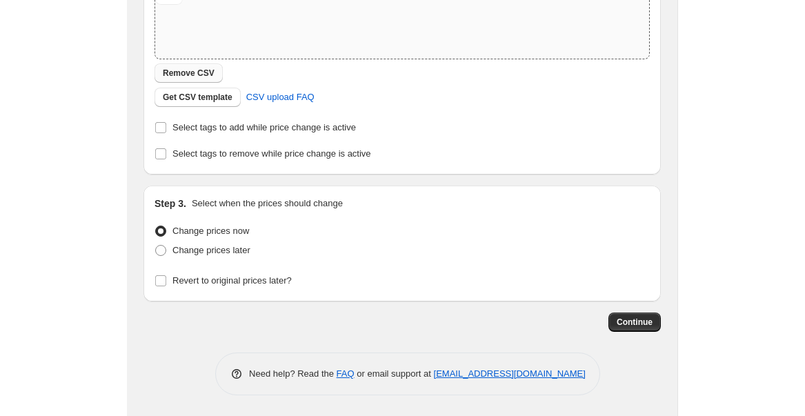
scroll to position [0, 0]
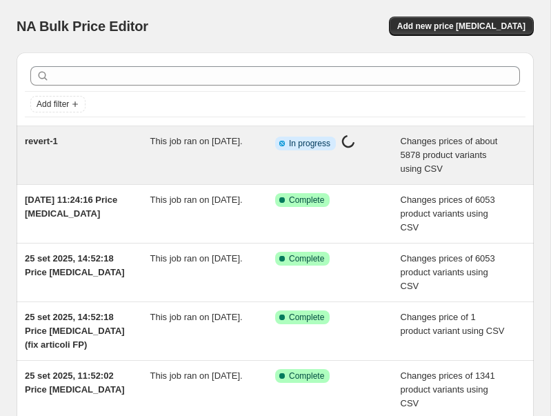
click at [141, 152] on div "revert-1" at bounding box center [87, 154] width 125 height 41
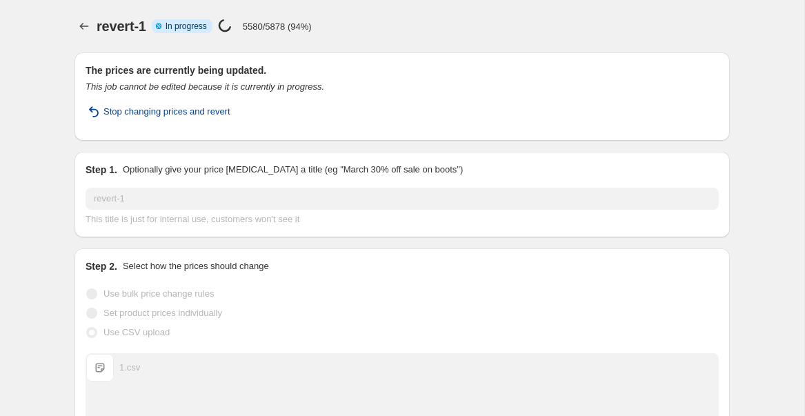
click at [132, 113] on span "Stop changing prices and revert" at bounding box center [166, 112] width 127 height 14
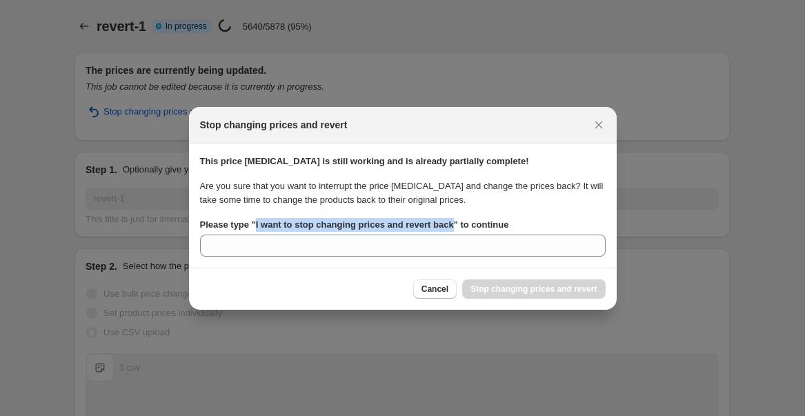
drag, startPoint x: 258, startPoint y: 225, endPoint x: 466, endPoint y: 228, distance: 208.3
click at [466, 228] on b "Please type " I want to stop changing prices and revert back " to continue" at bounding box center [354, 224] width 309 height 10
copy b "I want to stop changing prices and revert back"
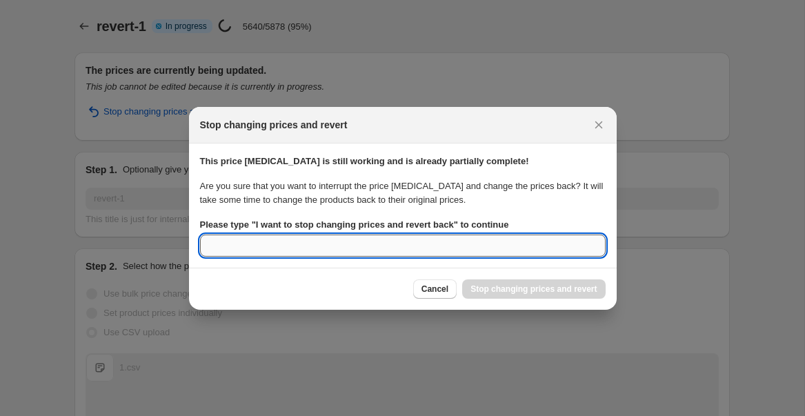
click at [431, 248] on input "Please type " I want to stop changing prices and revert back " to continue" at bounding box center [402, 245] width 405 height 22
paste input "I want to stop changing prices and revert back"
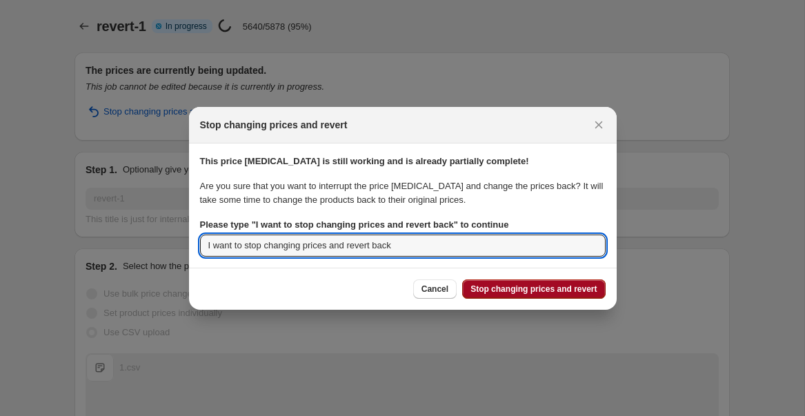
type input "I want to stop changing prices and revert back"
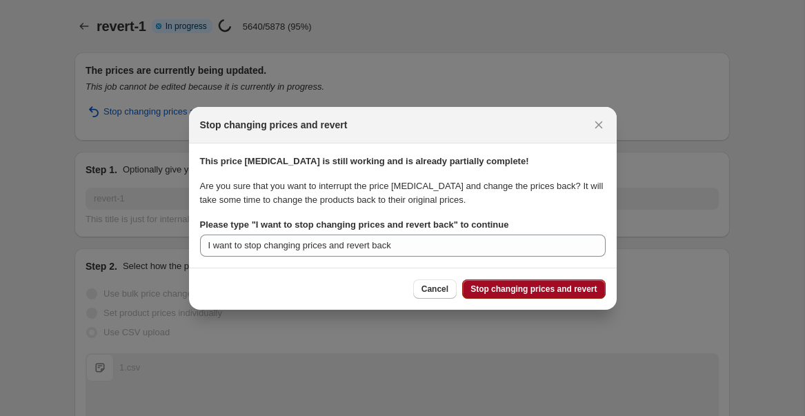
click at [508, 293] on span "Stop changing prices and revert" at bounding box center [533, 288] width 126 height 11
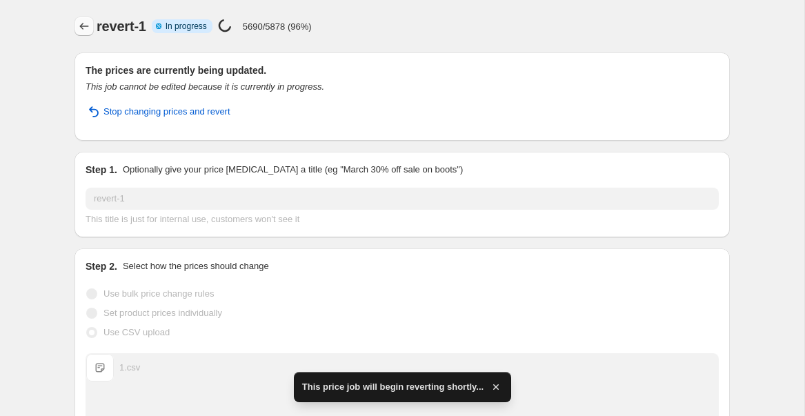
click at [82, 24] on icon "Price change jobs" at bounding box center [84, 26] width 9 height 7
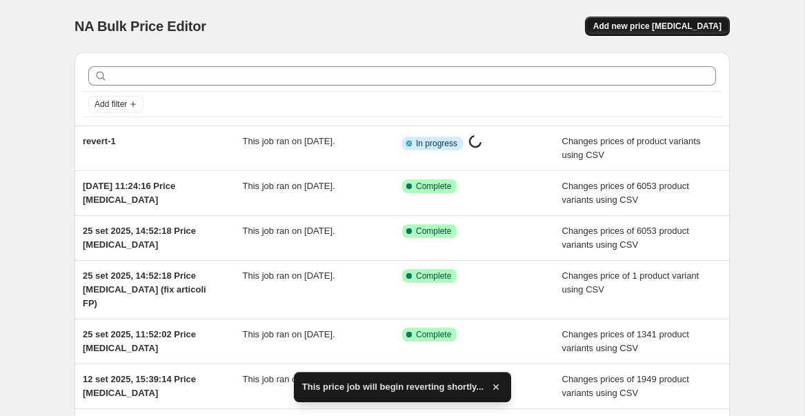
click at [638, 32] on button "Add new price change job" at bounding box center [657, 26] width 145 height 19
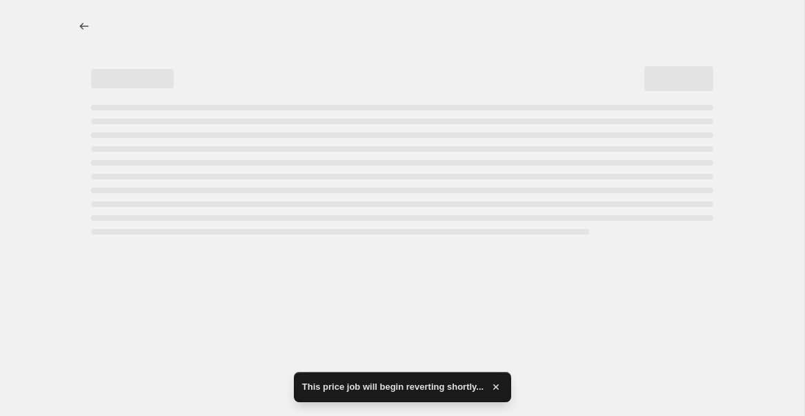
select select "percentage"
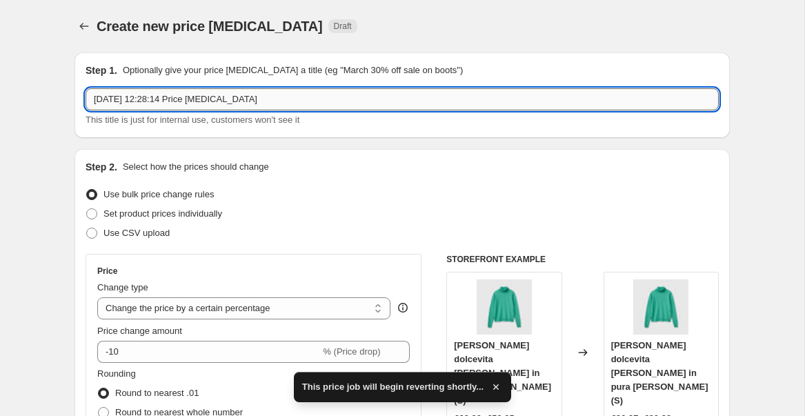
click at [140, 97] on input "29 Sept 2025, 12:28:14 Price change job" at bounding box center [402, 99] width 633 height 22
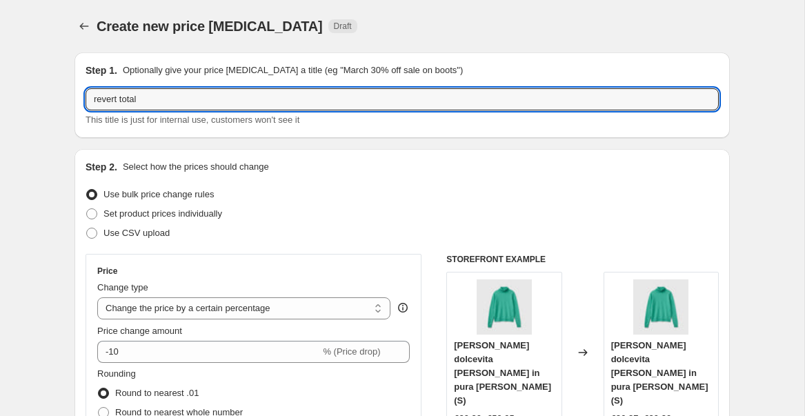
scroll to position [145, 0]
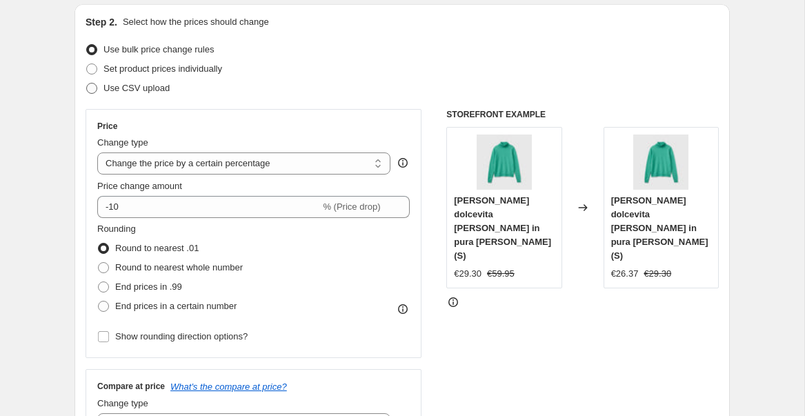
type input "revert total"
click at [124, 92] on span "Use CSV upload" at bounding box center [136, 88] width 66 height 10
click at [87, 83] on input "Use CSV upload" at bounding box center [86, 83] width 1 height 1
radio input "true"
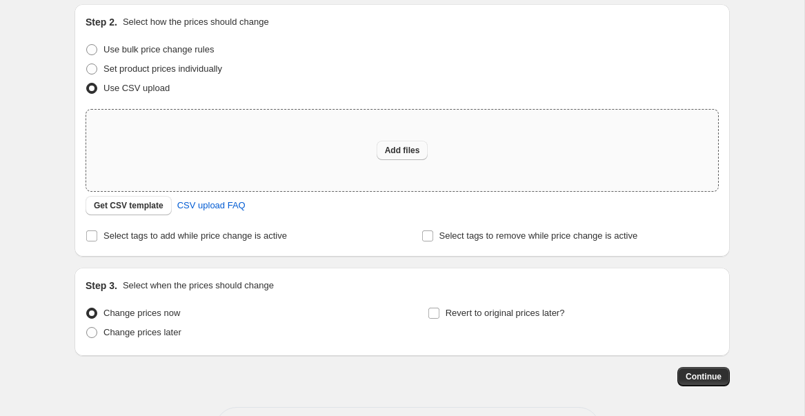
click at [412, 153] on span "Add files" at bounding box center [402, 150] width 35 height 11
type input "C:\fakepath\merged.csv"
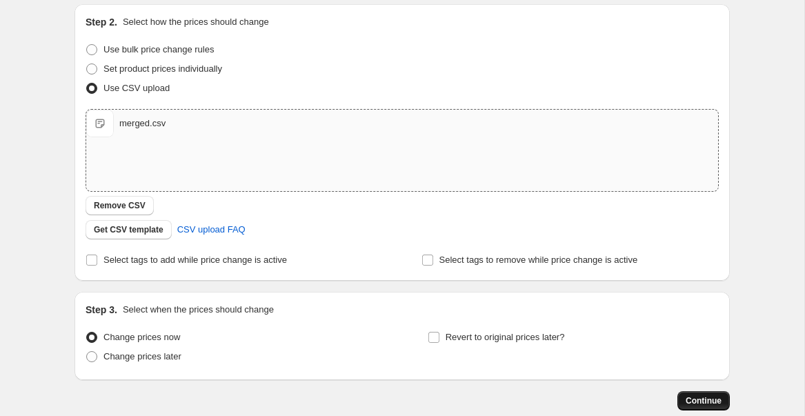
click at [713, 381] on div "Step 1. Optionally give your price change job a title (eg "March 30% off sale o…" at bounding box center [396, 154] width 666 height 514
click at [713, 397] on span "Continue" at bounding box center [703, 400] width 36 height 11
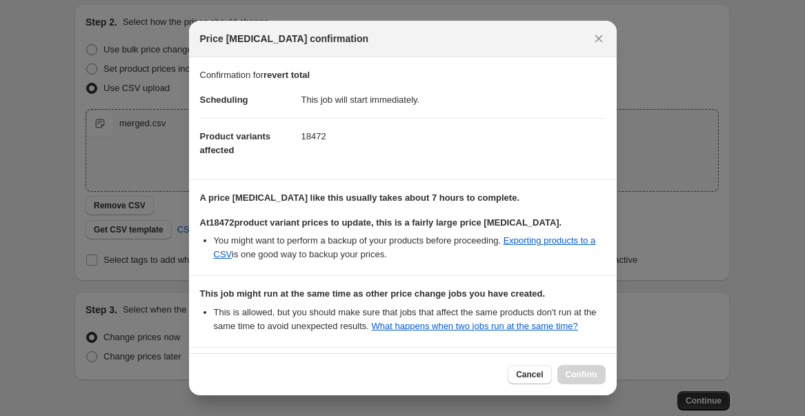
scroll to position [151, 0]
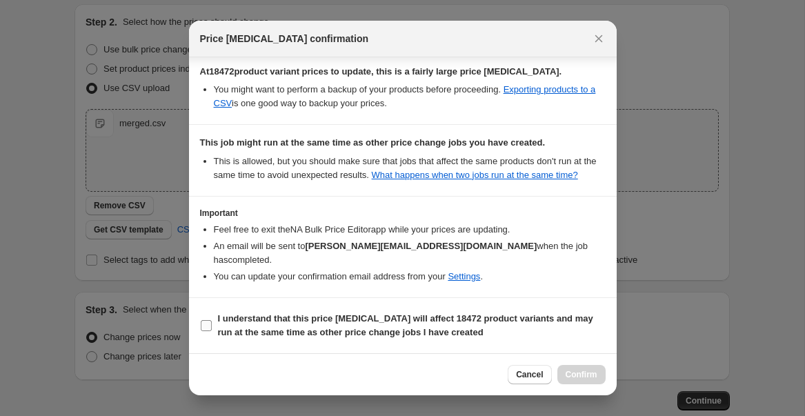
click at [208, 318] on label "I understand that this price change job will affect 18472 product variants and …" at bounding box center [402, 325] width 405 height 33
click at [208, 320] on input "I understand that this price change job will affect 18472 product variants and …" at bounding box center [206, 325] width 11 height 11
checkbox input "true"
click at [596, 373] on span "Confirm" at bounding box center [581, 374] width 32 height 11
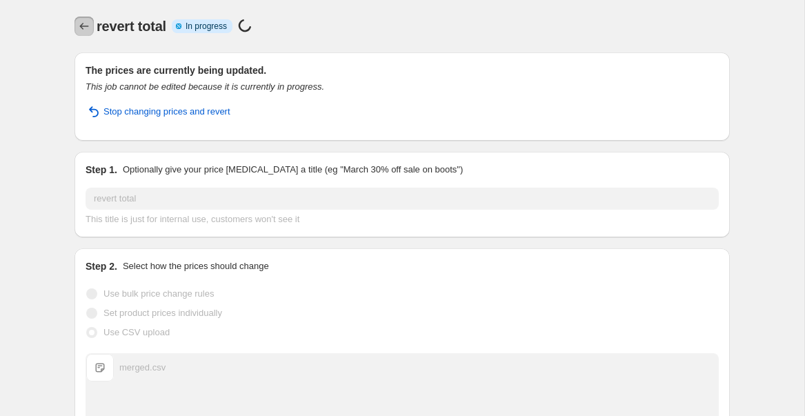
click at [81, 26] on icon "Price change jobs" at bounding box center [84, 26] width 9 height 7
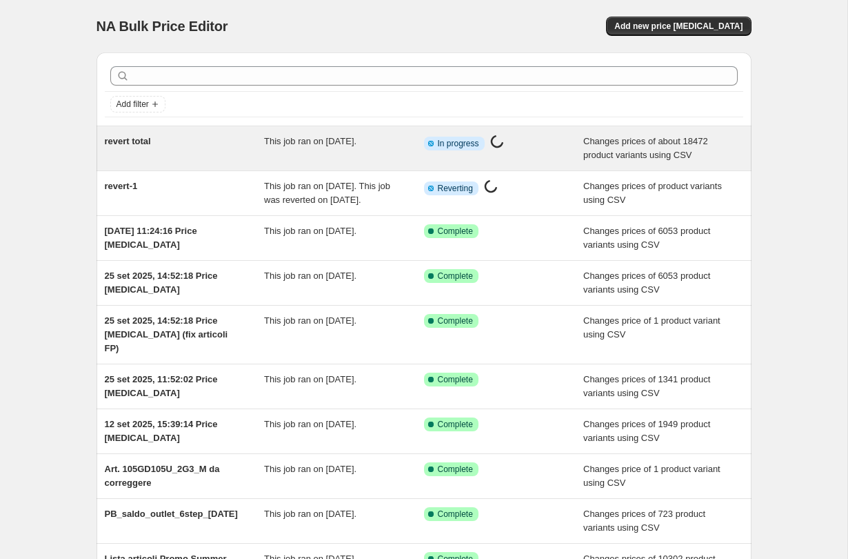
click at [234, 148] on div "revert total" at bounding box center [185, 148] width 160 height 28
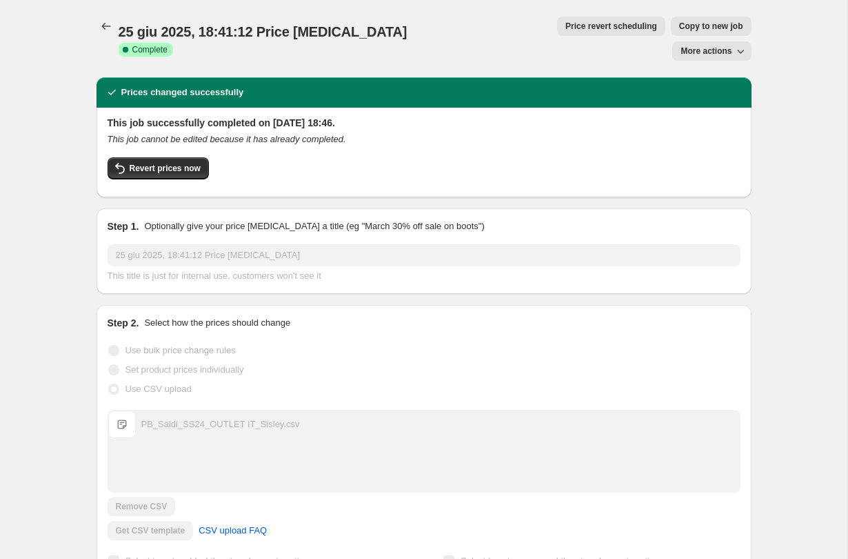
click at [697, 41] on button "More actions" at bounding box center [711, 50] width 79 height 19
click at [707, 55] on span "Export Recap CSV" at bounding box center [717, 55] width 75 height 10
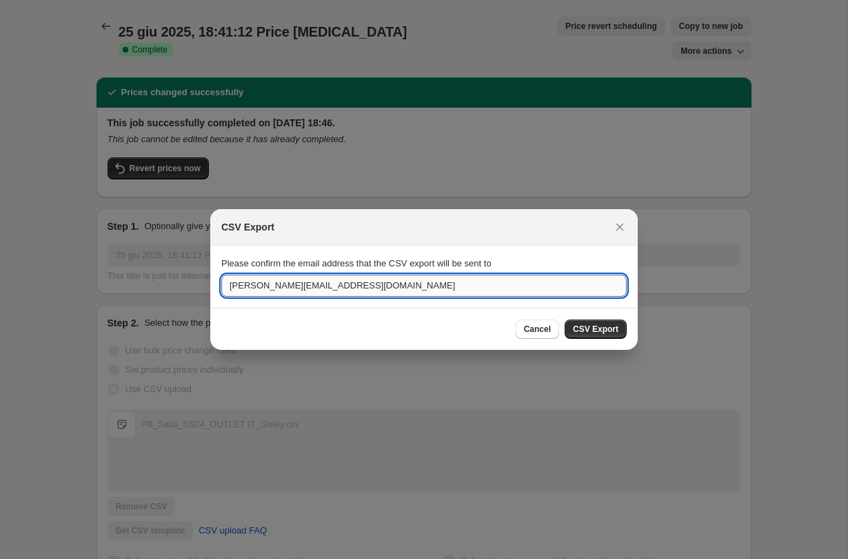
click at [385, 287] on input "[PERSON_NAME][EMAIL_ADDRESS][DOMAIN_NAME]" at bounding box center [423, 285] width 405 height 22
type input "[PERSON_NAME][EMAIL_ADDRESS][DOMAIN_NAME]"
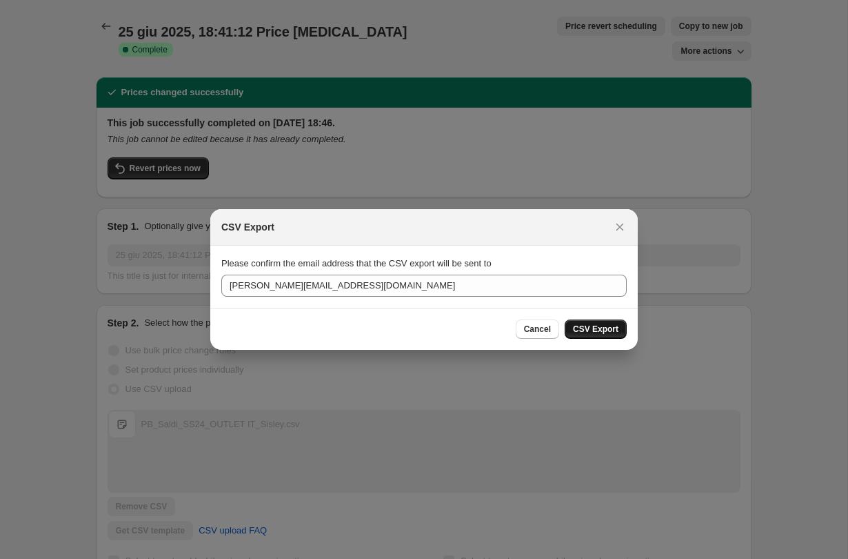
click at [573, 327] on span "CSV Export" at bounding box center [596, 328] width 46 height 11
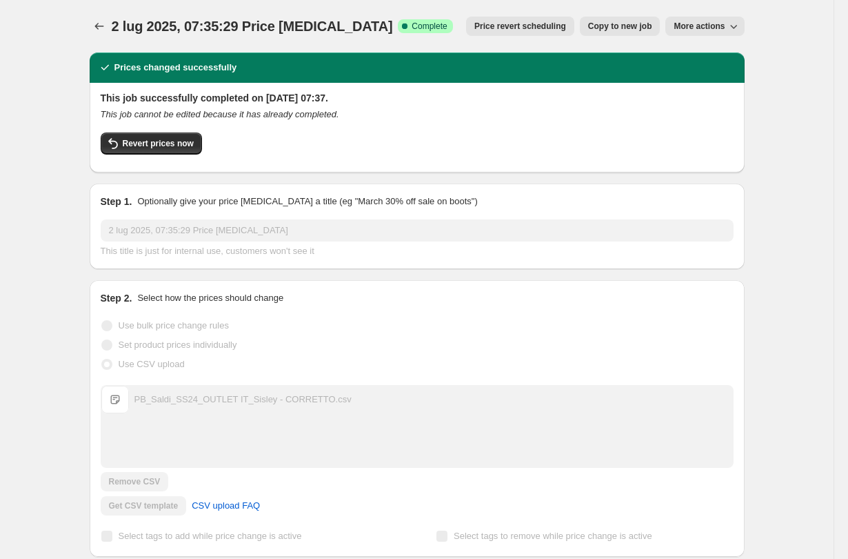
click at [721, 32] on button "More actions" at bounding box center [704, 26] width 79 height 19
click at [717, 54] on span "Export Recap CSV" at bounding box center [710, 55] width 75 height 10
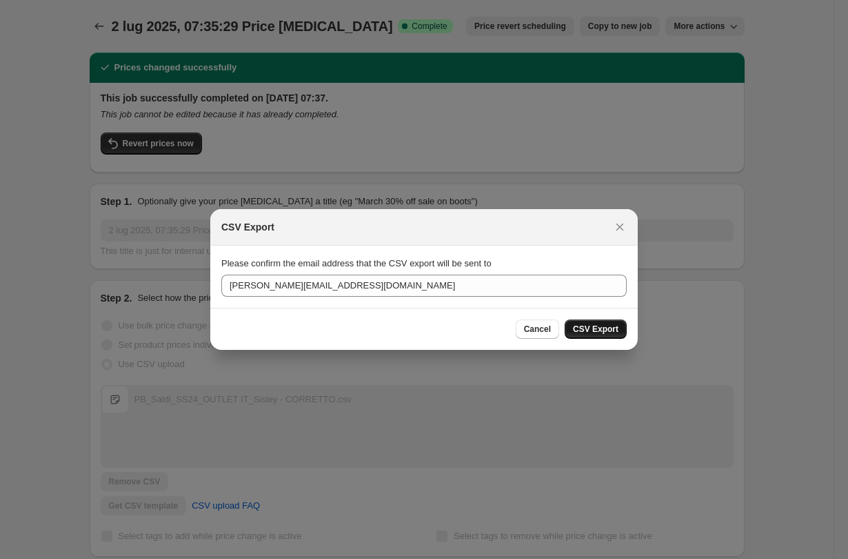
click at [592, 328] on span "CSV Export" at bounding box center [596, 328] width 46 height 11
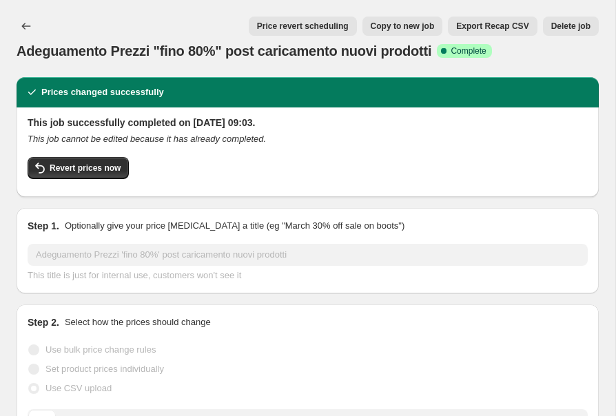
click at [567, 27] on span "Delete job" at bounding box center [571, 26] width 39 height 11
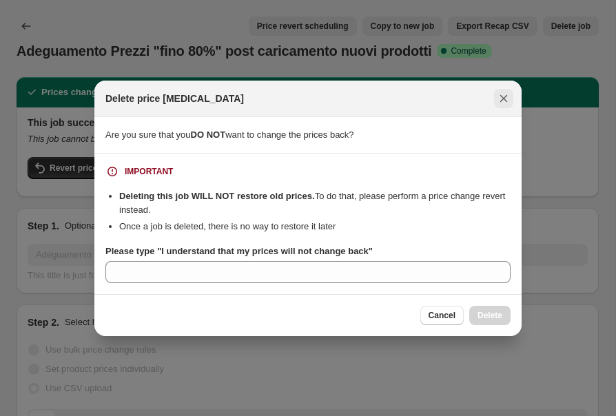
click at [505, 94] on icon "Close" at bounding box center [504, 99] width 14 height 14
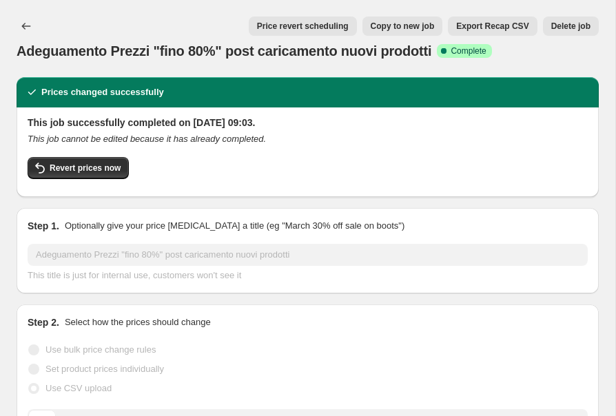
click at [507, 29] on span "Export Recap CSV" at bounding box center [492, 26] width 72 height 11
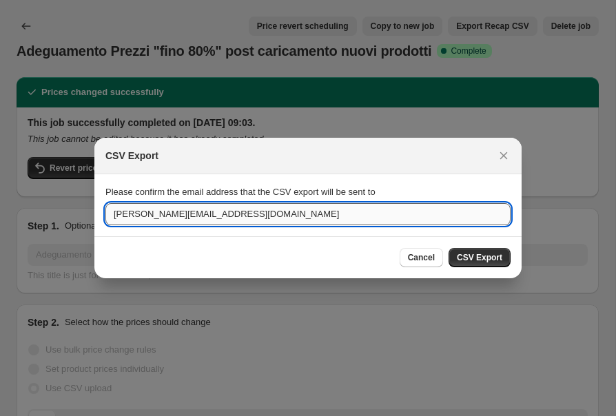
click at [334, 216] on input "[PERSON_NAME][EMAIL_ADDRESS][DOMAIN_NAME]" at bounding box center [307, 214] width 405 height 22
type input "[PERSON_NAME][EMAIL_ADDRESS][DOMAIN_NAME]"
click at [483, 246] on div "Cancel CSV Export" at bounding box center [308, 258] width 428 height 42
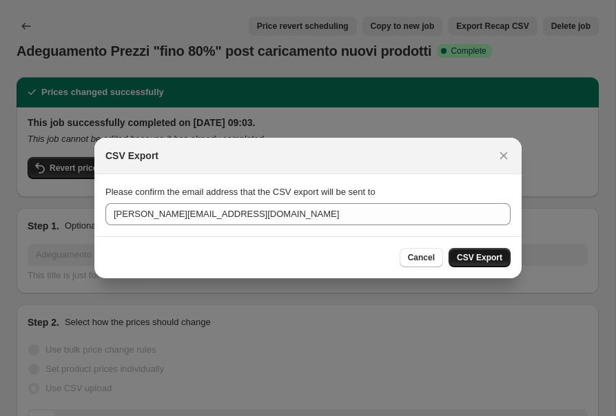
click at [480, 256] on span "CSV Export" at bounding box center [480, 257] width 46 height 11
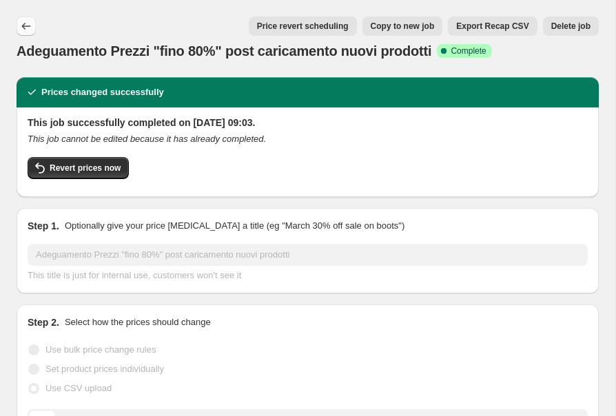
click at [22, 23] on icon "Price change jobs" at bounding box center [26, 26] width 14 height 14
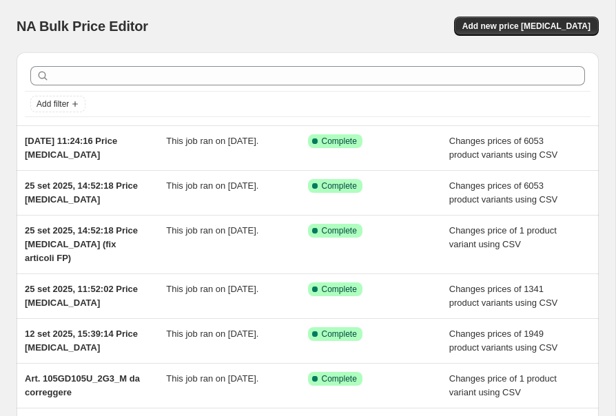
scroll to position [321, 0]
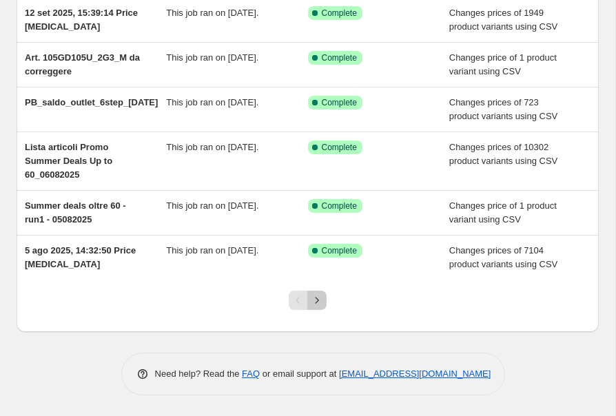
click at [320, 301] on icon "Next" at bounding box center [317, 301] width 14 height 14
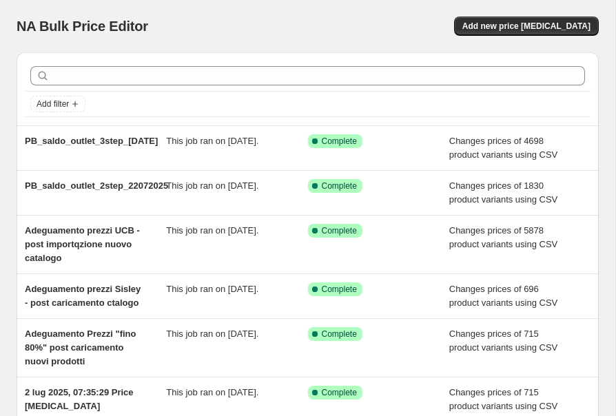
scroll to position [349, 0]
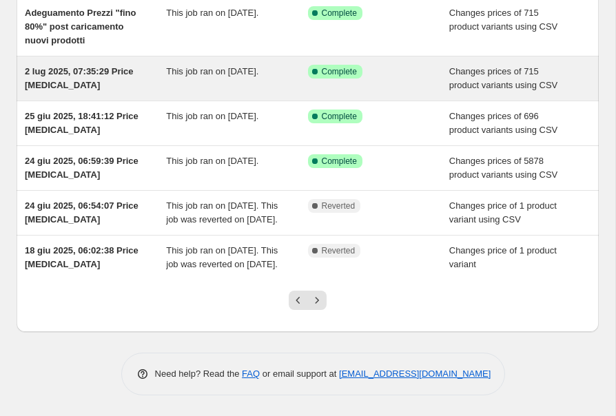
click at [230, 65] on div "This job ran on 2 July 2025." at bounding box center [236, 79] width 141 height 28
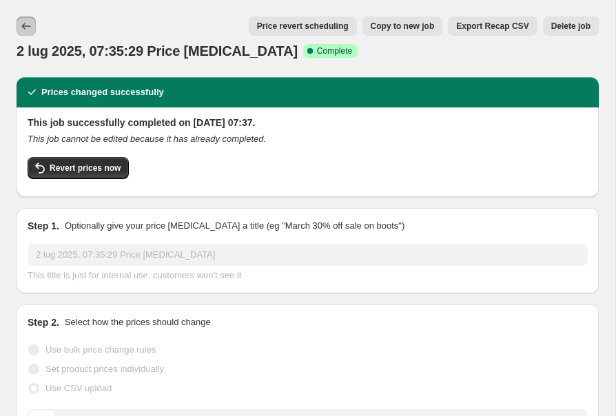
click at [21, 24] on icon "Price change jobs" at bounding box center [26, 26] width 14 height 14
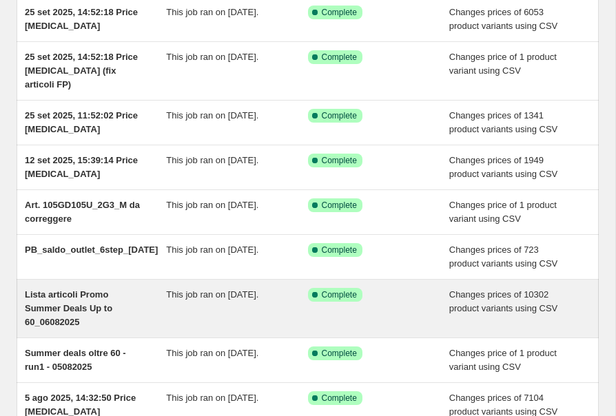
scroll to position [321, 0]
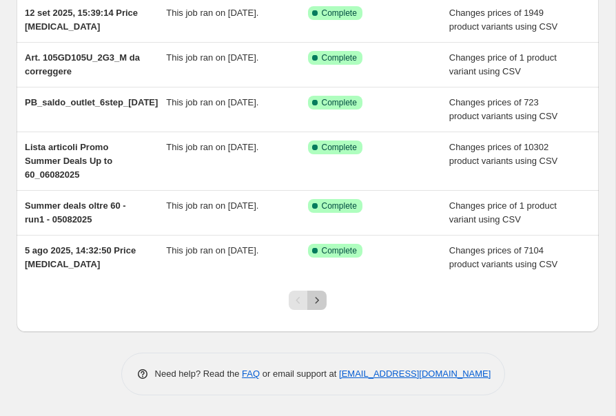
click at [319, 305] on icon "Next" at bounding box center [317, 301] width 14 height 14
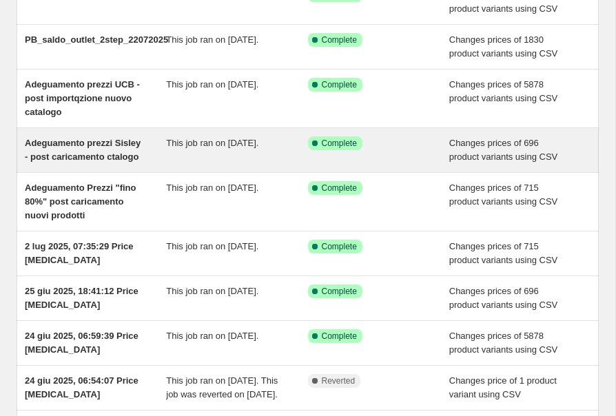
scroll to position [170, 0]
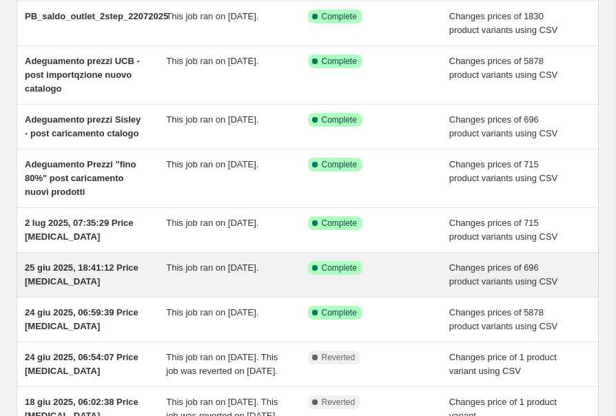
click at [281, 272] on div "This job ran on 25 June 2025." at bounding box center [236, 275] width 141 height 28
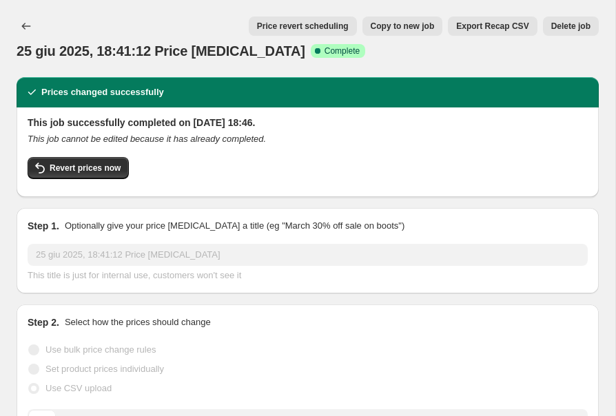
click at [503, 25] on span "Export Recap CSV" at bounding box center [492, 26] width 72 height 11
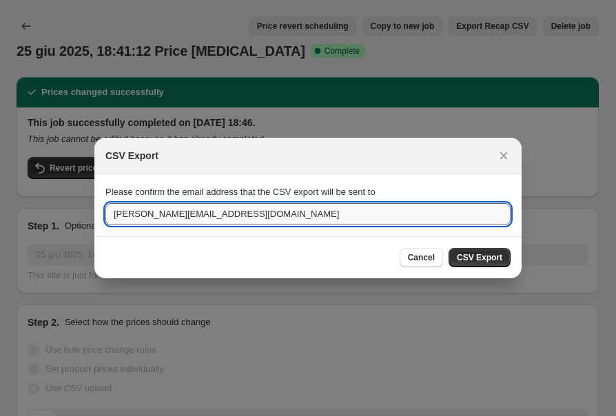
click at [235, 221] on input "[PERSON_NAME][EMAIL_ADDRESS][DOMAIN_NAME]" at bounding box center [307, 214] width 405 height 22
type input "[PERSON_NAME][EMAIL_ADDRESS][DOMAIN_NAME]"
click at [472, 254] on span "CSV Export" at bounding box center [480, 257] width 46 height 11
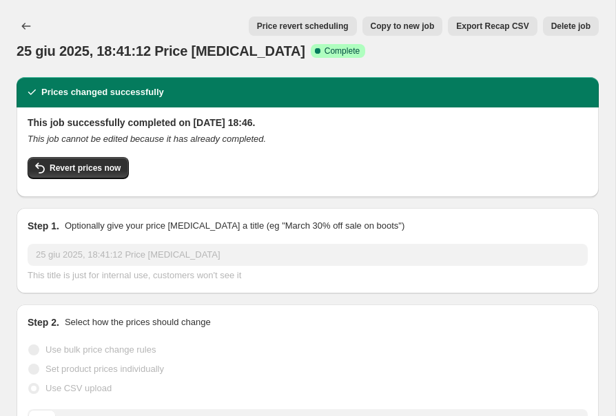
click at [492, 23] on span "Export Recap CSV" at bounding box center [492, 26] width 72 height 11
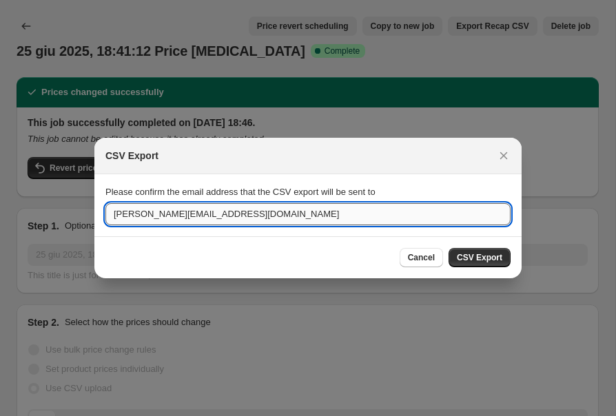
click at [342, 219] on input "[PERSON_NAME][EMAIL_ADDRESS][DOMAIN_NAME]" at bounding box center [307, 214] width 405 height 22
type input "[PERSON_NAME][EMAIL_ADDRESS][DOMAIN_NAME]"
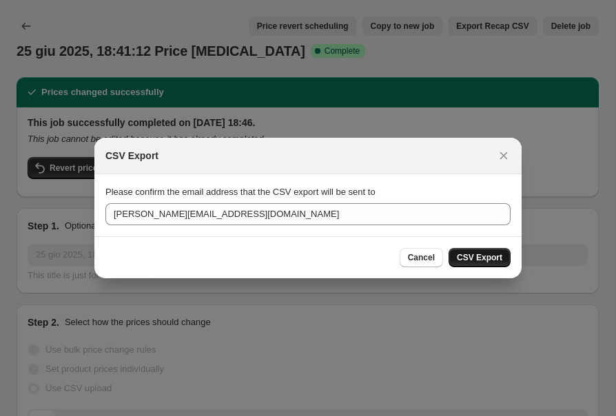
click at [480, 254] on span "CSV Export" at bounding box center [480, 257] width 46 height 11
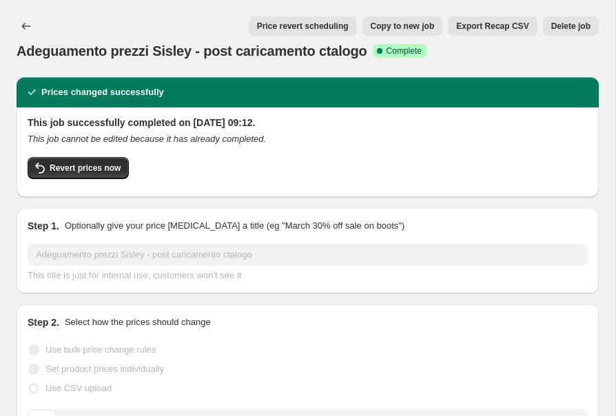
click at [479, 29] on span "Export Recap CSV" at bounding box center [492, 26] width 72 height 11
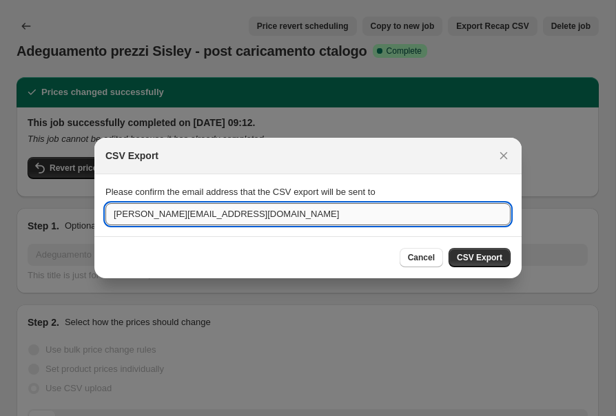
click at [270, 220] on input "[PERSON_NAME][EMAIL_ADDRESS][DOMAIN_NAME]" at bounding box center [307, 214] width 405 height 22
type input "[PERSON_NAME][EMAIL_ADDRESS][DOMAIN_NAME]"
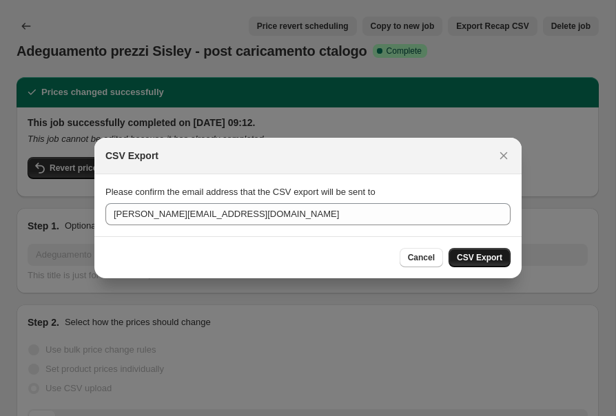
click at [465, 254] on span "CSV Export" at bounding box center [480, 257] width 46 height 11
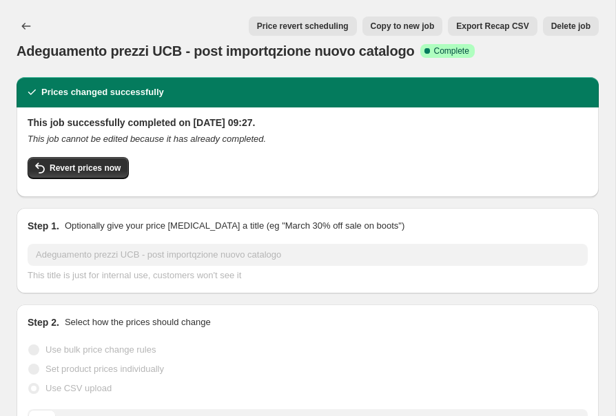
click at [494, 23] on span "Export Recap CSV" at bounding box center [492, 26] width 72 height 11
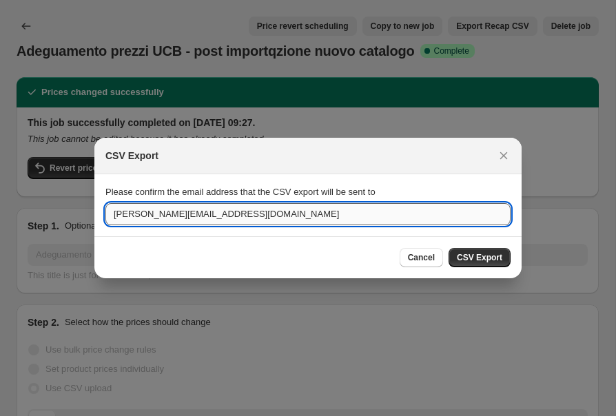
click at [356, 214] on input "[PERSON_NAME][EMAIL_ADDRESS][DOMAIN_NAME]" at bounding box center [307, 214] width 405 height 22
type input "[PERSON_NAME][EMAIL_ADDRESS][DOMAIN_NAME]"
click at [472, 254] on span "CSV Export" at bounding box center [480, 257] width 46 height 11
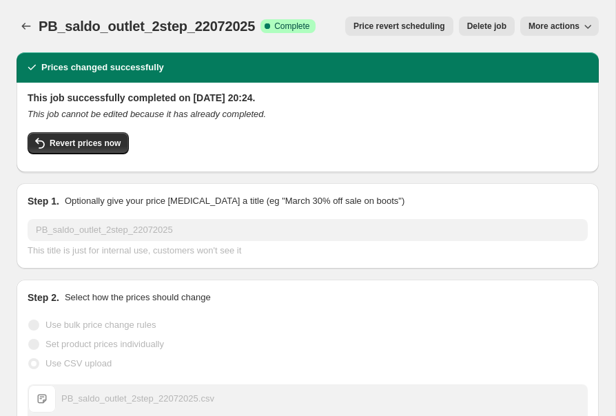
click at [545, 28] on span "More actions" at bounding box center [554, 26] width 51 height 11
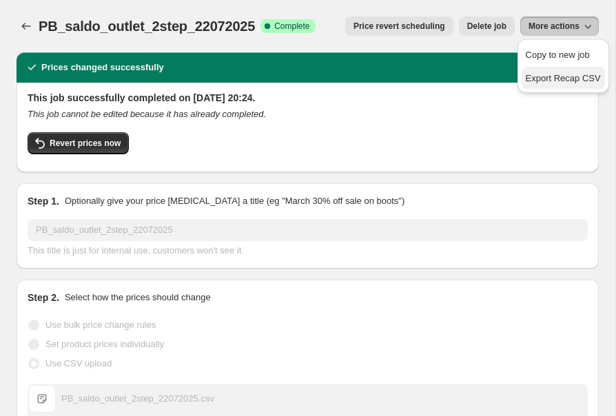
click at [547, 75] on span "Export Recap CSV" at bounding box center [563, 78] width 75 height 10
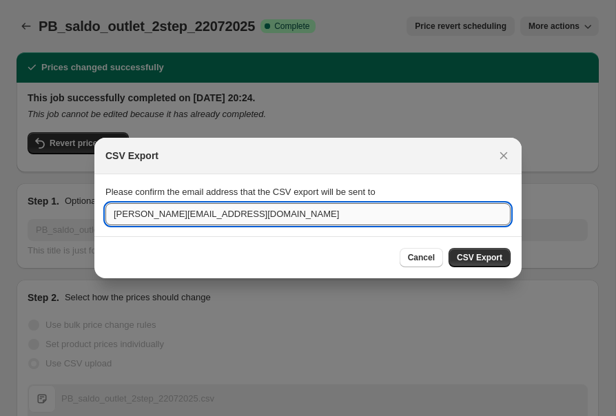
click at [447, 213] on input "[PERSON_NAME][EMAIL_ADDRESS][DOMAIN_NAME]" at bounding box center [307, 214] width 405 height 22
type input "[PERSON_NAME][EMAIL_ADDRESS][DOMAIN_NAME]"
click at [474, 260] on span "CSV Export" at bounding box center [480, 257] width 46 height 11
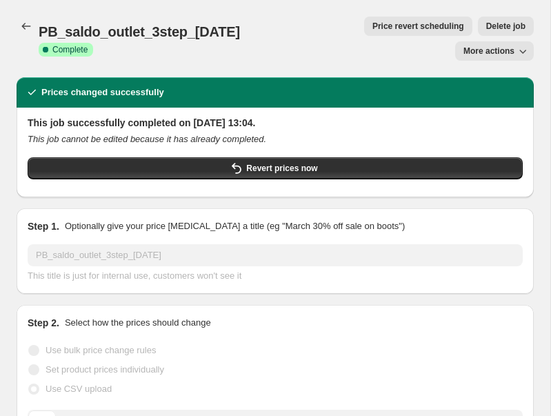
click at [508, 49] on span "More actions" at bounding box center [488, 51] width 51 height 11
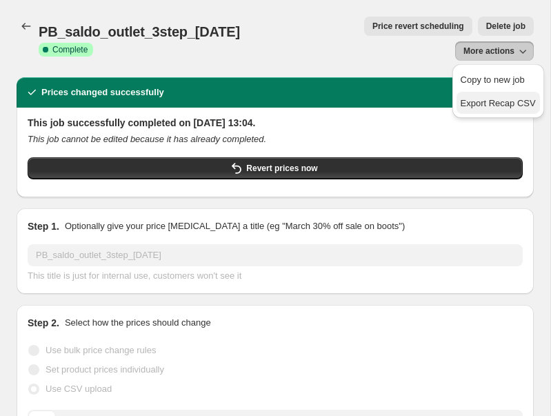
click at [496, 100] on span "Export Recap CSV" at bounding box center [498, 103] width 75 height 10
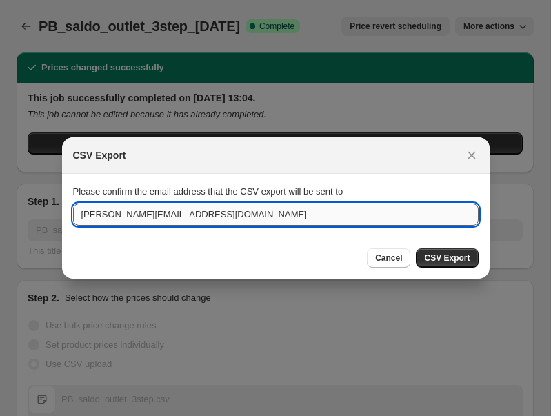
click at [252, 214] on input "[PERSON_NAME][EMAIL_ADDRESS][DOMAIN_NAME]" at bounding box center [275, 214] width 405 height 22
type input "[PERSON_NAME][EMAIL_ADDRESS][DOMAIN_NAME]"
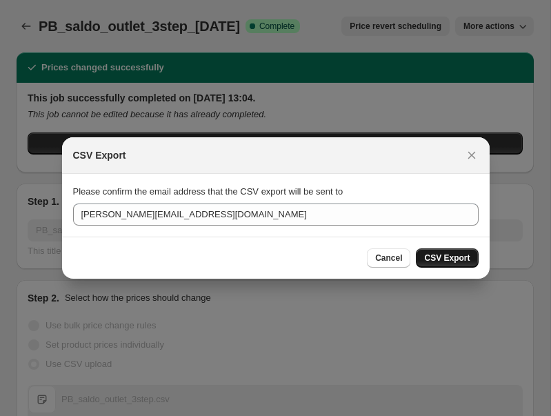
click at [460, 263] on button "CSV Export" at bounding box center [447, 257] width 62 height 19
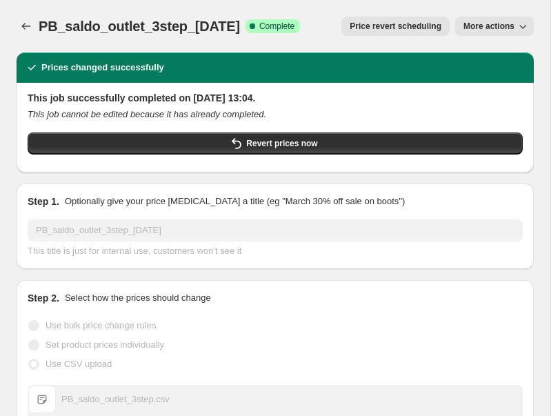
click at [490, 30] on span "More actions" at bounding box center [488, 26] width 51 height 11
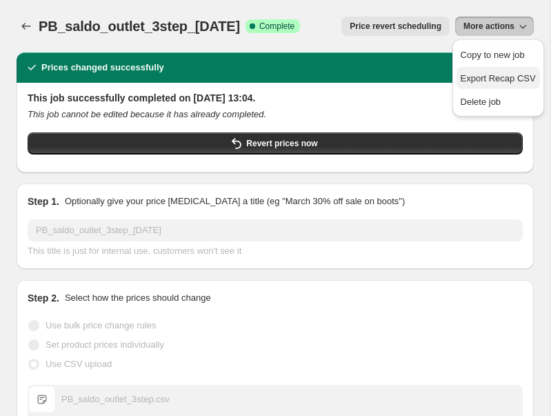
click at [493, 79] on span "Export Recap CSV" at bounding box center [498, 78] width 75 height 10
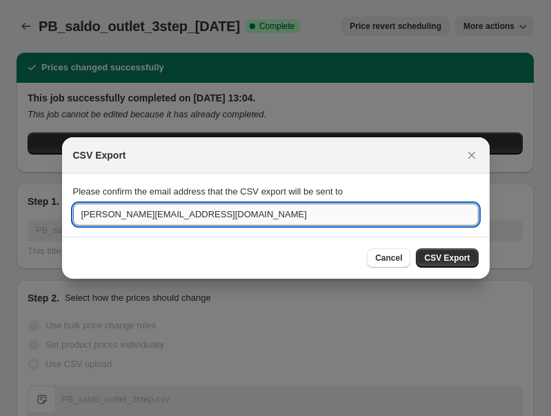
click at [328, 221] on input "[PERSON_NAME][EMAIL_ADDRESS][DOMAIN_NAME]" at bounding box center [275, 214] width 405 height 22
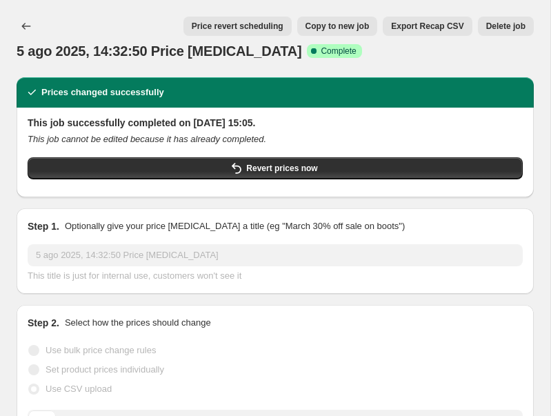
click at [445, 28] on span "Export Recap CSV" at bounding box center [427, 26] width 72 height 11
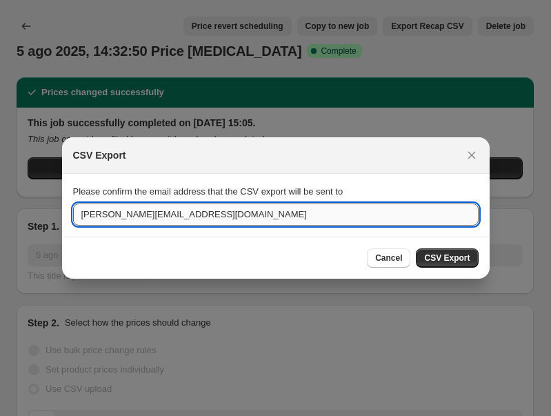
click at [381, 212] on input "[PERSON_NAME][EMAIL_ADDRESS][DOMAIN_NAME]" at bounding box center [275, 214] width 405 height 22
type input "[PERSON_NAME][EMAIL_ADDRESS][DOMAIN_NAME]"
click at [448, 261] on span "CSV Export" at bounding box center [447, 257] width 46 height 11
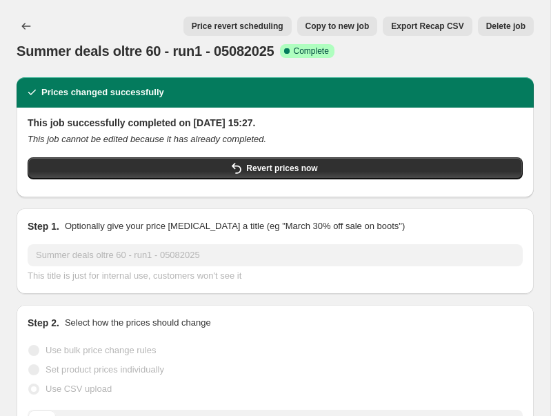
click at [440, 23] on span "Export Recap CSV" at bounding box center [427, 26] width 72 height 11
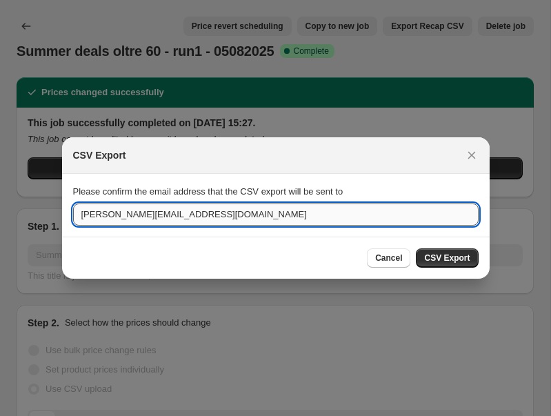
click at [276, 213] on input "[PERSON_NAME][EMAIL_ADDRESS][DOMAIN_NAME]" at bounding box center [275, 214] width 405 height 22
type input "[PERSON_NAME][EMAIL_ADDRESS][DOMAIN_NAME]"
click at [456, 252] on button "CSV Export" at bounding box center [447, 257] width 62 height 19
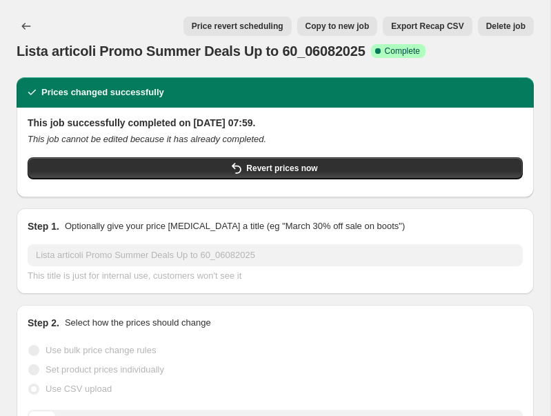
click at [436, 23] on span "Export Recap CSV" at bounding box center [427, 26] width 72 height 11
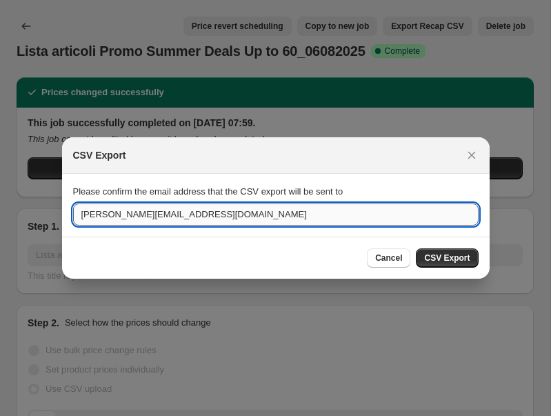
click at [414, 212] on input "[PERSON_NAME][EMAIL_ADDRESS][DOMAIN_NAME]" at bounding box center [275, 214] width 405 height 22
type input "[PERSON_NAME][EMAIL_ADDRESS][DOMAIN_NAME]"
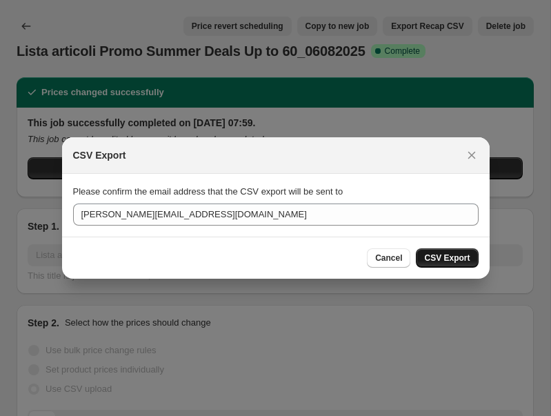
click at [461, 256] on span "CSV Export" at bounding box center [447, 257] width 46 height 11
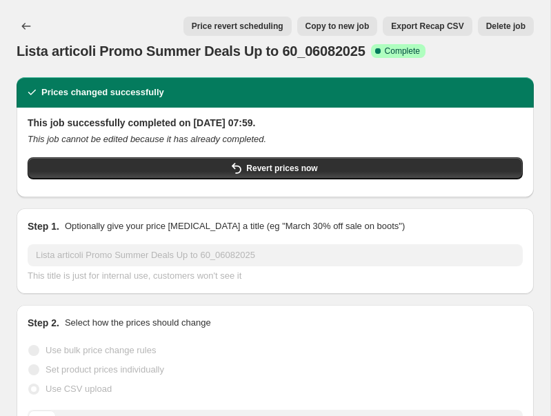
click at [429, 23] on span "Export Recap CSV" at bounding box center [427, 26] width 72 height 11
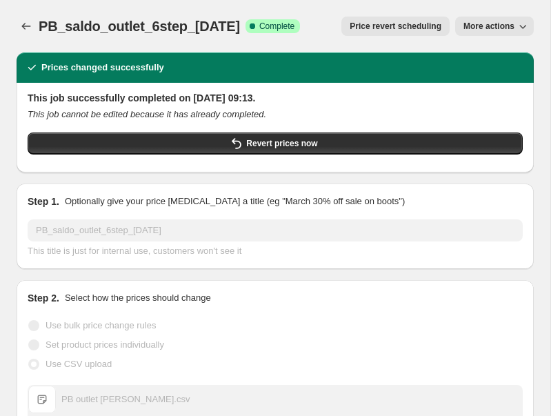
click at [470, 25] on span "More actions" at bounding box center [488, 26] width 51 height 11
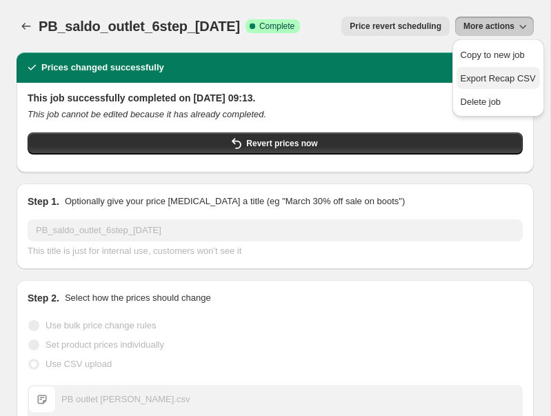
click at [485, 77] on span "Export Recap CSV" at bounding box center [498, 78] width 75 height 10
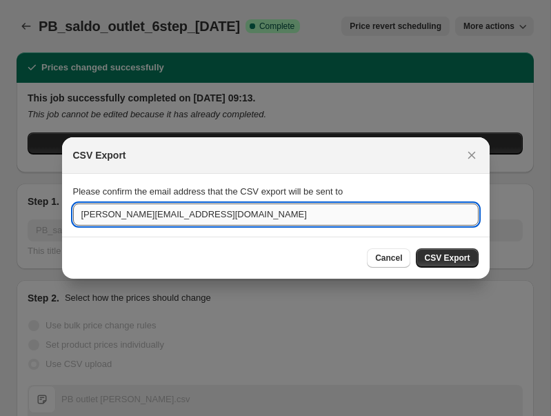
click at [400, 220] on input "[PERSON_NAME][EMAIL_ADDRESS][DOMAIN_NAME]" at bounding box center [275, 214] width 405 height 22
type input "[PERSON_NAME][EMAIL_ADDRESS][DOMAIN_NAME]"
click at [465, 265] on button "CSV Export" at bounding box center [447, 257] width 62 height 19
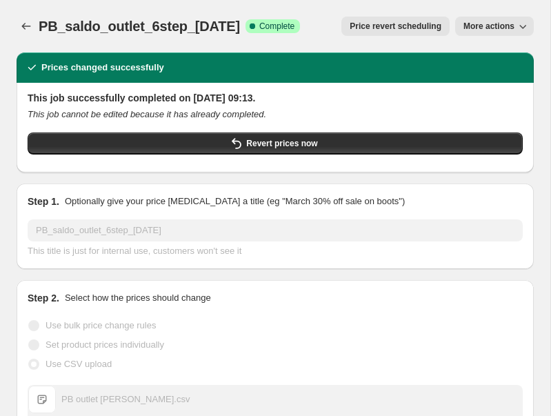
click at [469, 26] on span "More actions" at bounding box center [488, 26] width 51 height 11
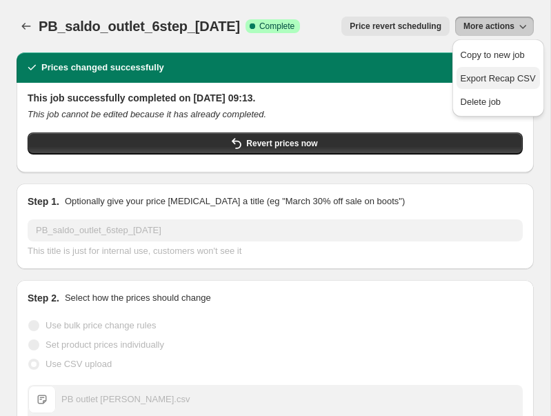
click at [472, 74] on span "Export Recap CSV" at bounding box center [498, 78] width 75 height 10
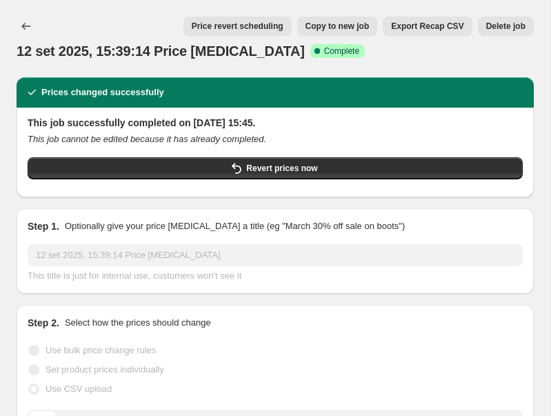
click at [419, 28] on span "Export Recap CSV" at bounding box center [427, 26] width 72 height 11
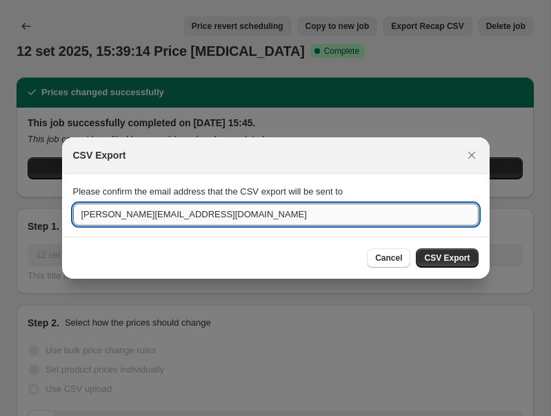
click at [332, 222] on input "[PERSON_NAME][EMAIL_ADDRESS][DOMAIN_NAME]" at bounding box center [275, 214] width 405 height 22
type input "[PERSON_NAME][EMAIL_ADDRESS][DOMAIN_NAME]"
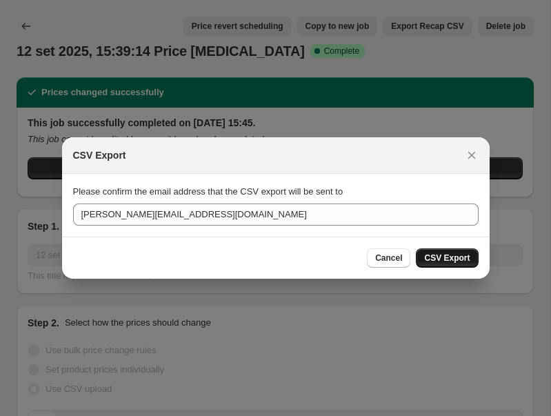
click at [463, 259] on span "CSV Export" at bounding box center [447, 257] width 46 height 11
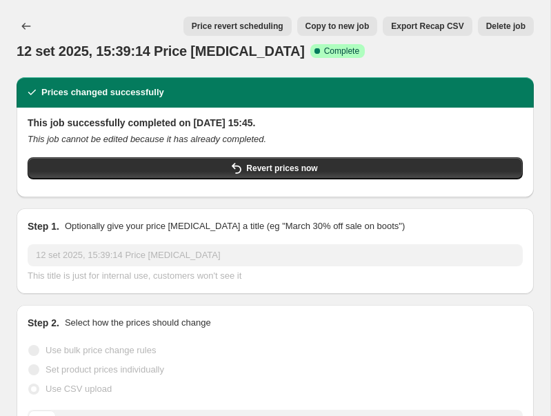
click at [420, 22] on span "Export Recap CSV" at bounding box center [427, 26] width 72 height 11
click at [424, 30] on span "Export Recap CSV" at bounding box center [427, 26] width 72 height 11
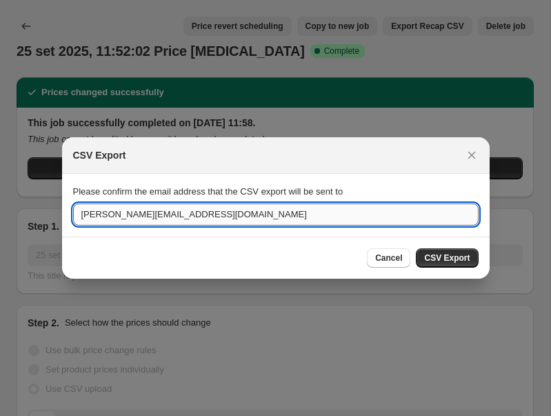
click at [288, 212] on input "[PERSON_NAME][EMAIL_ADDRESS][DOMAIN_NAME]" at bounding box center [275, 214] width 405 height 22
type input "[PERSON_NAME][EMAIL_ADDRESS][DOMAIN_NAME]"
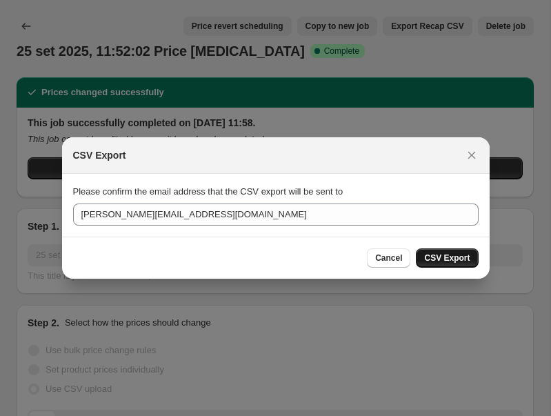
click at [426, 260] on span "CSV Export" at bounding box center [447, 257] width 46 height 11
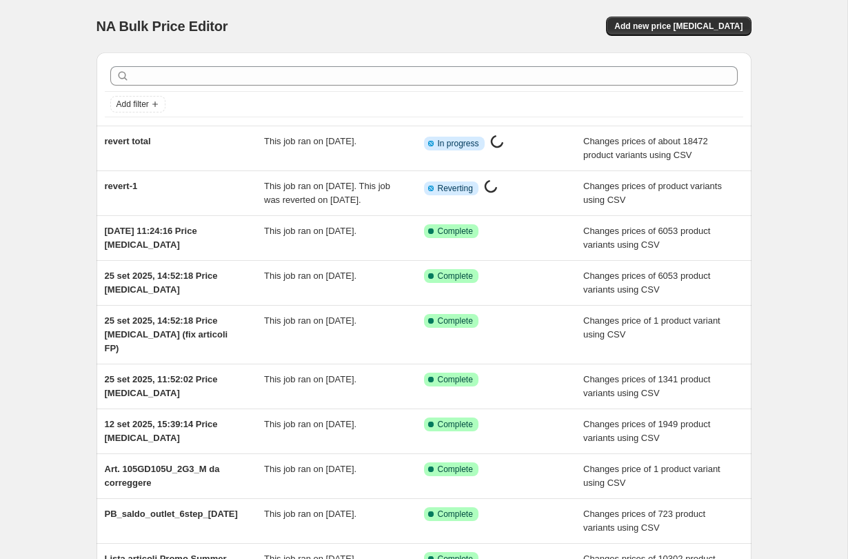
click at [48, 52] on div "NA Bulk Price Editor. This page is ready NA Bulk Price Editor Add new price [ME…" at bounding box center [423, 362] width 847 height 724
click at [48, 60] on div "NA Bulk Price Editor. This page is ready NA Bulk Price Editor Add new price [ME…" at bounding box center [423, 362] width 847 height 724
click at [11, 10] on div "NA Bulk Price Editor. This page is ready NA Bulk Price Editor Add new price cha…" at bounding box center [423, 362] width 847 height 724
click at [1, 18] on div "NA Bulk Price Editor. This page is ready NA Bulk Price Editor Add new price cha…" at bounding box center [423, 362] width 847 height 724
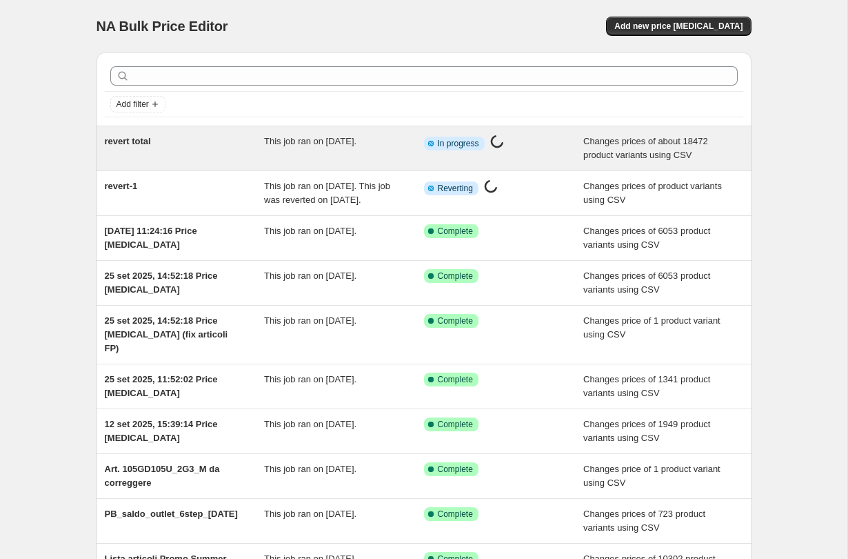
click at [254, 148] on div "revert total" at bounding box center [185, 148] width 160 height 28
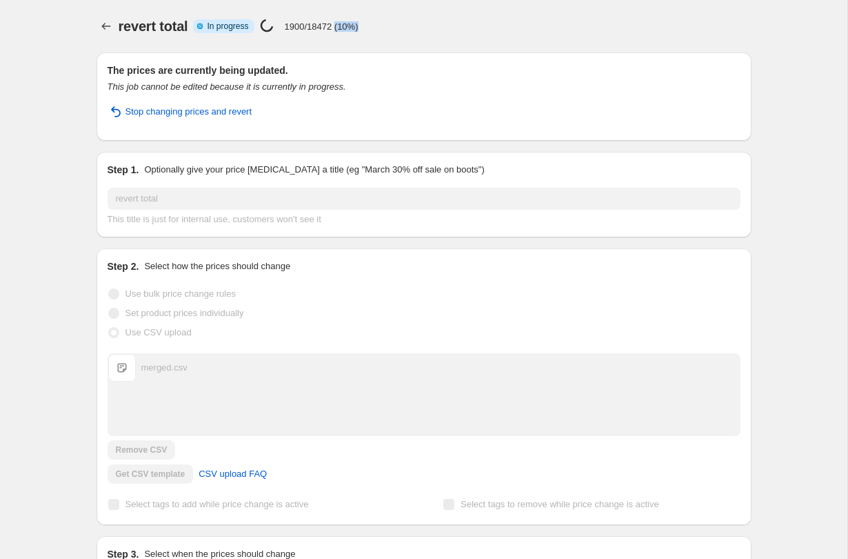
drag, startPoint x: 368, startPoint y: 29, endPoint x: 339, endPoint y: 28, distance: 29.0
click at [339, 28] on div "revert total Info Partially complete In progress Price change job in progress..…" at bounding box center [435, 26] width 633 height 19
copy p "(10%)"
click at [104, 21] on icon "Price change jobs" at bounding box center [106, 26] width 14 height 14
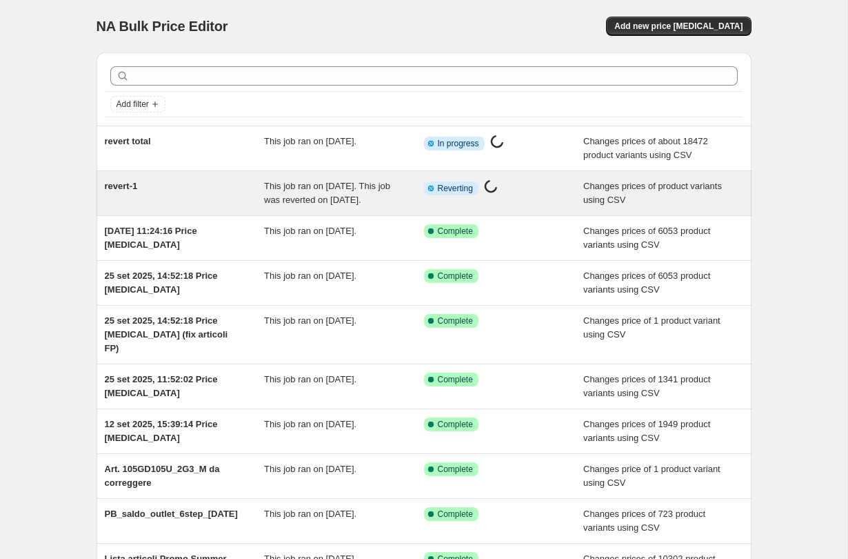
click at [283, 205] on span "This job ran on 29 September 2025. This job was reverted on 29 September 2025." at bounding box center [327, 193] width 126 height 24
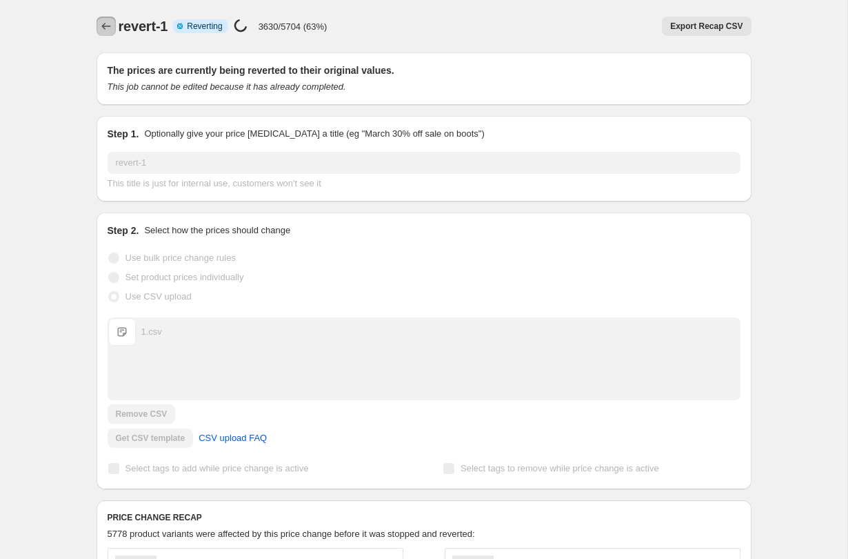
click at [110, 30] on icon "Price change jobs" at bounding box center [106, 26] width 14 height 14
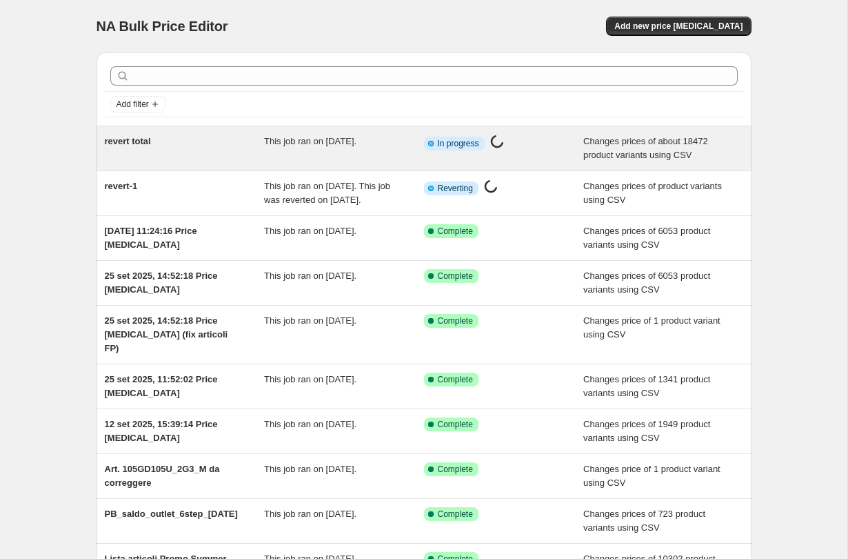
click at [332, 152] on div "This job ran on 29 September 2025." at bounding box center [344, 148] width 160 height 28
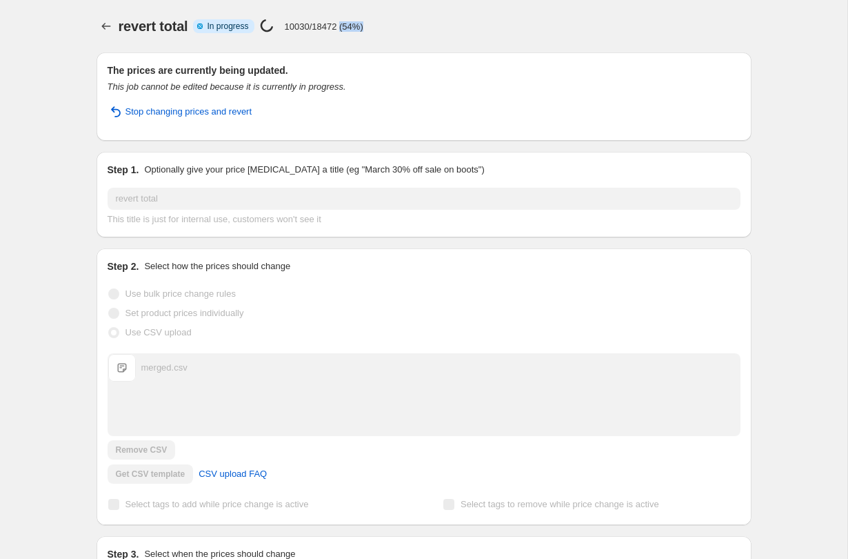
drag, startPoint x: 345, startPoint y: 24, endPoint x: 445, endPoint y: 28, distance: 100.7
click at [444, 27] on div "revert total Info Partially complete In progress Price change job in progress..…" at bounding box center [435, 26] width 633 height 19
copy p "(54%)"
